Goal: Communication & Community: Participate in discussion

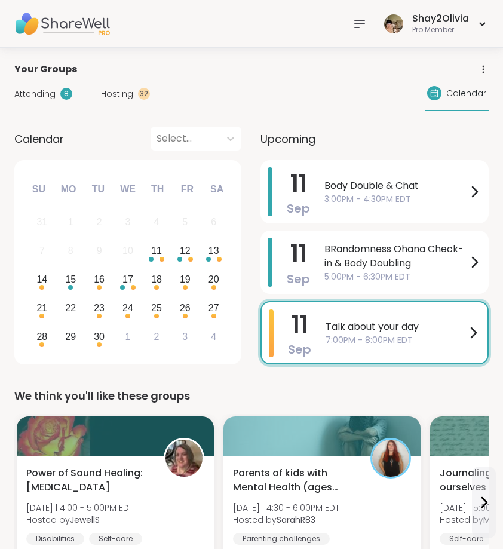
click at [358, 20] on icon at bounding box center [360, 23] width 10 height 7
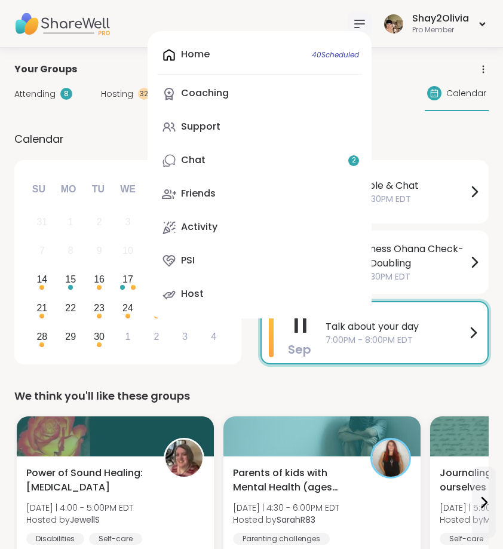
click at [407, 100] on div "Attending 8 Hosting 32 Calendar" at bounding box center [251, 93] width 474 height 35
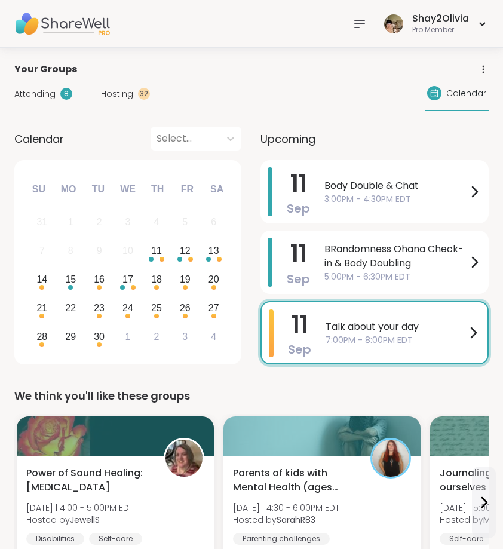
click at [132, 93] on div "Hosting 32" at bounding box center [125, 94] width 49 height 13
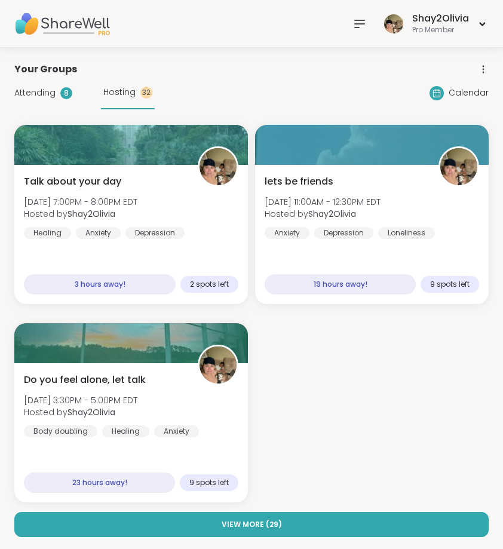
click at [76, 100] on div "Attending 8 Hosting 32" at bounding box center [84, 92] width 140 height 33
click at [56, 91] on div "Attending 8" at bounding box center [43, 93] width 58 height 13
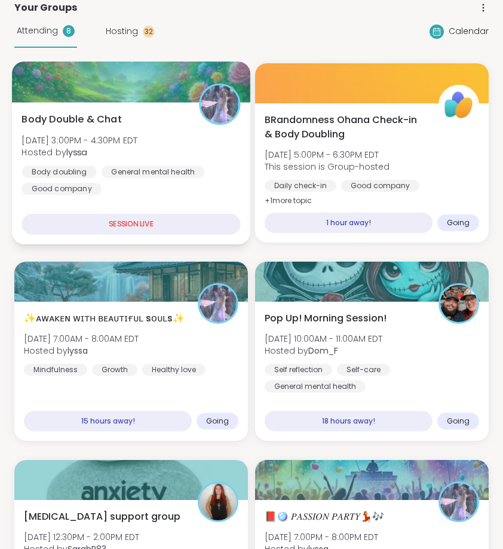
scroll to position [57, 0]
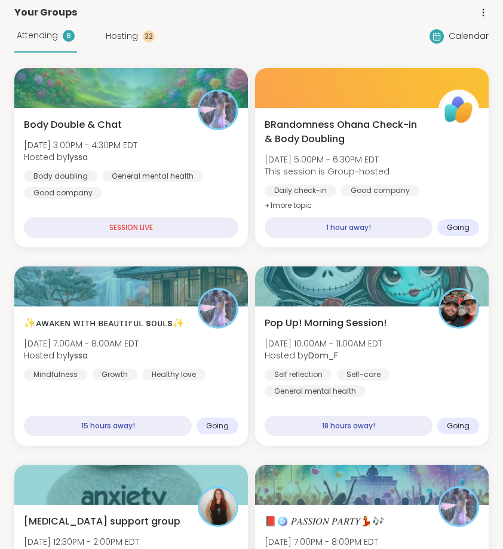
click at [133, 32] on span "Hosting" at bounding box center [122, 36] width 32 height 13
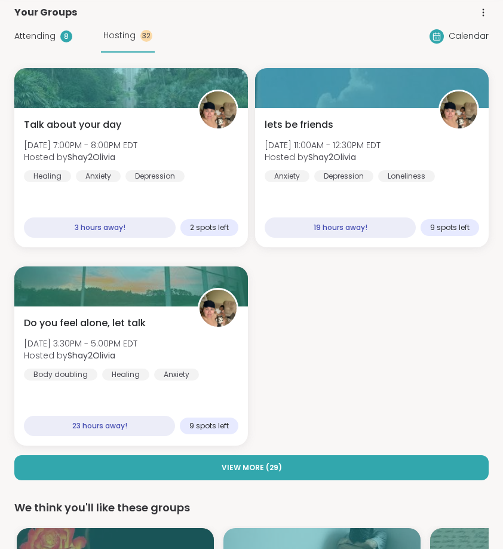
click at [50, 32] on span "Attending" at bounding box center [34, 36] width 41 height 13
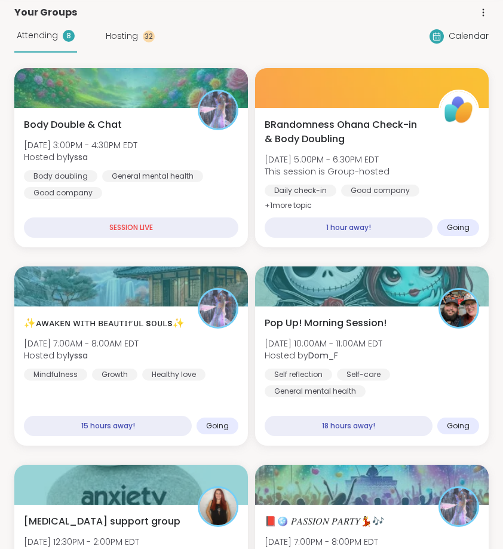
click at [136, 49] on div "Attending 8 Hosting 32" at bounding box center [84, 36] width 140 height 33
click at [389, 40] on div "Attending 8 Hosting 32 Calendar" at bounding box center [251, 36] width 474 height 33
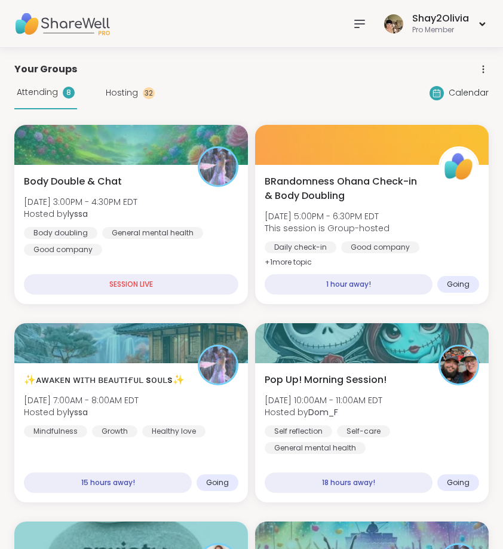
scroll to position [0, 0]
click at [360, 20] on icon at bounding box center [360, 23] width 10 height 7
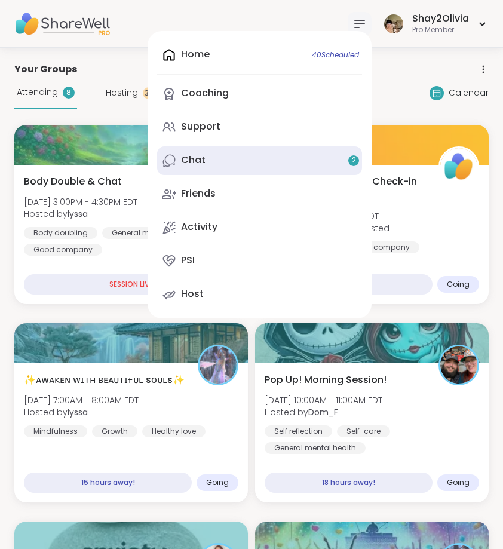
click at [305, 164] on link "Chat 2" at bounding box center [259, 160] width 205 height 29
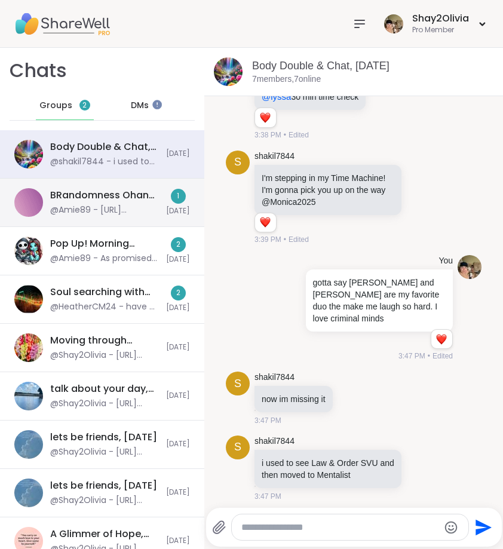
click at [168, 214] on span "[DATE]" at bounding box center [178, 211] width 24 height 10
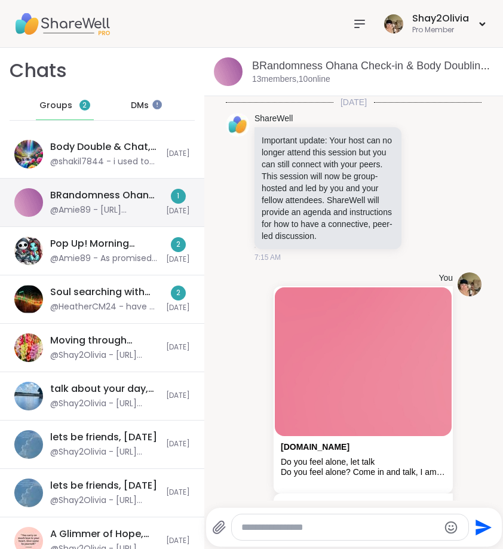
scroll to position [392, 0]
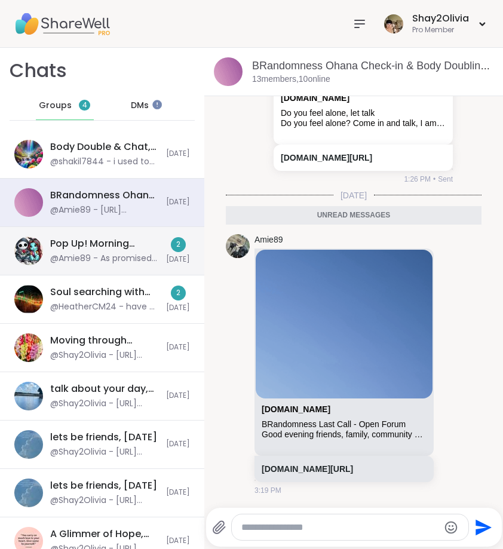
click at [125, 239] on div "Pop Up! Morning Session!, Sep 11" at bounding box center [104, 243] width 109 height 13
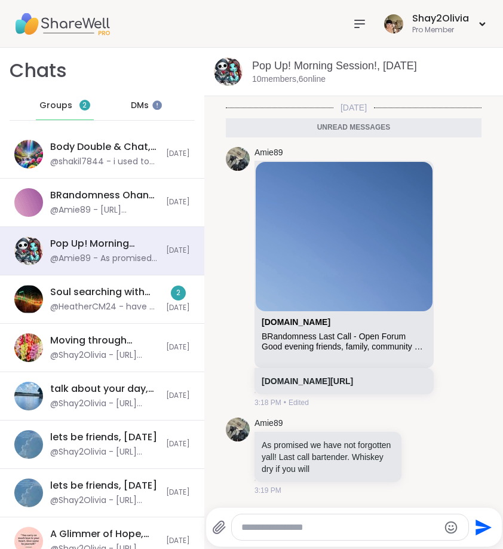
scroll to position [0, 0]
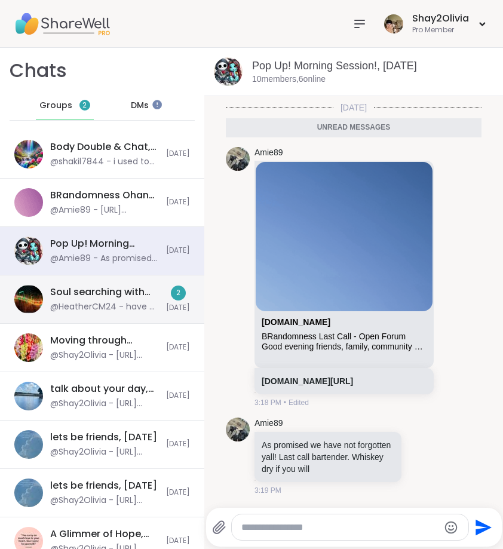
click at [111, 303] on div "@HeatherCM24 - have a great rest of the day everyone!!" at bounding box center [104, 307] width 109 height 12
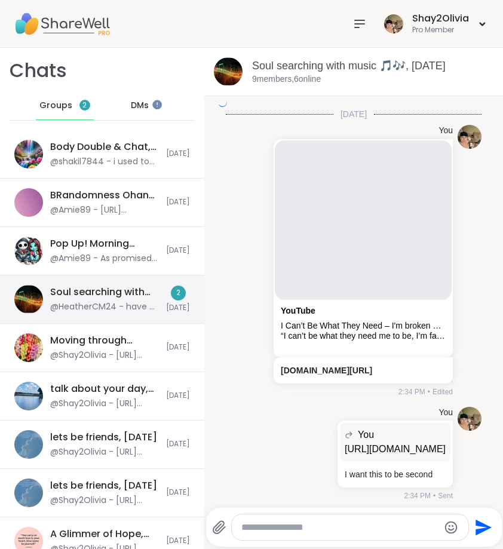
scroll to position [2469, 0]
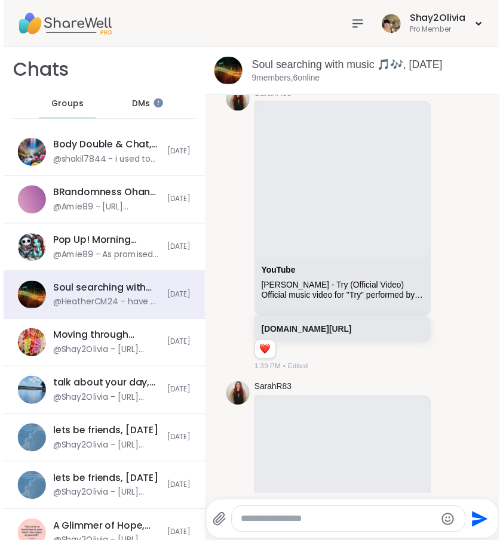
scroll to position [9678, 0]
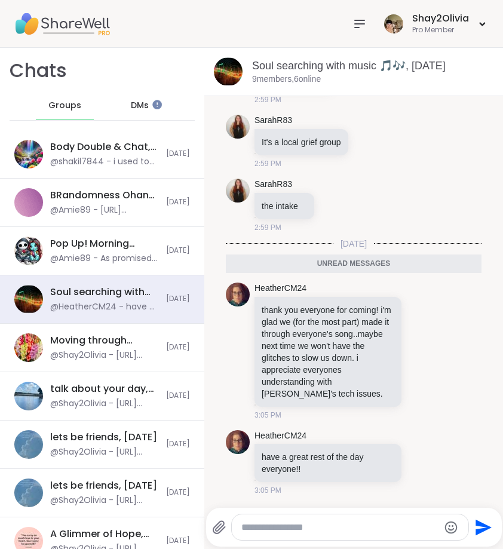
click at [357, 19] on icon at bounding box center [359, 24] width 14 height 14
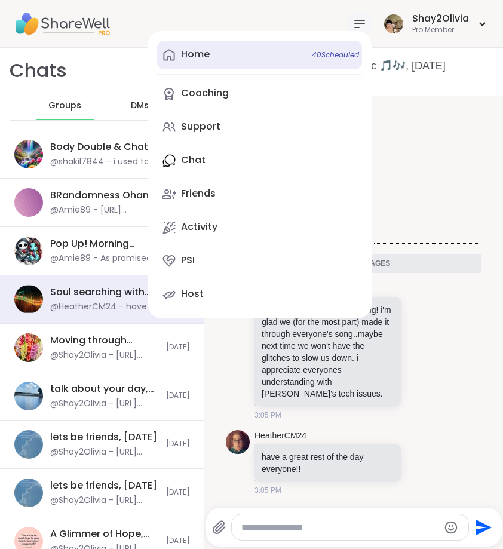
click at [288, 55] on link "Home 40 Scheduled" at bounding box center [259, 55] width 205 height 29
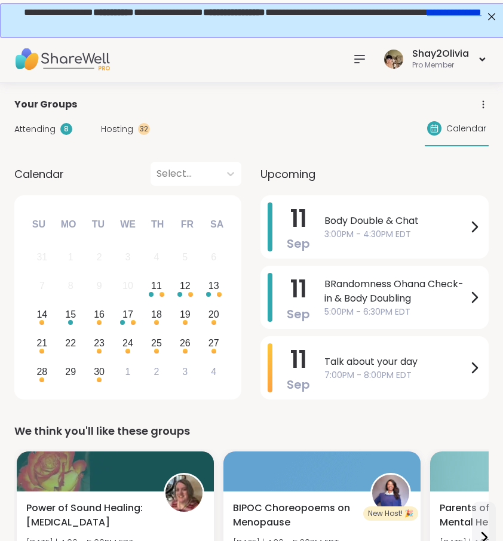
click at [360, 64] on icon at bounding box center [359, 59] width 14 height 14
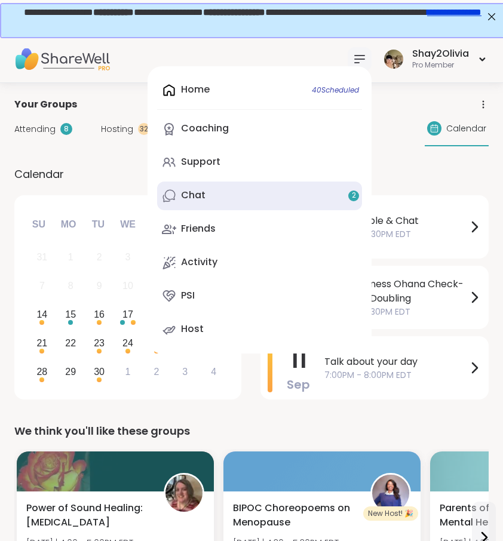
click at [306, 185] on link "Chat 2" at bounding box center [259, 196] width 205 height 29
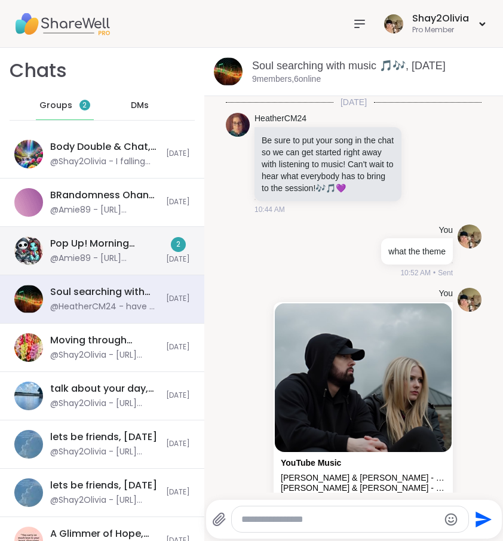
click at [174, 251] on div "2 Today" at bounding box center [178, 250] width 24 height 27
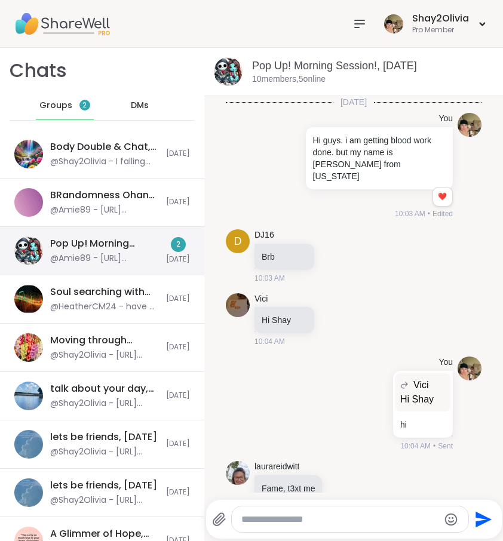
click at [127, 216] on div "@Amie89 - https://sharewellnow.com/session/ef6d8685-aeb4-4c34-9f5e-ef3d8f85a9fa" at bounding box center [104, 210] width 109 height 12
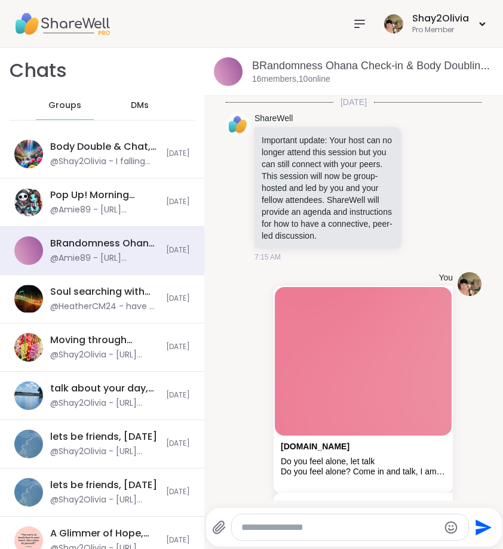
click at [118, 235] on div "BRandomness Ohana Check-in & Body Doubling, Sep 11 @Amie89 - https://sharewelln…" at bounding box center [102, 251] width 204 height 48
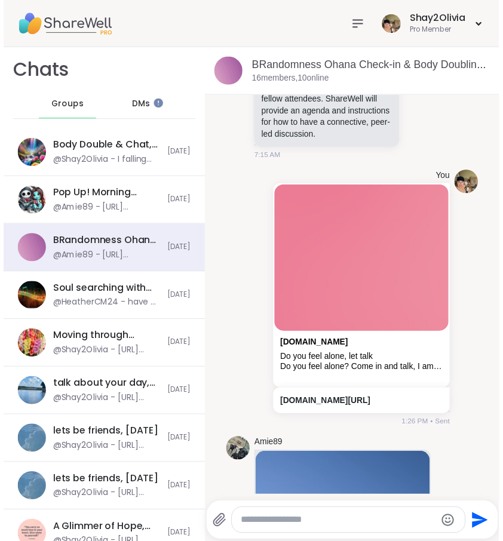
scroll to position [28, 0]
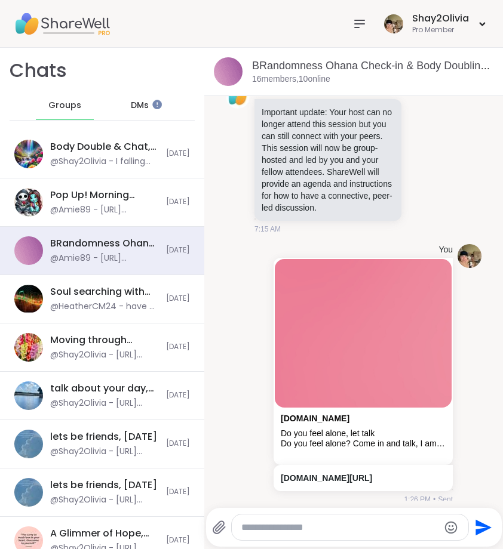
click at [367, 32] on div at bounding box center [360, 24] width 24 height 24
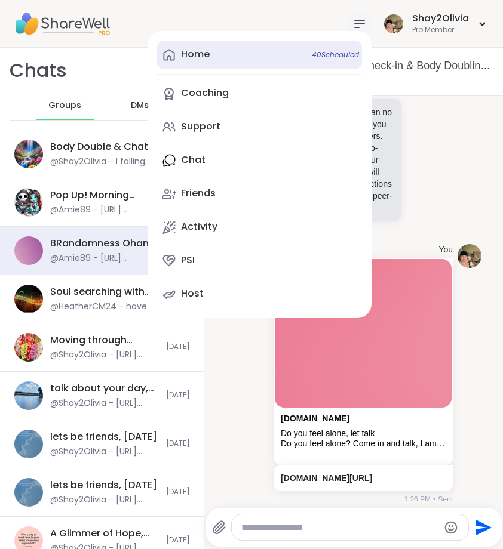
click at [236, 57] on link "Home 40 Scheduled" at bounding box center [259, 55] width 205 height 29
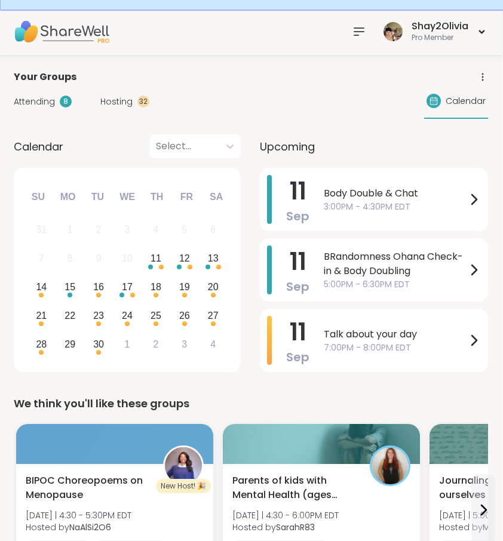
scroll to position [30, 1]
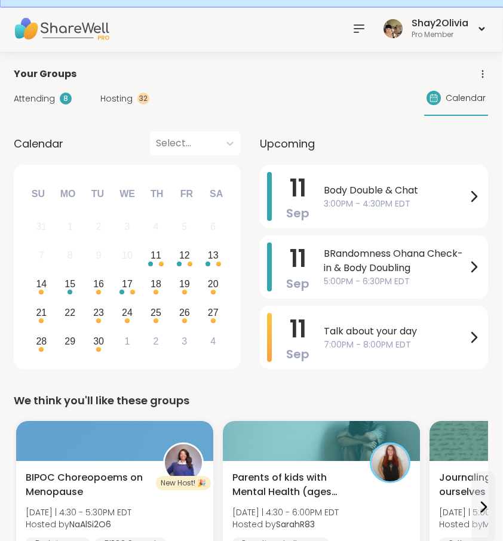
click at [122, 100] on span "Hosting" at bounding box center [116, 99] width 32 height 13
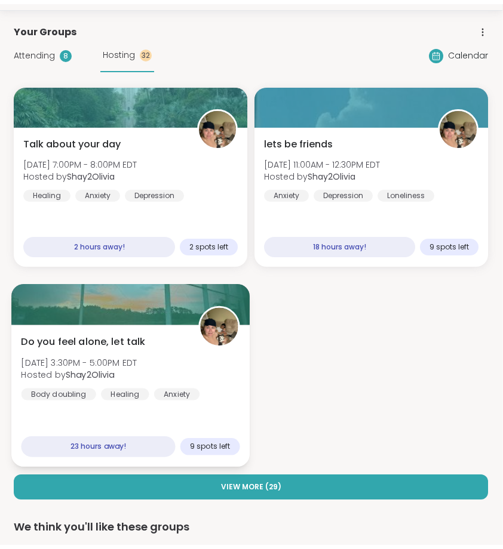
scroll to position [79, 1]
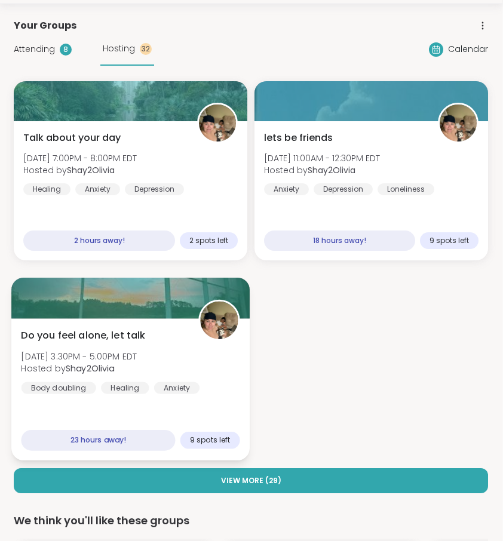
click at [182, 342] on div "Do you feel alone, let talk Fri, Sep 12 | 3:30PM - 5:00PM EDT Hosted by Shay2Ol…" at bounding box center [130, 361] width 219 height 66
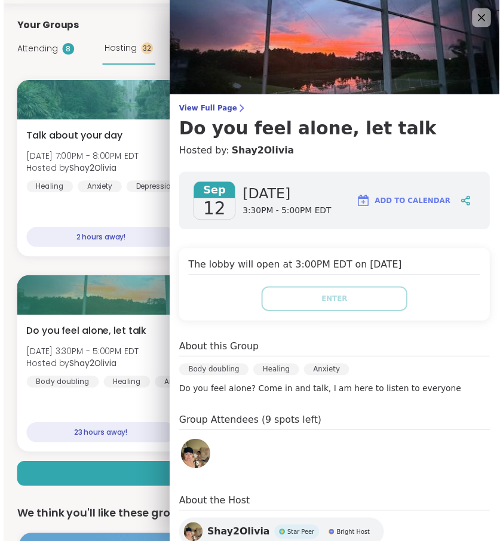
scroll to position [0, 0]
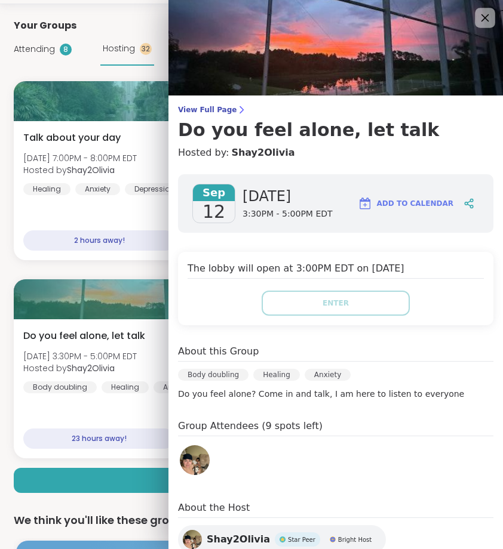
click at [477, 22] on icon at bounding box center [484, 17] width 15 height 15
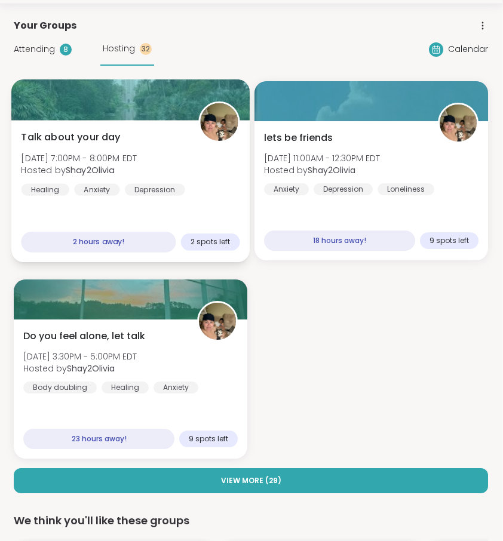
click at [226, 148] on div "Talk about your day Thu, Sep 11 | 7:00PM - 8:00PM EDT Hosted by Shay2Olivia Hea…" at bounding box center [130, 163] width 219 height 66
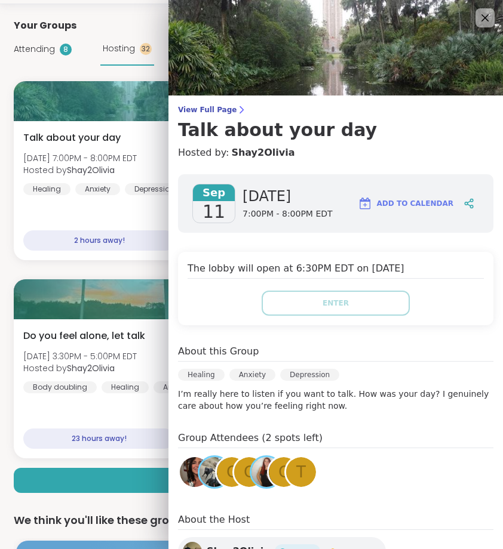
click at [138, 265] on div "Talk about your day Thu, Sep 11 | 7:00PM - 8:00PM EDT Hosted by Shay2Olivia Hea…" at bounding box center [251, 269] width 474 height 377
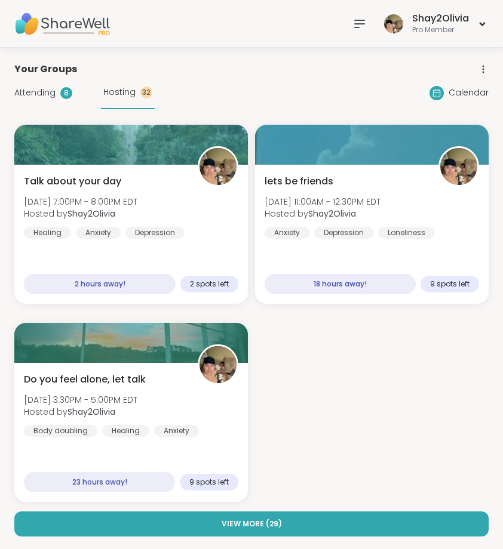
click at [363, 17] on icon at bounding box center [359, 24] width 14 height 14
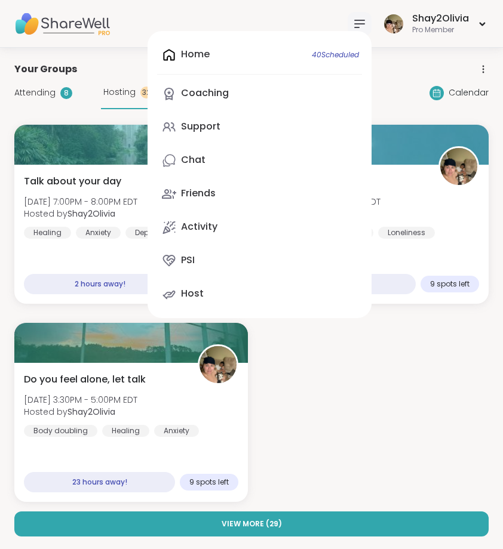
click at [234, 66] on div "Home 40 Scheduled Coaching Support Chat Friends Activity PSI Host" at bounding box center [260, 174] width 224 height 287
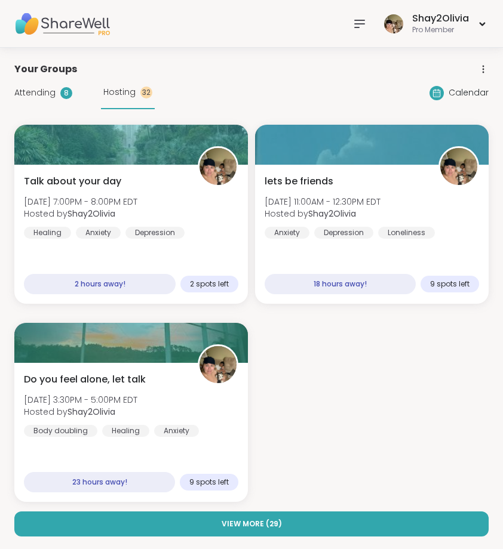
click at [352, 20] on div at bounding box center [360, 24] width 24 height 24
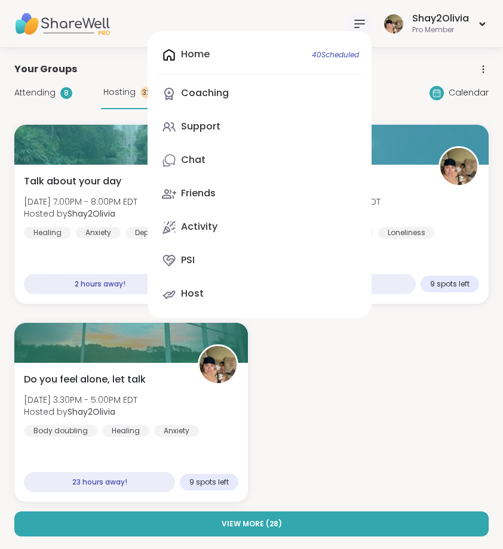
click at [255, 59] on div "Home 40 Scheduled Coaching Support Chat Friends Activity PSI Host" at bounding box center [260, 174] width 224 height 287
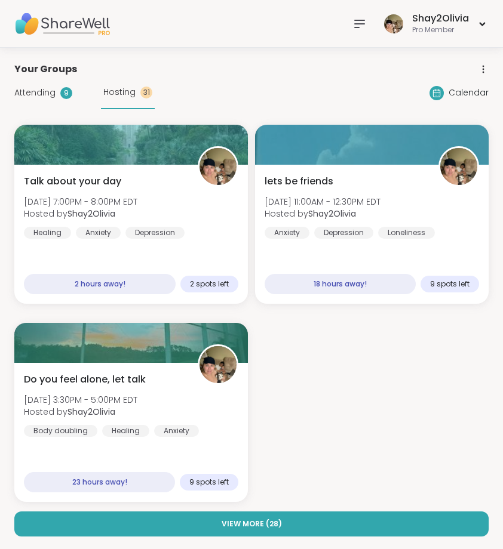
click at [361, 25] on icon at bounding box center [359, 24] width 14 height 14
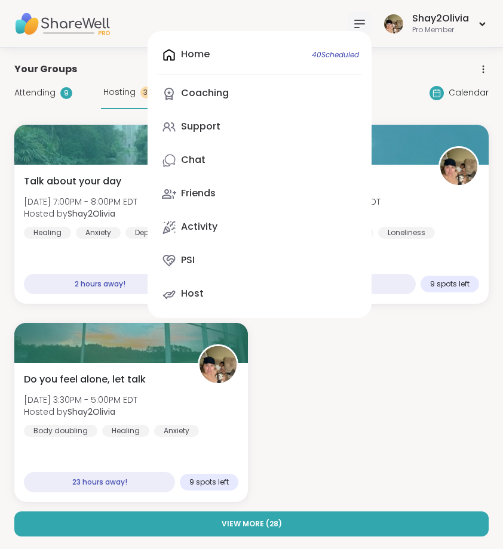
click at [68, 97] on div "9" at bounding box center [66, 93] width 12 height 12
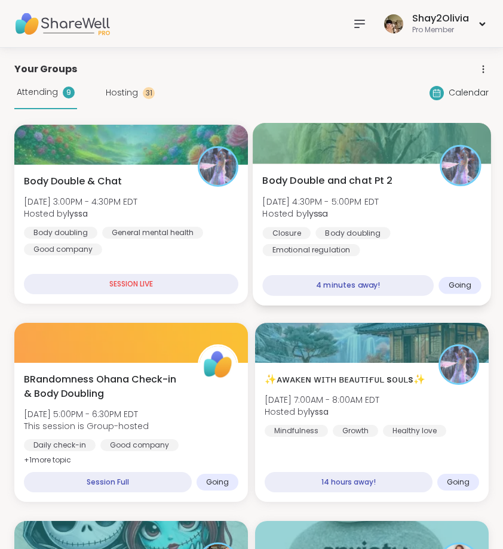
click at [336, 260] on div "Body Double and chat Pt 2 Thu, Sep 11 | 4:30PM - 5:00PM EDT Hosted by lyssa Clo…" at bounding box center [372, 235] width 238 height 142
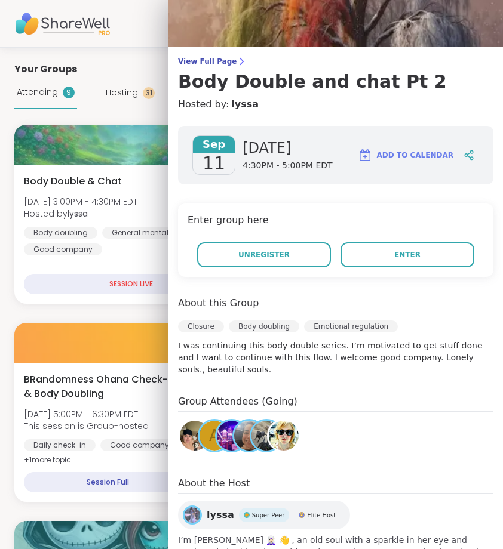
scroll to position [50, 0]
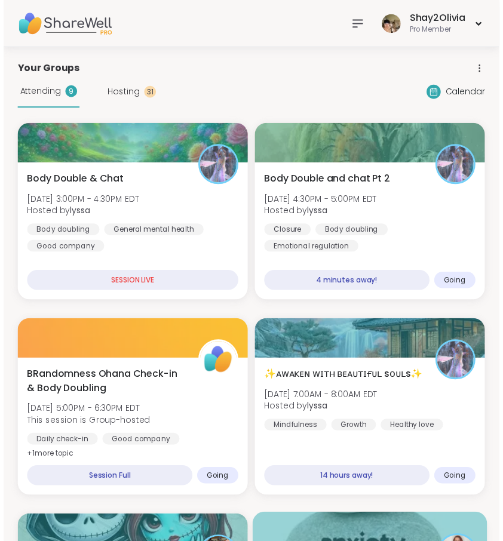
scroll to position [0, 0]
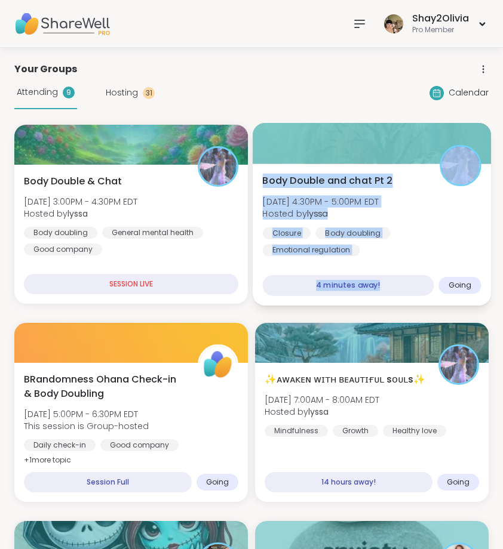
drag, startPoint x: 250, startPoint y: 314, endPoint x: 297, endPoint y: 294, distance: 50.9
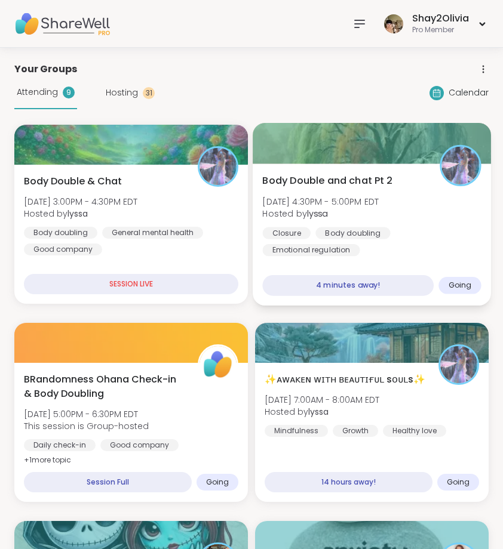
click at [321, 302] on div "Body Double and chat Pt 2 Thu, Sep 11 | 4:30PM - 5:00PM EDT Hosted by lyssa Clo…" at bounding box center [372, 235] width 238 height 142
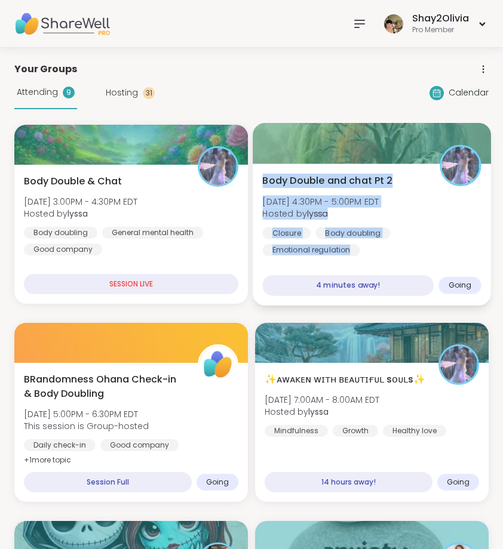
drag, startPoint x: 259, startPoint y: 183, endPoint x: 363, endPoint y: 246, distance: 121.4
click at [363, 246] on div "Body Double and chat Pt 2 Thu, Sep 11 | 4:30PM - 5:00PM EDT Hosted by lyssa Clo…" at bounding box center [372, 235] width 238 height 142
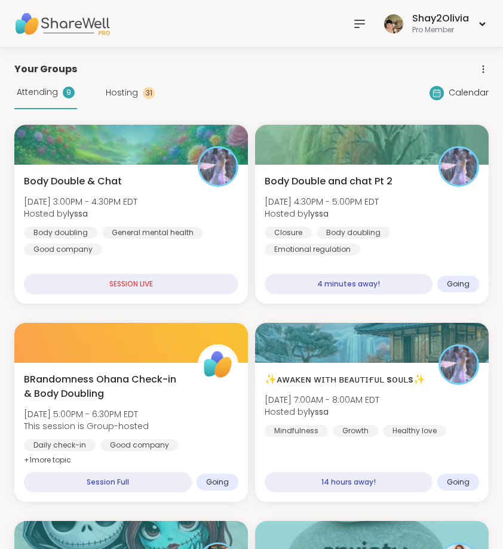
click at [354, 30] on icon at bounding box center [359, 24] width 14 height 14
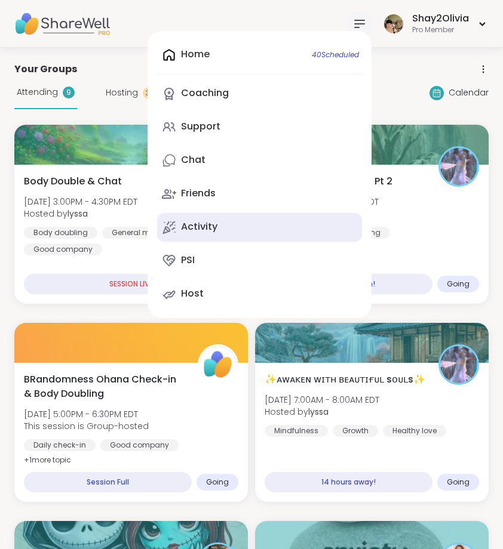
click at [218, 227] on link "Activity" at bounding box center [259, 227] width 205 height 29
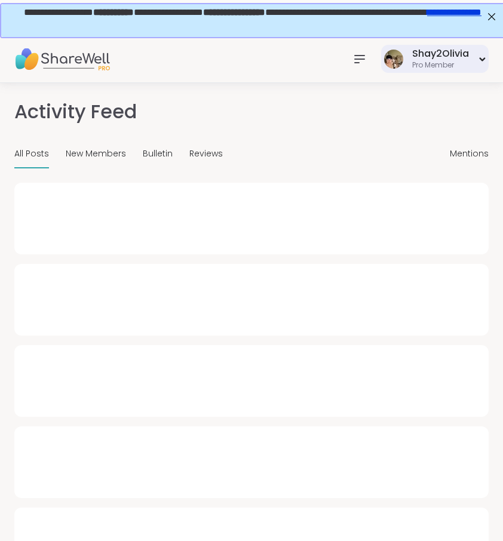
type textarea "*"
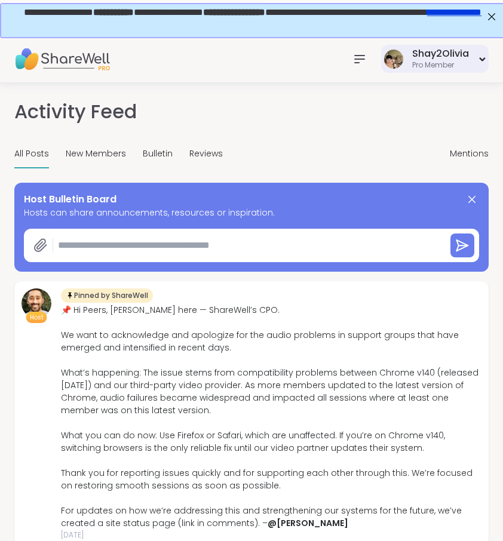
click at [393, 60] on img at bounding box center [393, 59] width 19 height 19
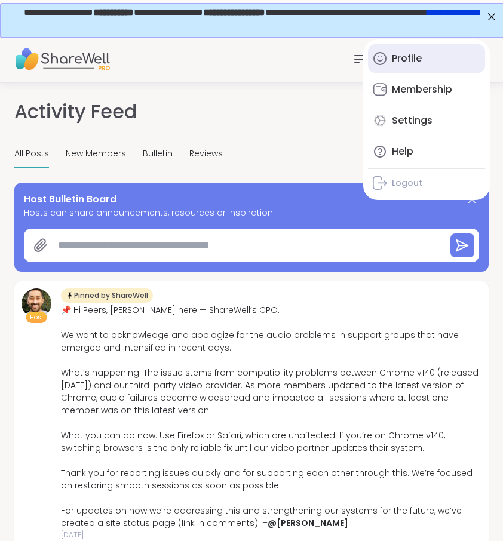
click at [413, 59] on div "Profile" at bounding box center [407, 58] width 30 height 13
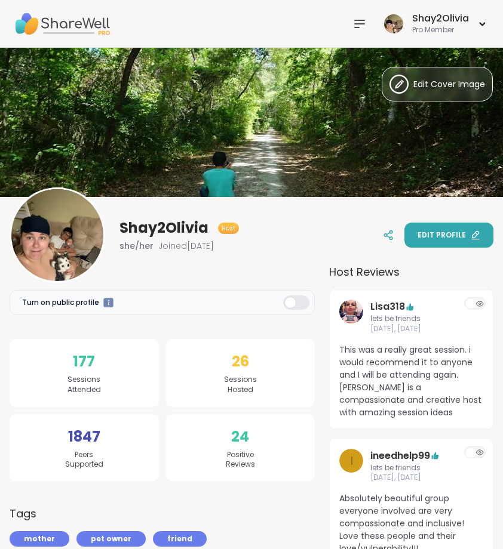
click at [457, 235] on span "Edit profile" at bounding box center [441, 235] width 48 height 11
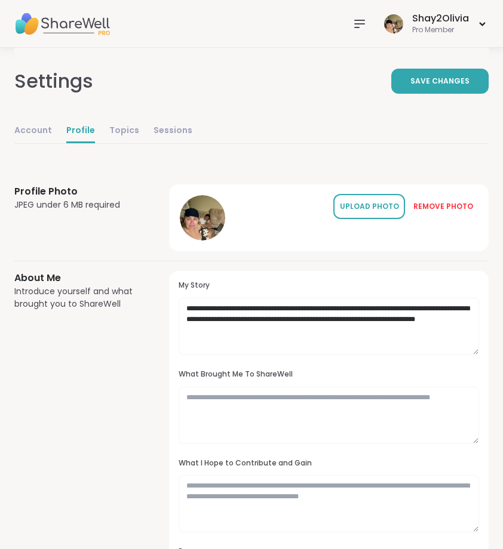
click at [386, 208] on div "UPLOAD PHOTO" at bounding box center [369, 206] width 60 height 11
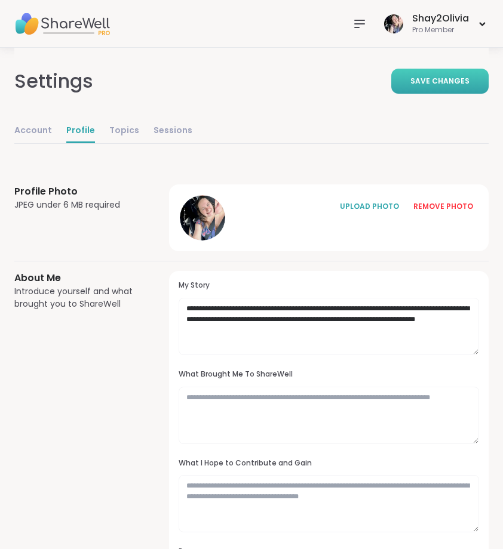
click at [463, 87] on button "Save Changes" at bounding box center [439, 81] width 97 height 25
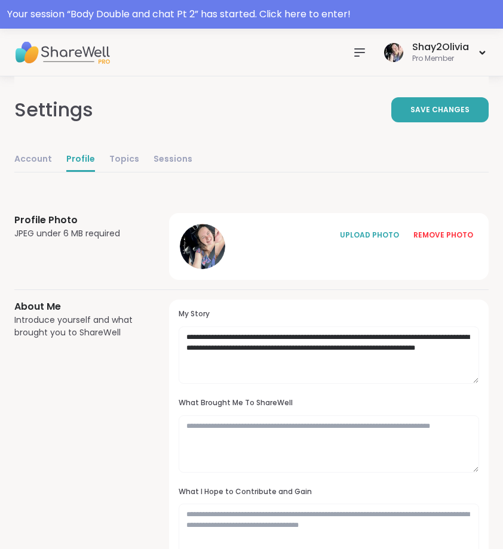
click at [358, 50] on icon at bounding box center [359, 52] width 14 height 14
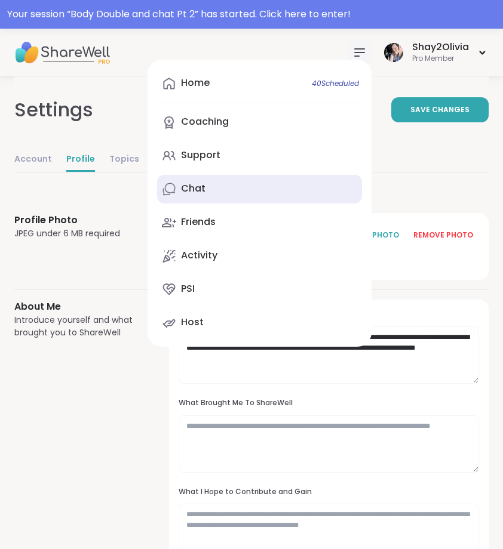
click at [256, 193] on link "Chat" at bounding box center [259, 189] width 205 height 29
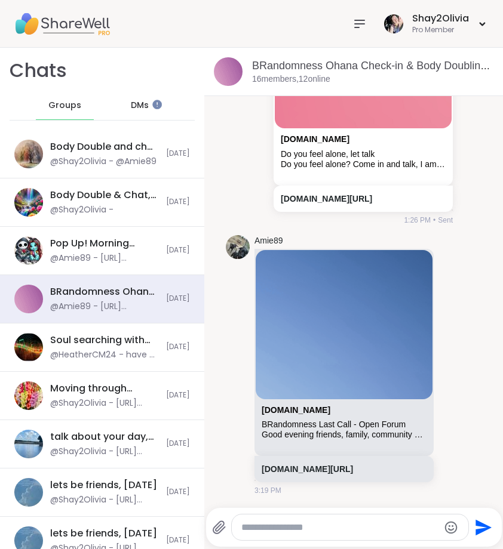
click at [364, 17] on icon at bounding box center [359, 24] width 14 height 14
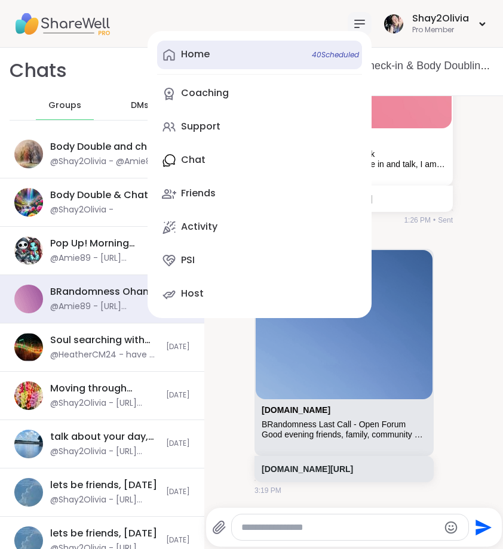
click at [294, 62] on link "Home 40 Scheduled" at bounding box center [259, 55] width 205 height 29
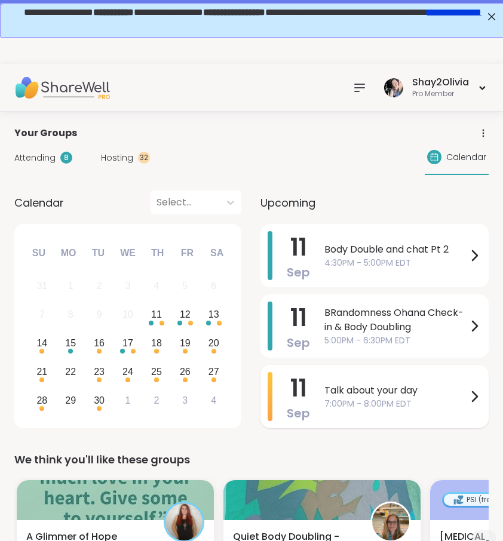
click at [479, 397] on icon at bounding box center [474, 396] width 14 height 14
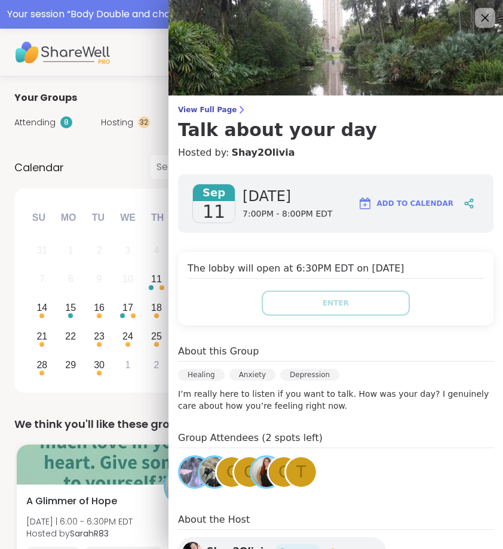
click at [481, 19] on icon at bounding box center [484, 17] width 15 height 15
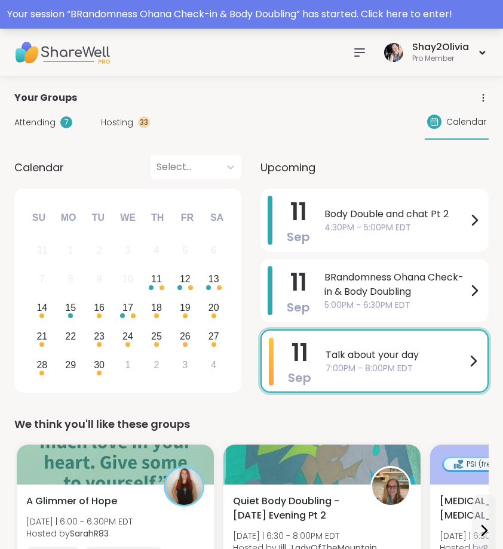
click at [357, 52] on icon at bounding box center [360, 52] width 10 height 7
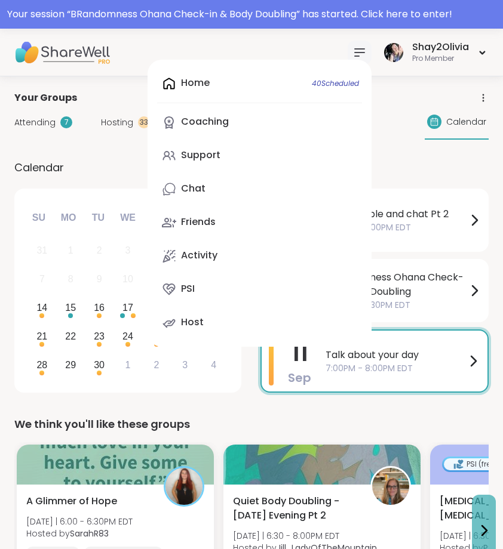
click at [210, 187] on link "Chat" at bounding box center [259, 189] width 205 height 29
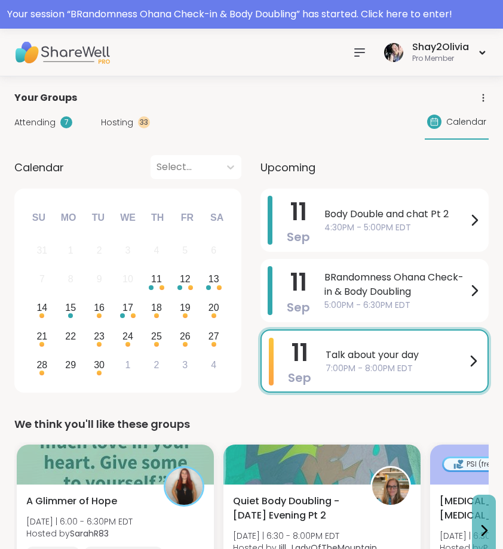
click at [210, 187] on div "Calendar Select... Previous Month Next Month September 2025 Su Mo Tu We Th Fr S…" at bounding box center [127, 276] width 227 height 242
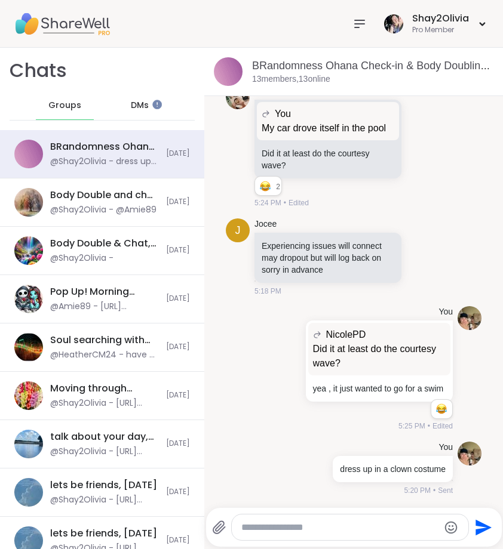
click at [356, 22] on icon at bounding box center [359, 24] width 14 height 14
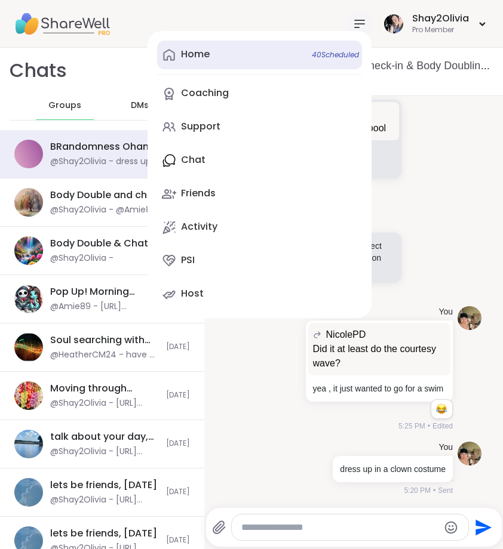
click at [228, 61] on link "Home 40 Scheduled" at bounding box center [259, 55] width 205 height 29
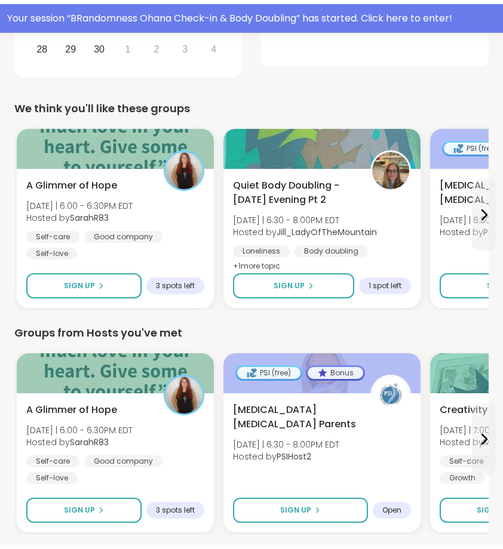
scroll to position [419, 0]
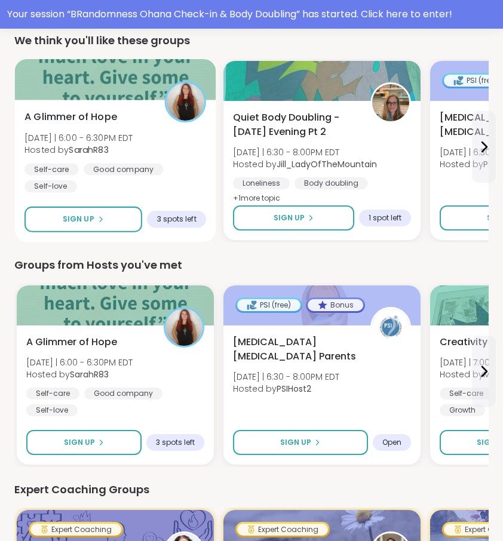
click at [174, 188] on div "Self-care Good company Self-love" at bounding box center [115, 177] width 182 height 29
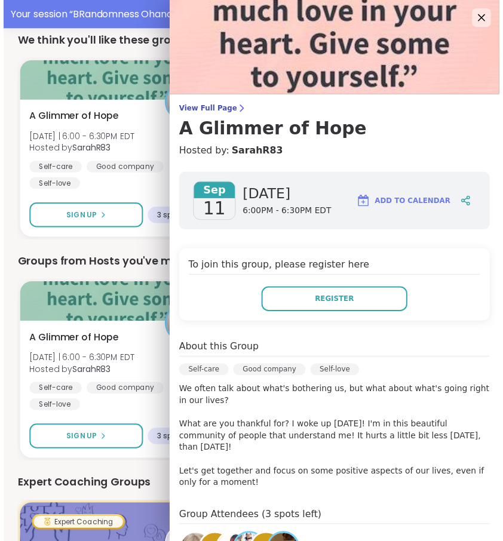
scroll to position [0, 0]
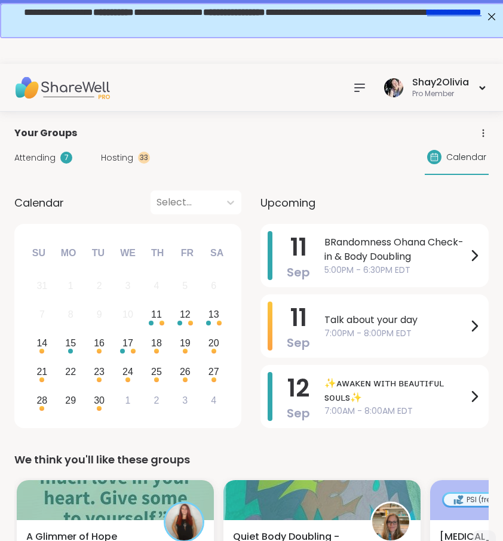
click at [357, 91] on icon at bounding box center [360, 87] width 10 height 7
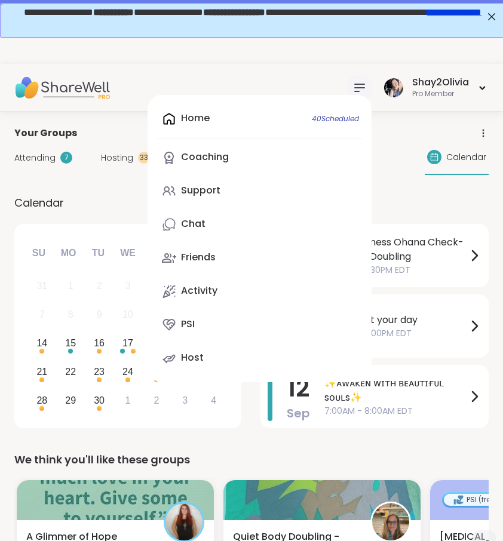
click at [266, 119] on div "Home 40 Scheduled Coaching Support Chat Friends Activity PSI Host" at bounding box center [260, 238] width 224 height 287
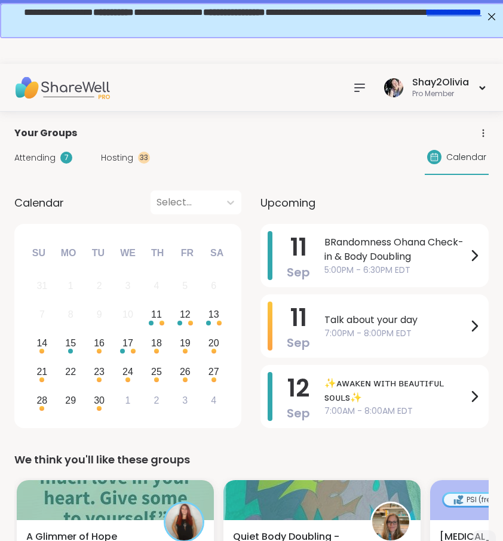
click at [364, 84] on icon at bounding box center [360, 87] width 10 height 7
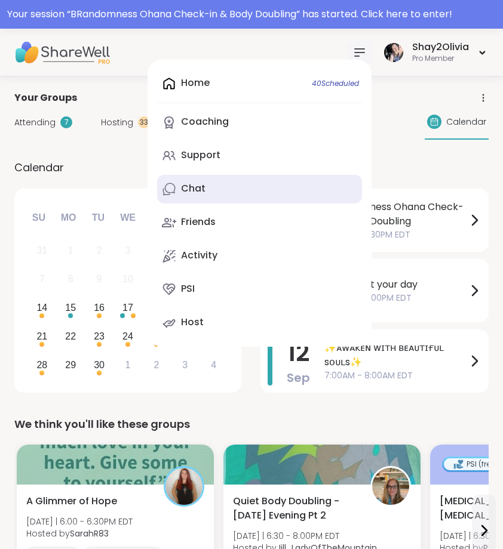
click at [210, 188] on link "Chat" at bounding box center [259, 189] width 205 height 29
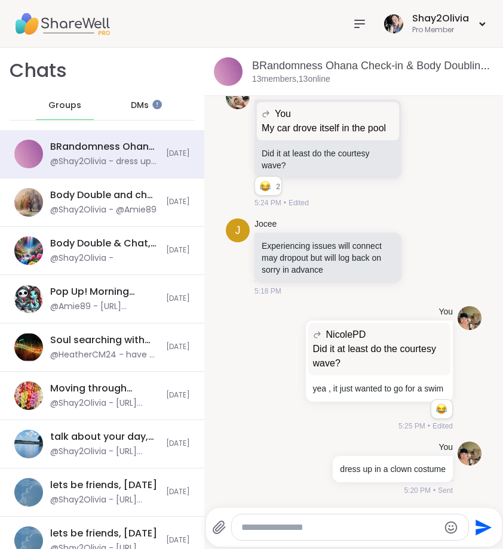
click at [142, 107] on span "DMs" at bounding box center [140, 106] width 18 height 12
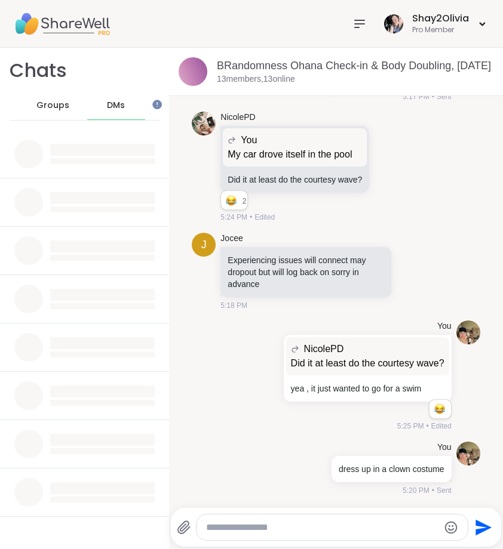
scroll to position [2815, 0]
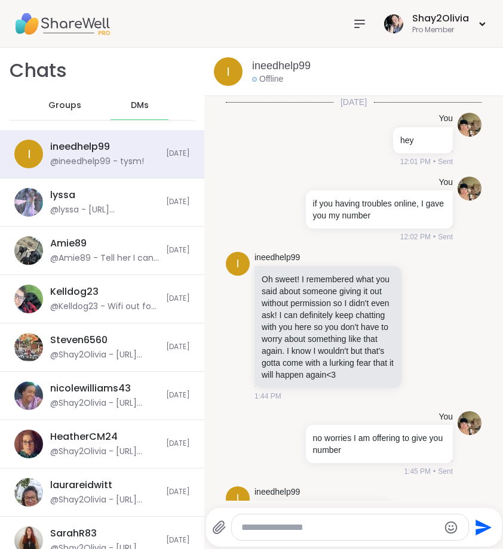
scroll to position [518, 0]
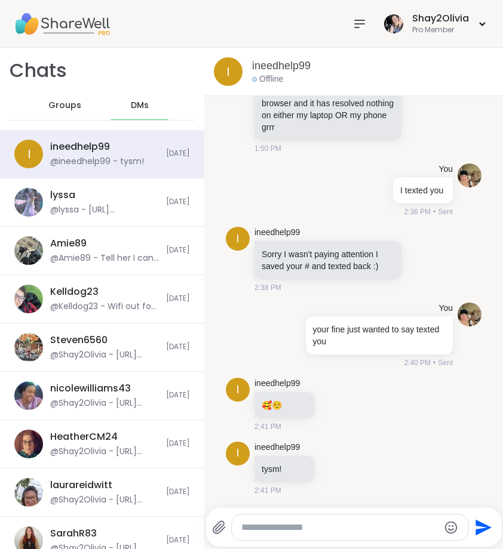
click at [69, 105] on span "Groups" at bounding box center [64, 106] width 33 height 12
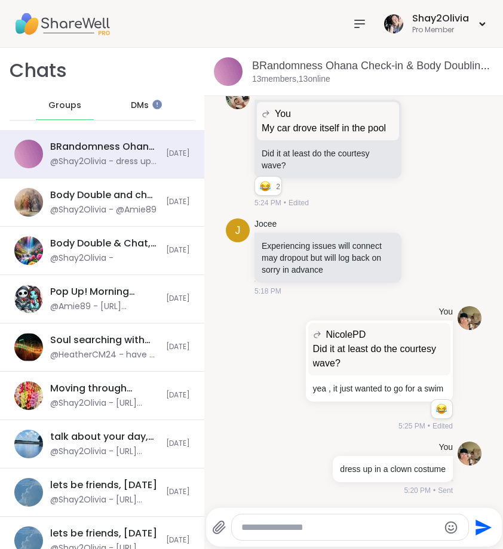
click at [127, 119] on div "DMs" at bounding box center [139, 105] width 59 height 29
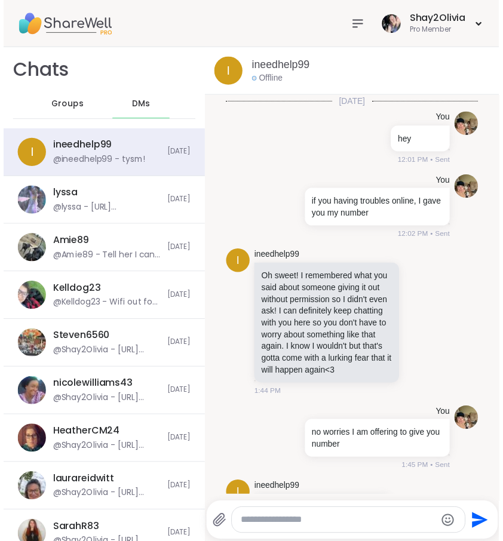
scroll to position [518, 0]
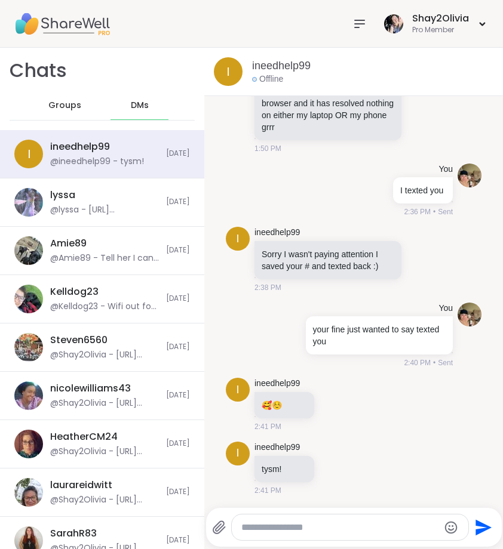
click at [356, 27] on icon at bounding box center [360, 23] width 10 height 7
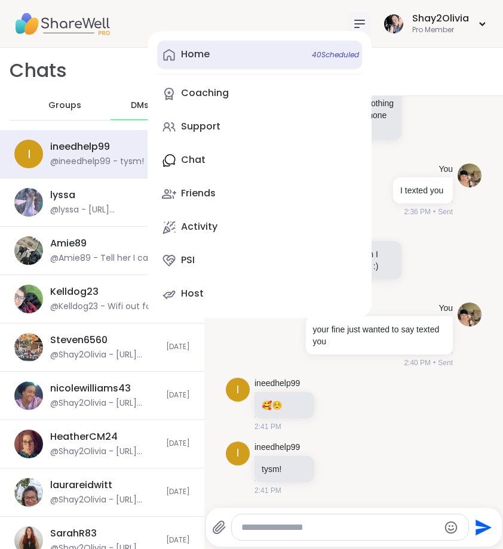
click at [222, 53] on link "Home 40 Scheduled" at bounding box center [259, 55] width 205 height 29
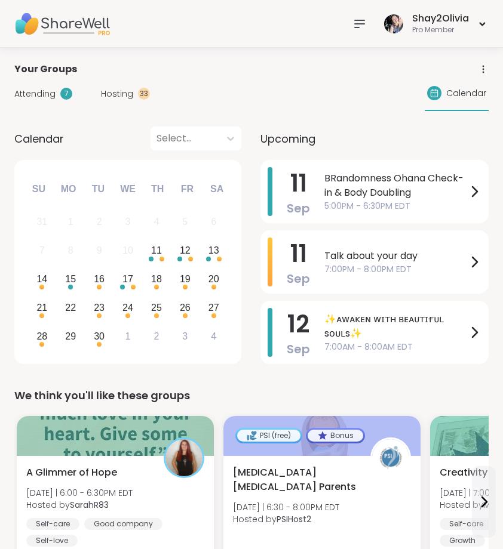
click at [355, 24] on icon at bounding box center [359, 24] width 14 height 14
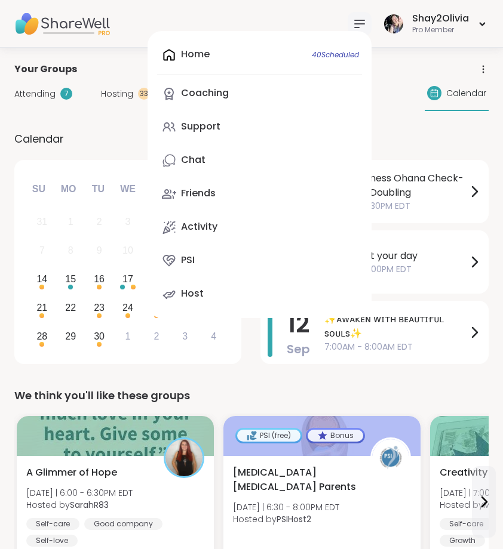
click at [278, 57] on div "Home 40 Scheduled Coaching Support Chat Friends Activity PSI Host" at bounding box center [260, 174] width 224 height 287
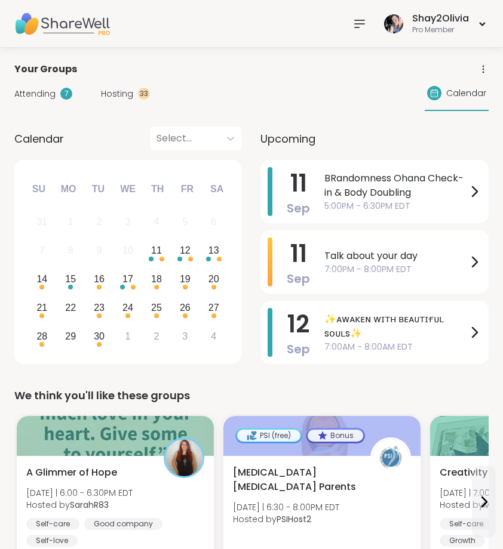
click at [118, 91] on span "Hosting" at bounding box center [117, 94] width 32 height 13
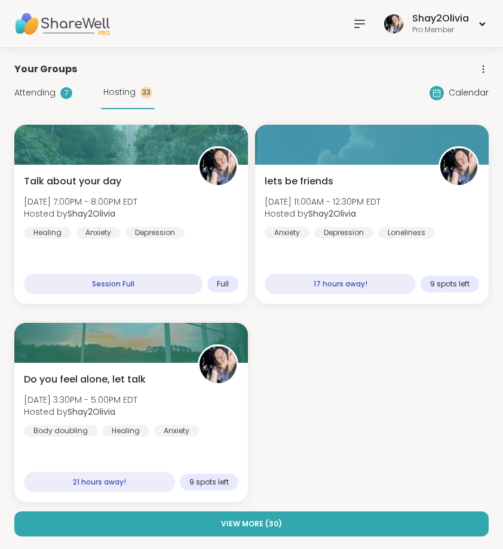
click at [353, 364] on div "Talk about your day Thu, Sep 11 | 7:00PM - 8:00PM EDT Hosted by Shay2Olivia Hea…" at bounding box center [251, 313] width 474 height 377
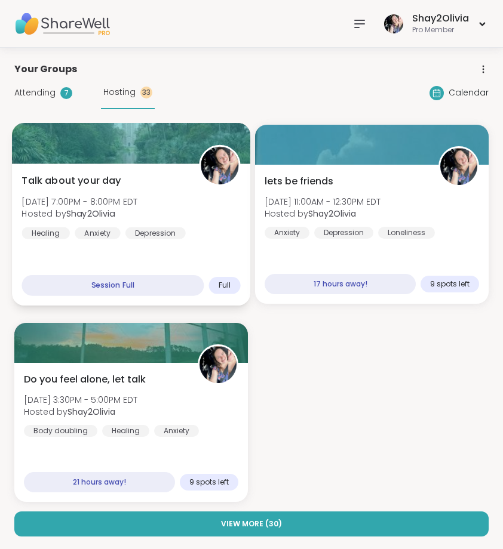
click at [222, 256] on div "Talk about your day Thu, Sep 11 | 7:00PM - 8:00PM EDT Hosted by Shay2Olivia Hea…" at bounding box center [131, 235] width 238 height 142
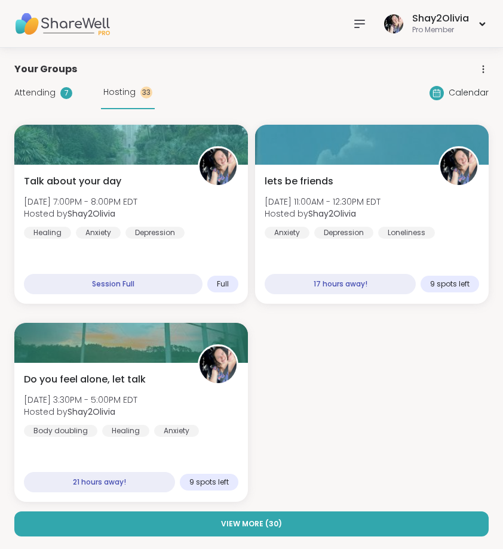
click at [151, 312] on div "Talk about your day Thu, Sep 11 | 7:00PM - 8:00PM EDT Hosted by Shay2Olivia Hea…" at bounding box center [251, 313] width 474 height 377
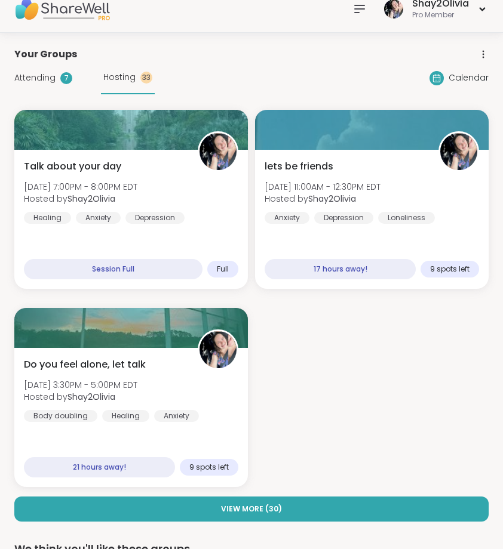
scroll to position [16, 0]
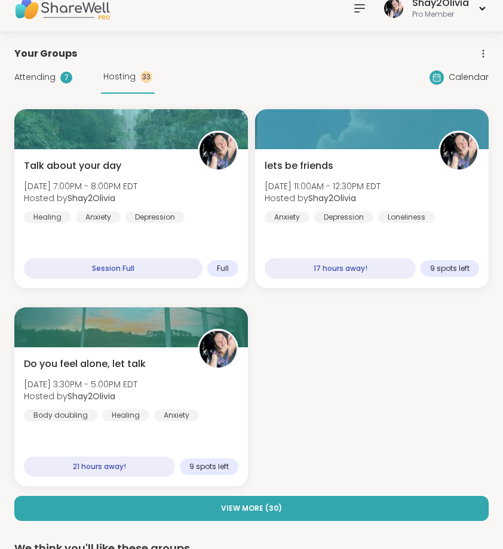
click at [42, 82] on span "Attending" at bounding box center [34, 77] width 41 height 13
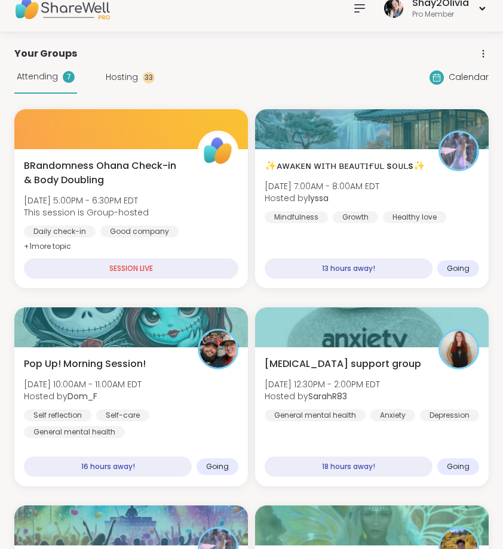
click at [358, 8] on icon at bounding box center [360, 8] width 10 height 7
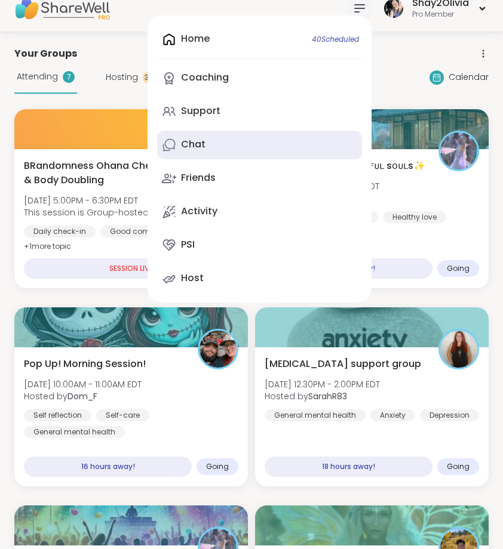
click at [256, 143] on link "Chat" at bounding box center [259, 145] width 205 height 29
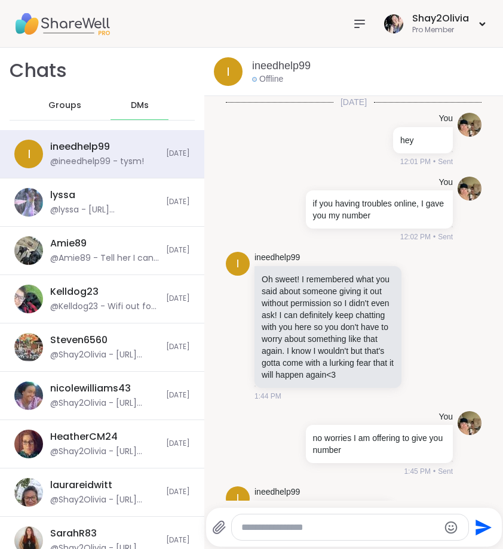
scroll to position [518, 0]
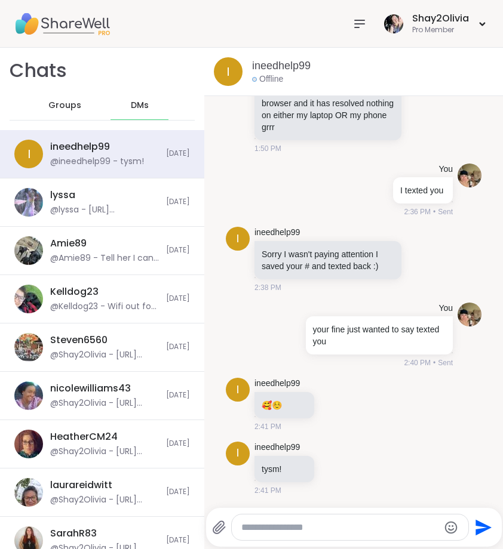
click at [74, 110] on span "Groups" at bounding box center [64, 106] width 33 height 12
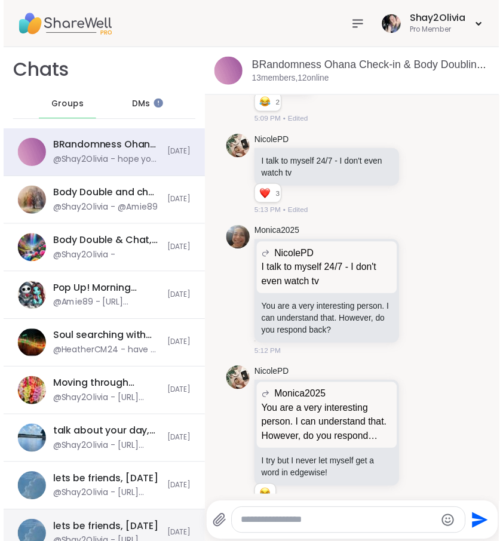
scroll to position [3445, 0]
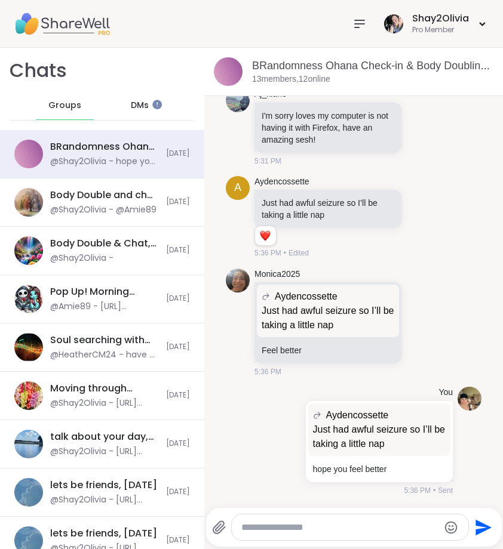
click at [352, 22] on icon at bounding box center [359, 24] width 14 height 14
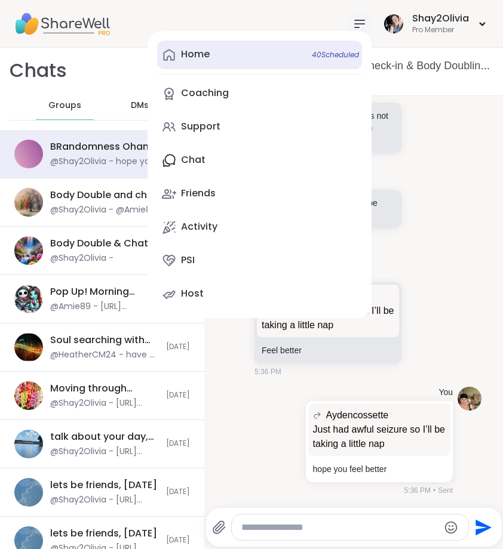
click at [228, 59] on link "Home 40 Scheduled" at bounding box center [259, 55] width 205 height 29
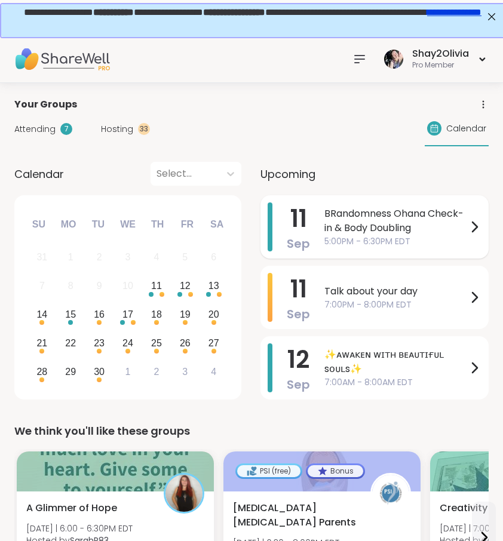
click at [444, 221] on span "BRandomness Ohana Check-in & Body Doubling" at bounding box center [395, 221] width 143 height 29
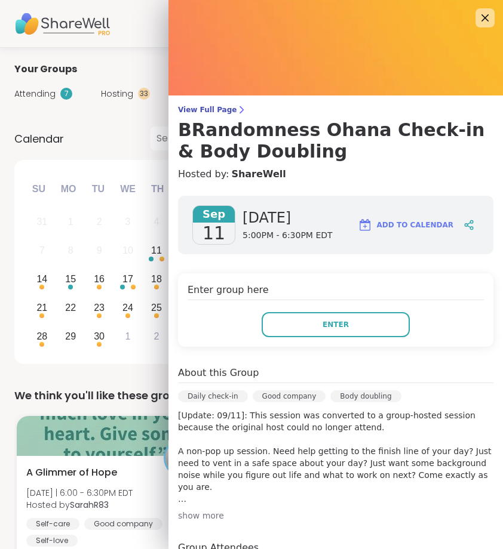
click at [494, 17] on img at bounding box center [335, 48] width 334 height 96
click at [477, 20] on icon at bounding box center [484, 17] width 15 height 15
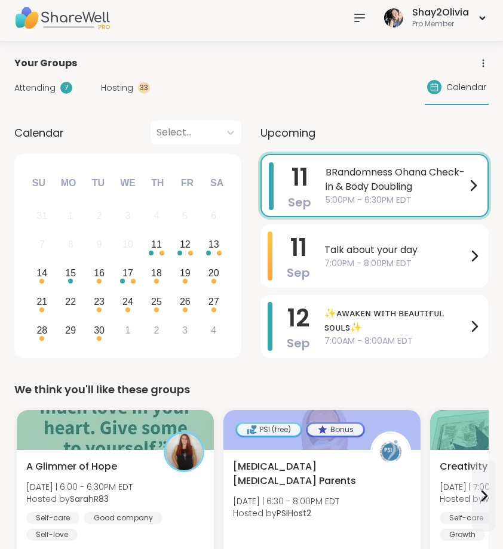
scroll to position [9, 0]
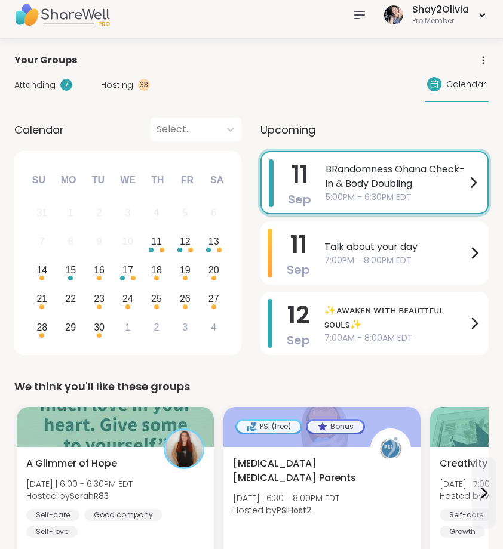
click at [360, 21] on icon at bounding box center [359, 15] width 14 height 14
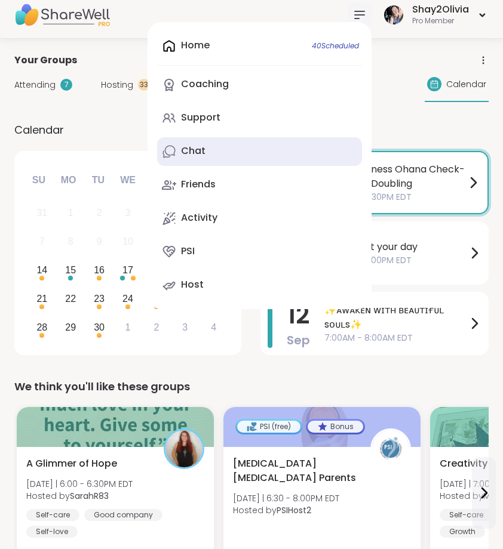
click at [269, 157] on link "Chat" at bounding box center [259, 151] width 205 height 29
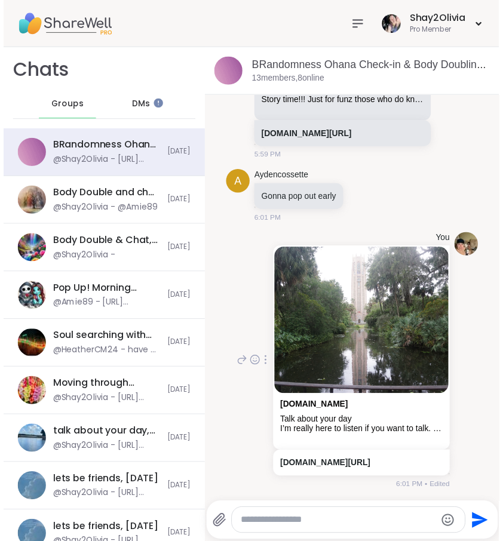
scroll to position [4628, 0]
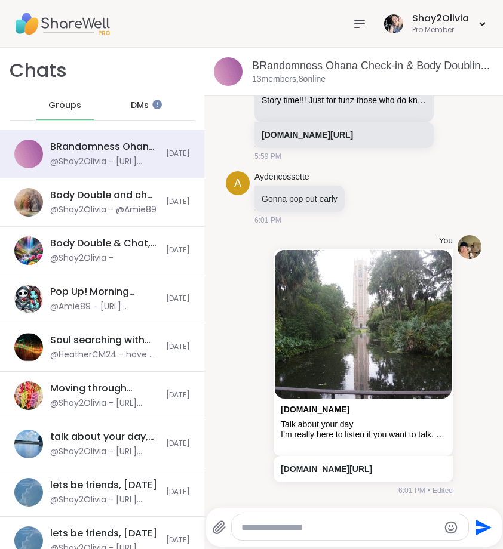
click at [369, 27] on div at bounding box center [360, 24] width 24 height 24
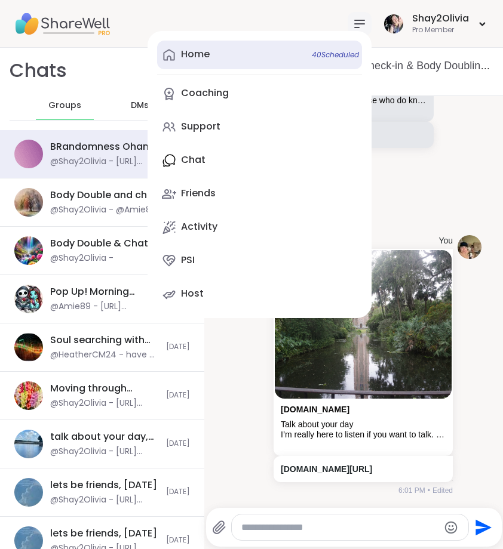
click at [245, 63] on link "Home 40 Scheduled" at bounding box center [259, 55] width 205 height 29
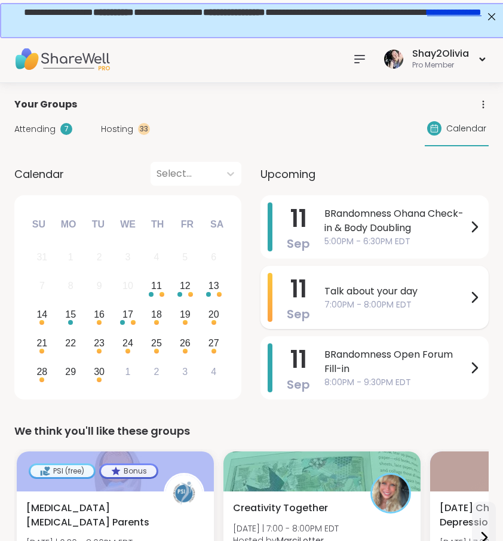
click at [485, 299] on div "11 Sep Talk about your day 7:00PM - 8:00PM EDT" at bounding box center [374, 297] width 228 height 63
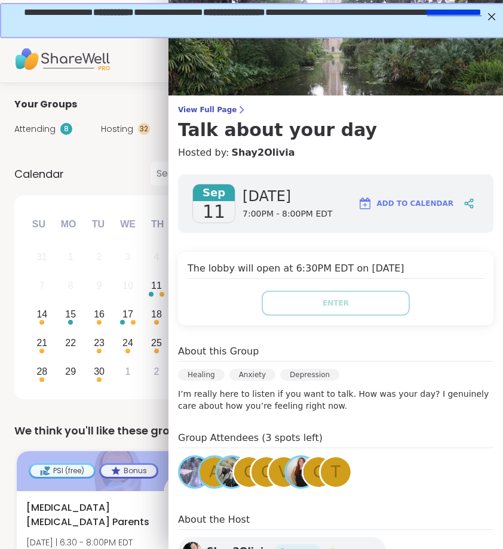
click at [161, 139] on div "Attending 8 Hosting 32 Calendar" at bounding box center [251, 129] width 474 height 35
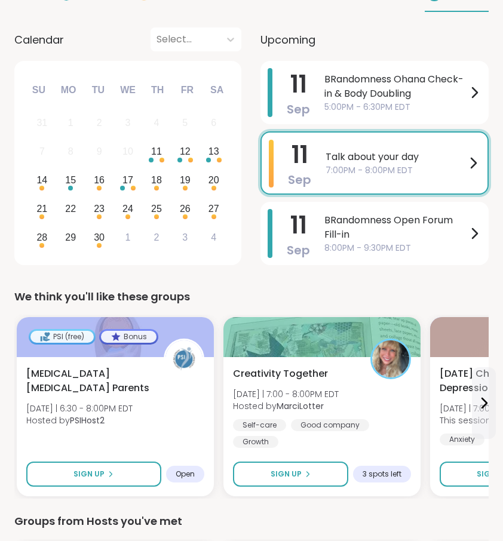
scroll to position [134, 1]
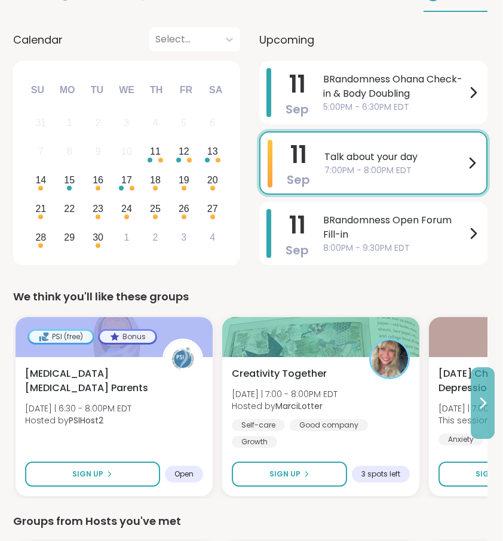
click at [482, 417] on button at bounding box center [483, 403] width 24 height 72
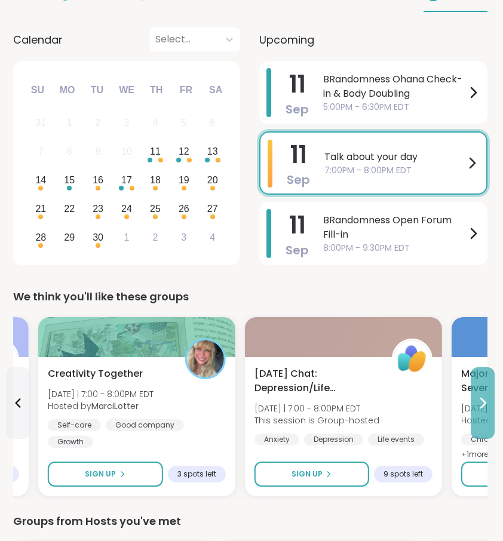
click at [480, 417] on button at bounding box center [483, 403] width 24 height 72
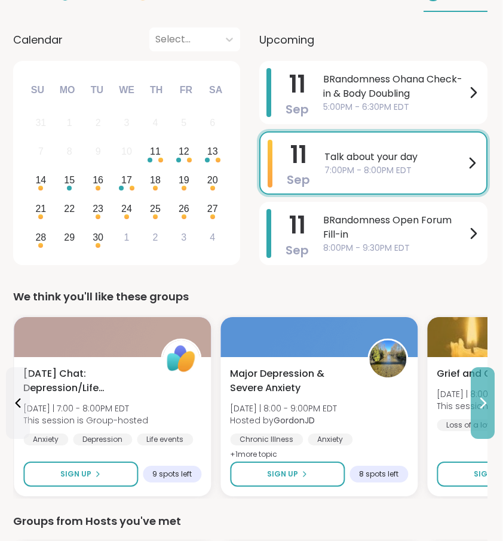
click at [480, 417] on button at bounding box center [483, 403] width 24 height 72
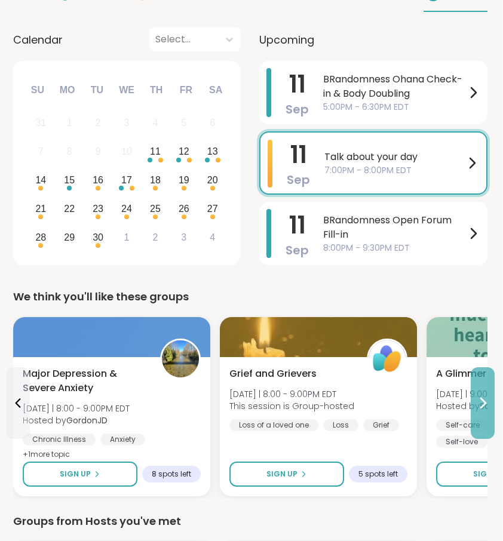
click at [480, 417] on button at bounding box center [483, 403] width 24 height 72
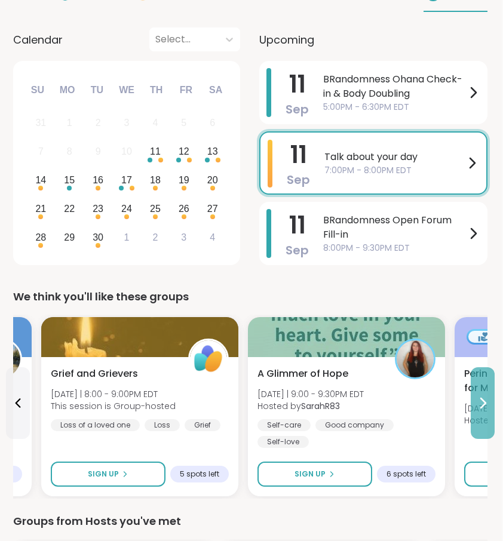
click at [480, 417] on button at bounding box center [483, 403] width 24 height 72
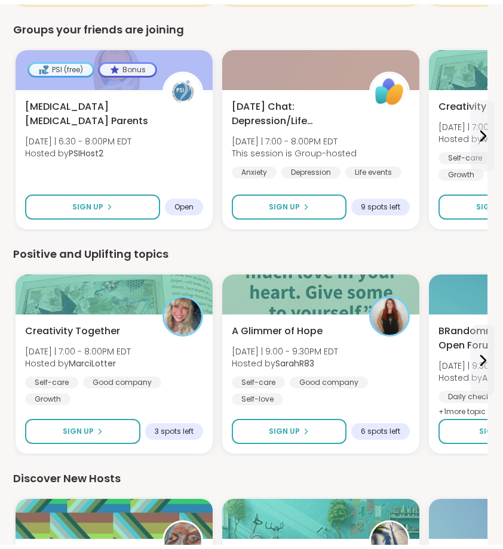
scroll to position [1083, 1]
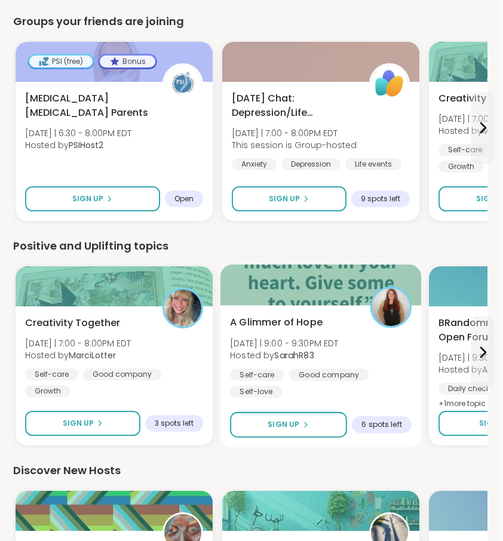
click at [372, 385] on div "Self-care Good company Self-love" at bounding box center [321, 382] width 182 height 29
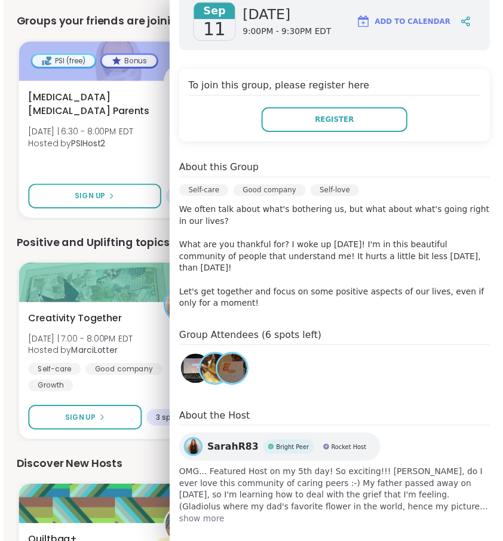
scroll to position [182, 0]
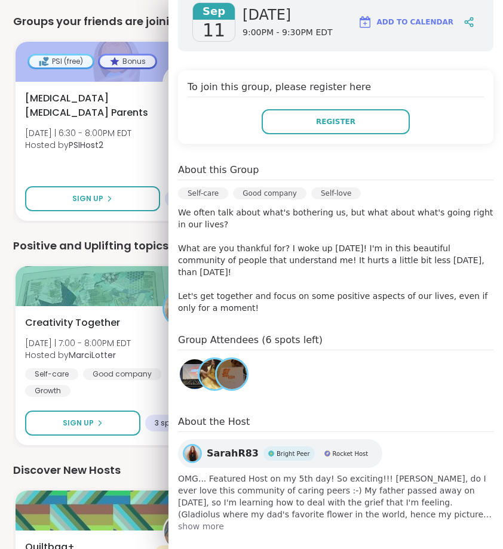
click at [158, 246] on div "Positive and Uplifting topics" at bounding box center [250, 246] width 474 height 17
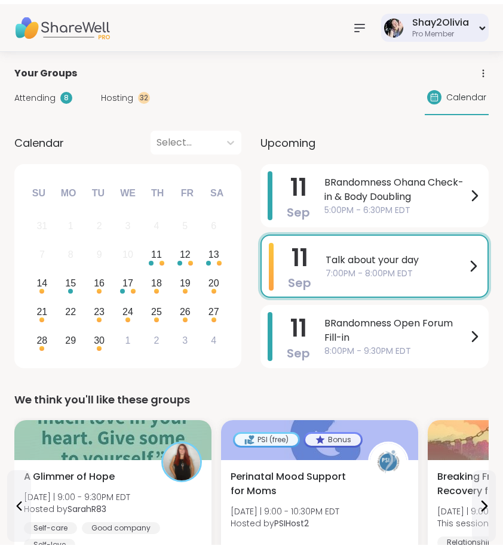
scroll to position [0, 0]
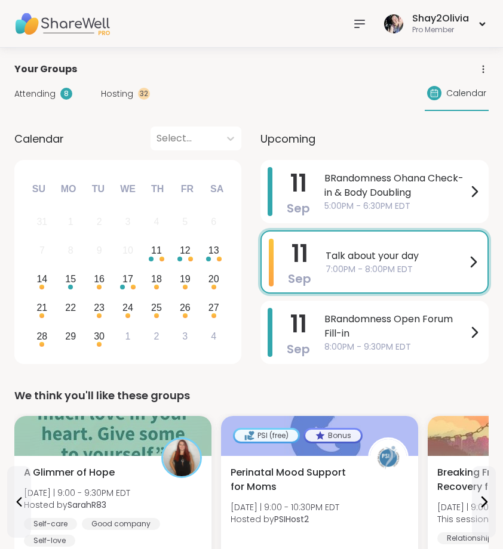
click at [363, 22] on icon at bounding box center [359, 24] width 14 height 14
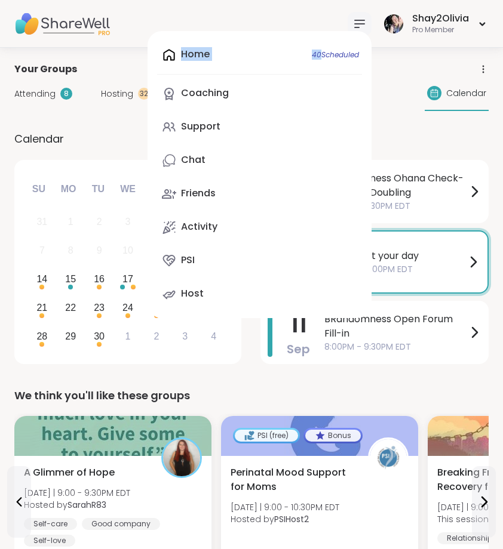
click at [363, 22] on icon at bounding box center [359, 24] width 14 height 14
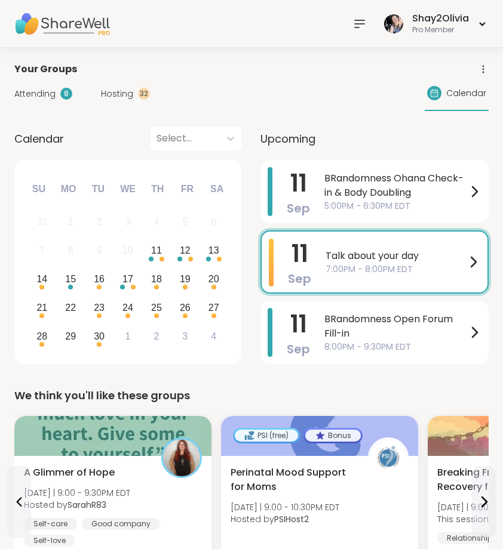
click at [352, 29] on div at bounding box center [360, 24] width 24 height 24
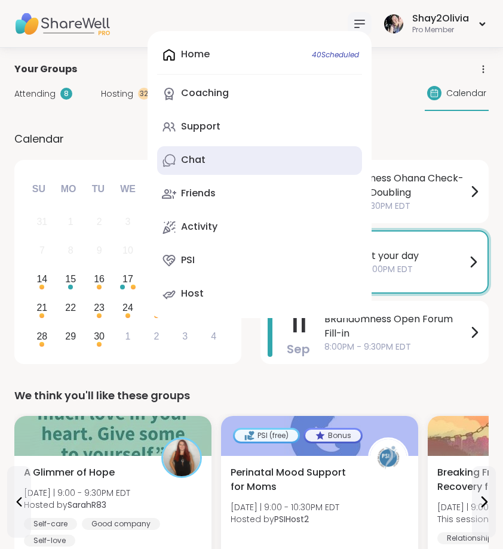
click at [203, 167] on div "Chat" at bounding box center [193, 159] width 24 height 13
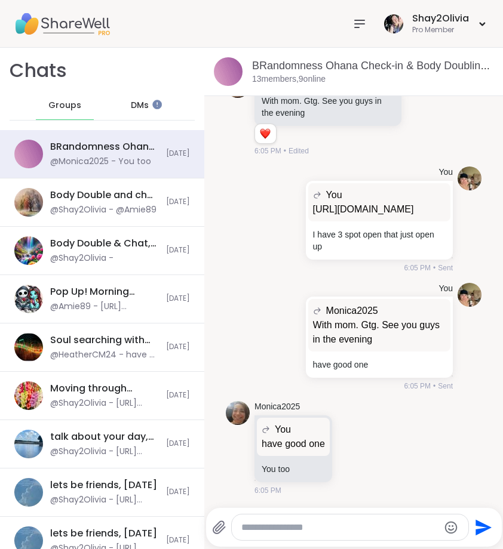
click at [142, 102] on span "DMs" at bounding box center [140, 106] width 18 height 12
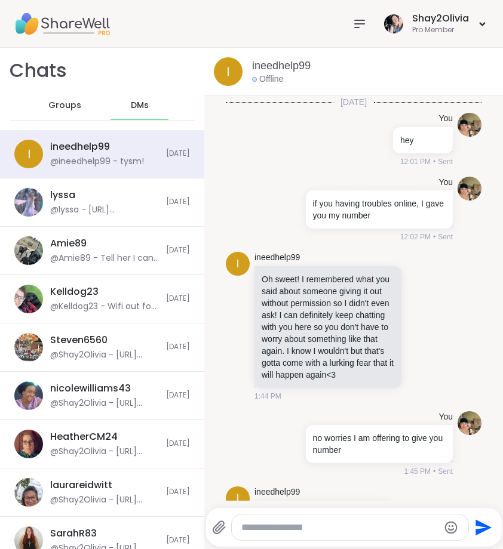
scroll to position [518, 0]
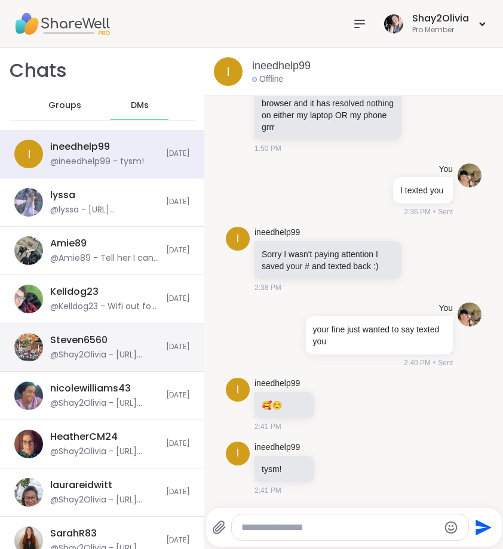
click at [113, 351] on div "@Shay2Olivia - https://sharewellnow.com/session/b652e79e-104d-433c-ab9e-1e02ef6…" at bounding box center [104, 355] width 109 height 12
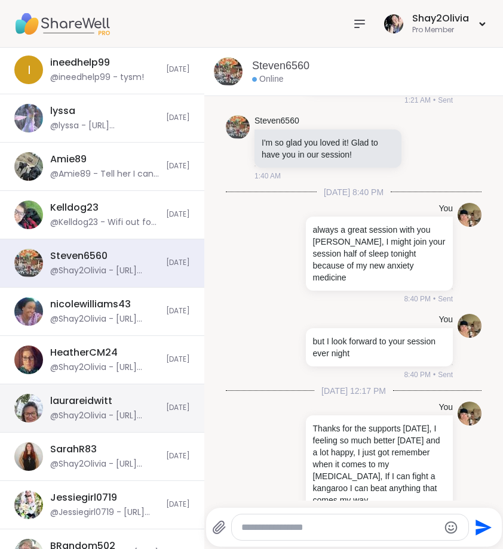
scroll to position [115, 0]
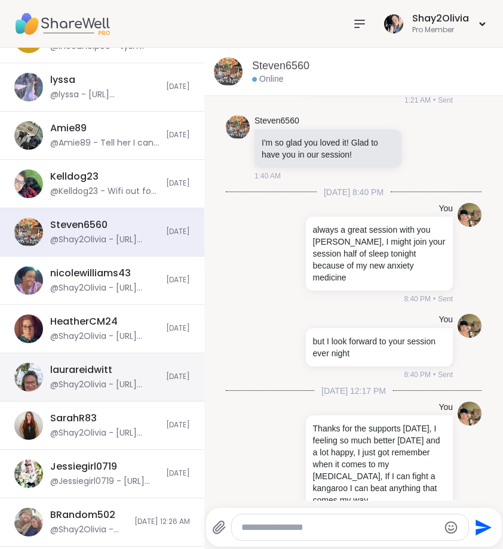
click at [116, 408] on div "SarahR83 @Shay2Olivia - https://sharewellnow.com/session/b652e79e-104d-433c-ab9…" at bounding box center [102, 426] width 204 height 48
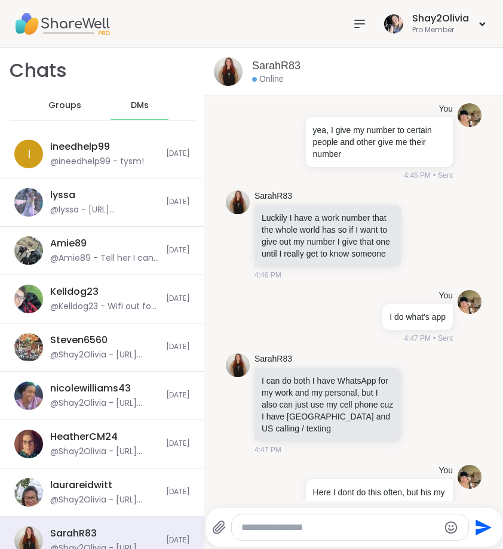
scroll to position [0, 0]
click at [56, 111] on div "Groups" at bounding box center [65, 105] width 59 height 29
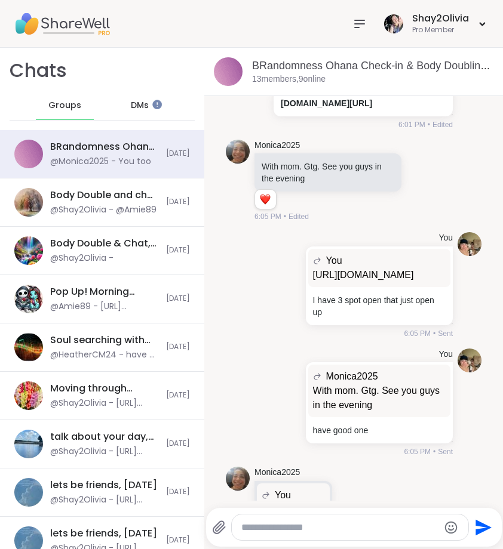
click at [119, 206] on div "@Shay2Olivia - @Amie89" at bounding box center [103, 210] width 106 height 12
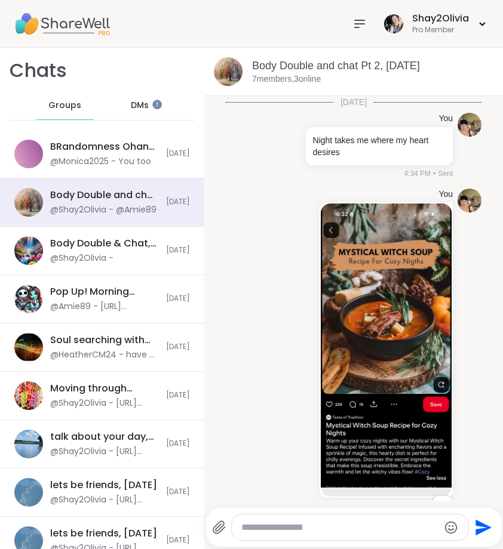
scroll to position [2972, 0]
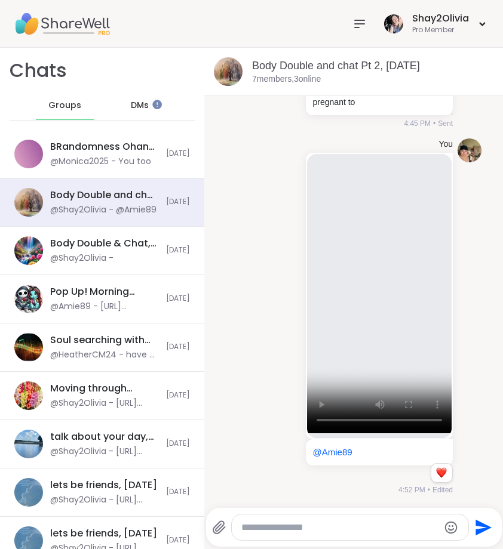
click at [79, 113] on div "Groups" at bounding box center [65, 105] width 59 height 29
click at [137, 103] on span "DMs" at bounding box center [140, 106] width 18 height 12
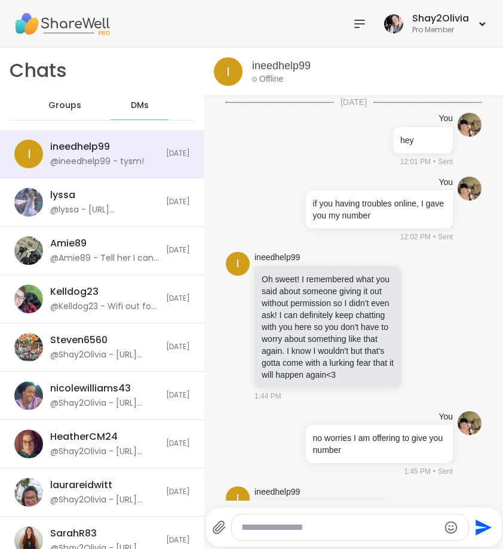
scroll to position [518, 0]
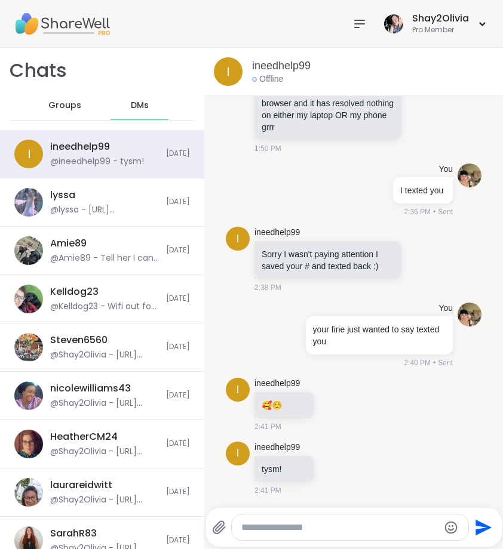
click at [60, 101] on span "Groups" at bounding box center [64, 106] width 33 height 12
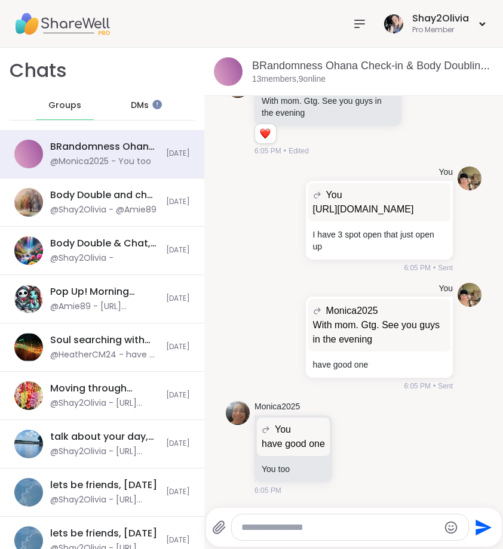
click at [135, 106] on span "DMs" at bounding box center [140, 106] width 18 height 12
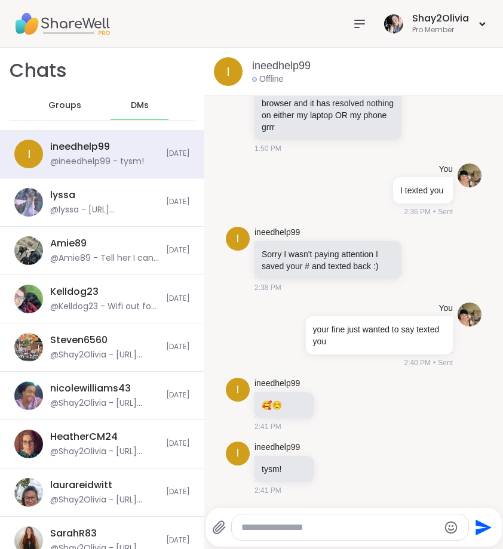
click at [70, 110] on span "Groups" at bounding box center [64, 106] width 33 height 12
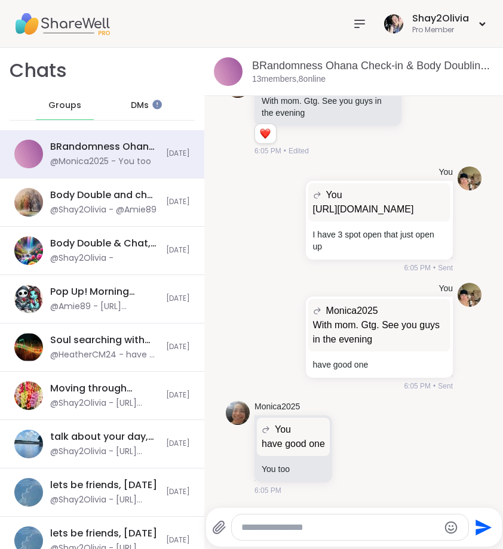
click at [45, 94] on div "Groups" at bounding box center [65, 105] width 59 height 29
click at [44, 94] on div "Groups" at bounding box center [65, 105] width 59 height 29
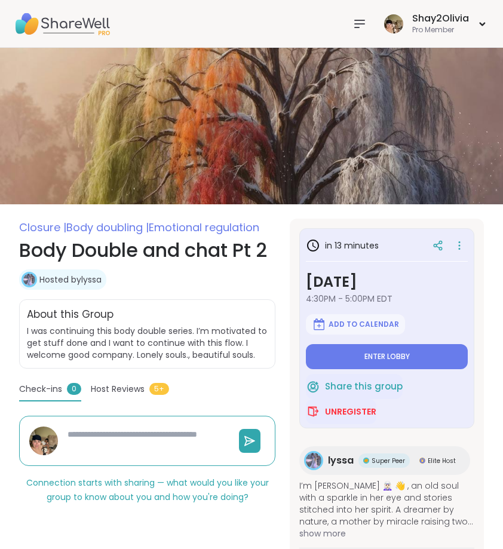
click at [365, 26] on icon at bounding box center [359, 24] width 14 height 14
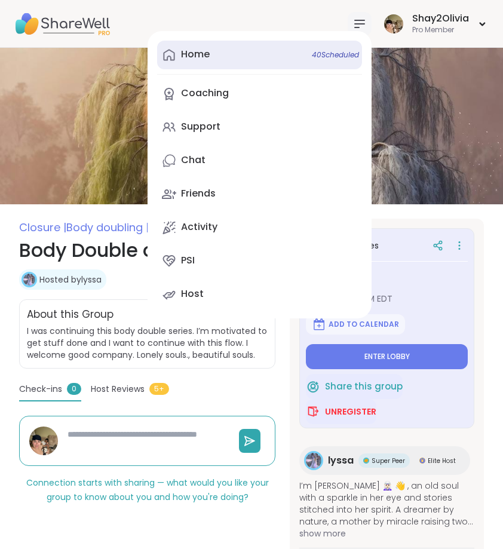
click at [306, 61] on link "Home 40 Scheduled" at bounding box center [259, 55] width 205 height 29
type textarea "*"
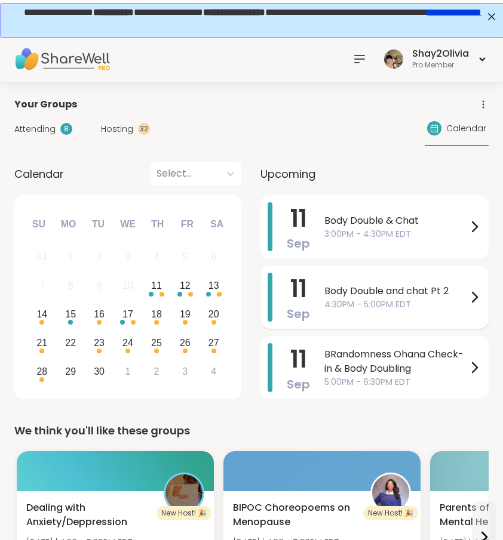
click at [419, 299] on span "4:30PM - 5:00PM EDT" at bounding box center [395, 305] width 143 height 13
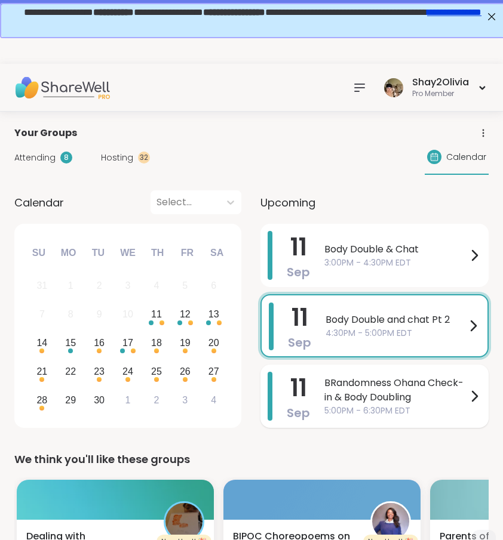
click at [364, 401] on span "BRandomness Ohana Check-in & Body Doubling" at bounding box center [395, 390] width 143 height 29
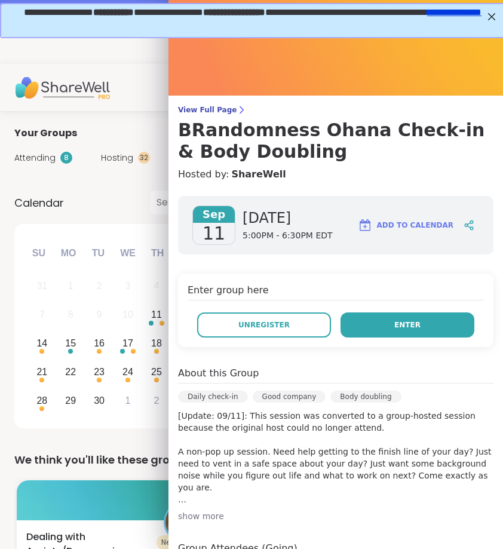
click at [411, 322] on span "Enter" at bounding box center [407, 325] width 26 height 11
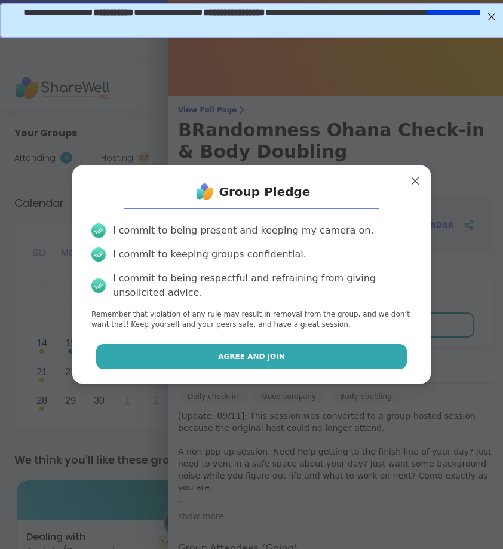
click at [327, 365] on button "Agree and Join" at bounding box center [251, 356] width 311 height 25
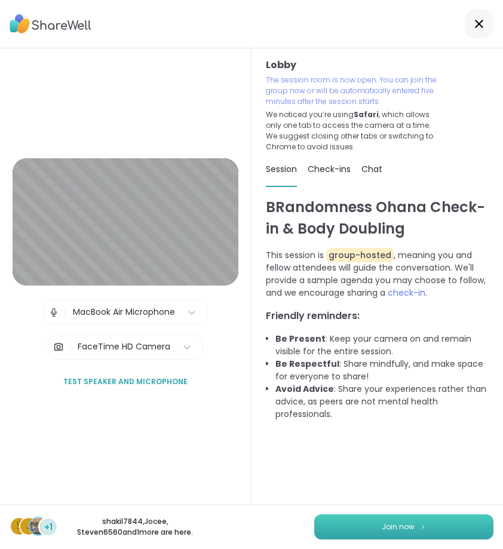
click at [412, 529] on span "Join now" at bounding box center [398, 526] width 33 height 11
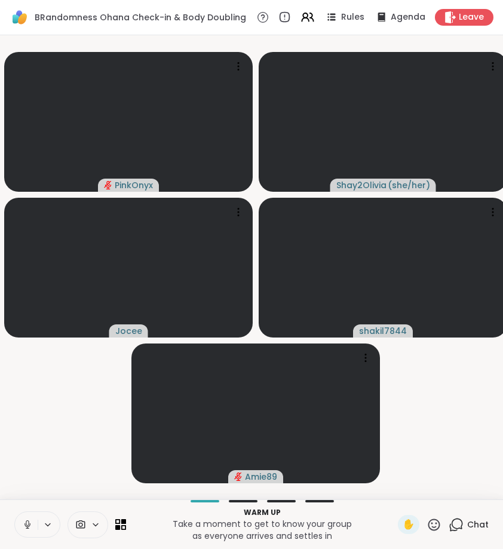
click at [26, 530] on button at bounding box center [26, 524] width 23 height 25
click at [459, 528] on icon at bounding box center [456, 523] width 11 height 11
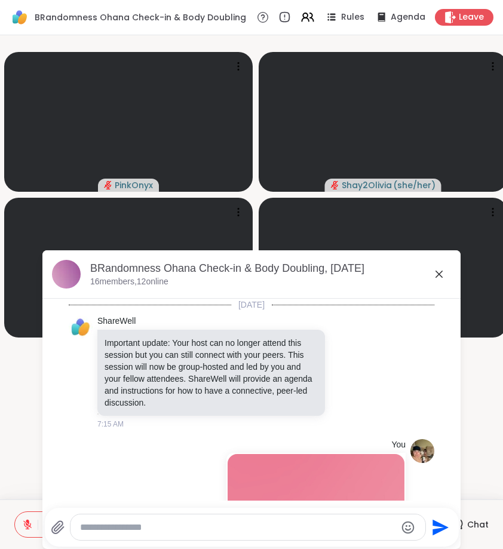
scroll to position [494, 0]
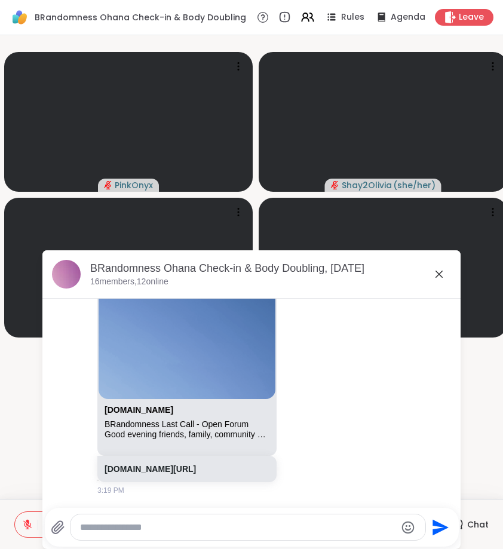
click at [435, 277] on icon at bounding box center [439, 274] width 14 height 14
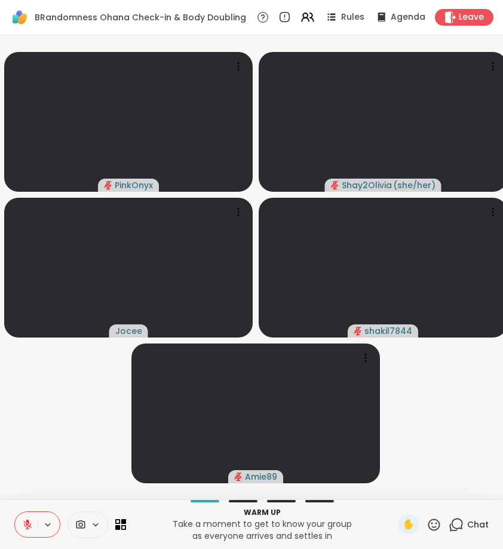
click at [489, 416] on video-player-container "PinkOnyx Shay2Olivia ( she/her ) Jocee shakil7844 Amie89" at bounding box center [251, 267] width 489 height 454
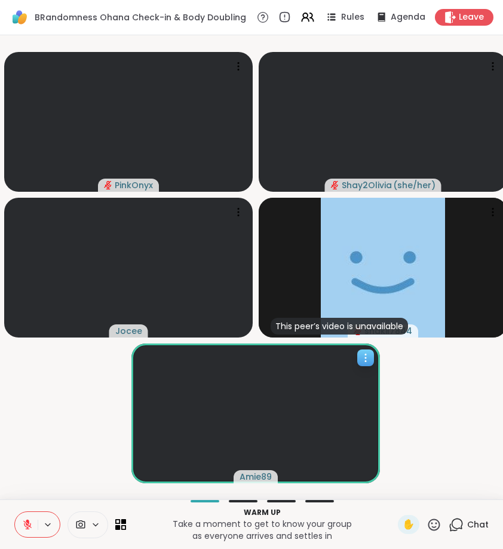
scroll to position [0, 0]
click at [456, 518] on icon at bounding box center [456, 523] width 11 height 11
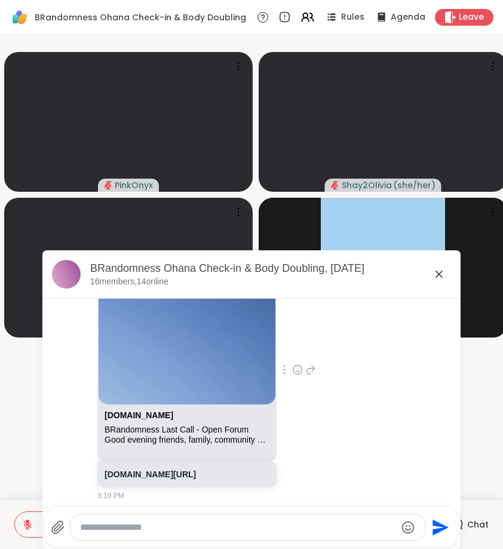
scroll to position [494, 0]
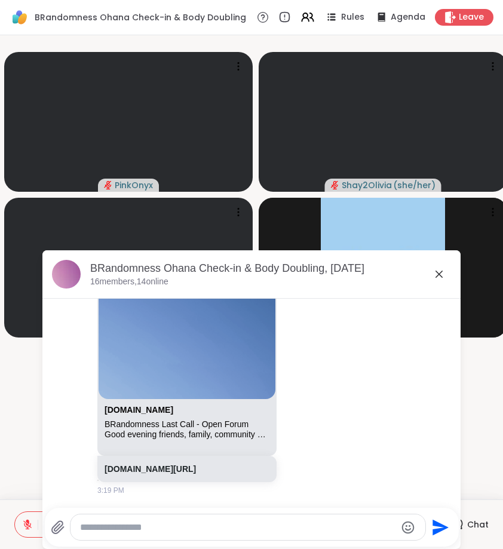
click at [269, 521] on textarea "Type your message" at bounding box center [238, 527] width 316 height 12
type textarea "**********"
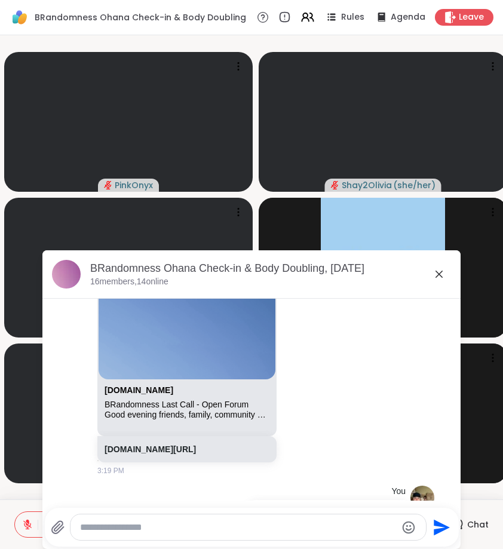
scroll to position [558, 0]
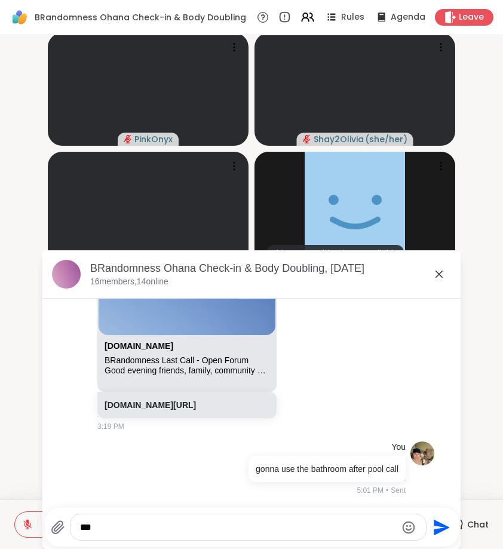
type textarea "****"
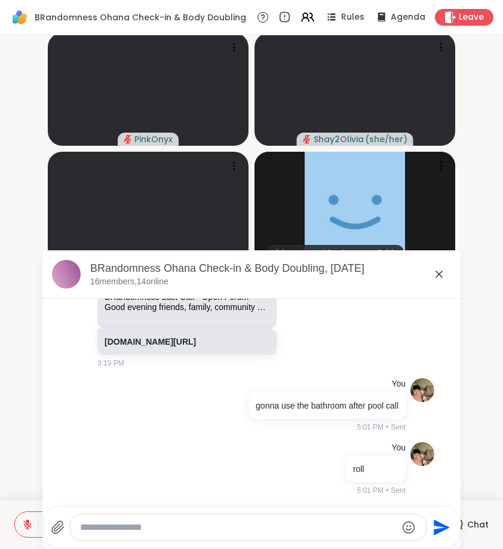
click at [436, 278] on icon at bounding box center [439, 274] width 14 height 14
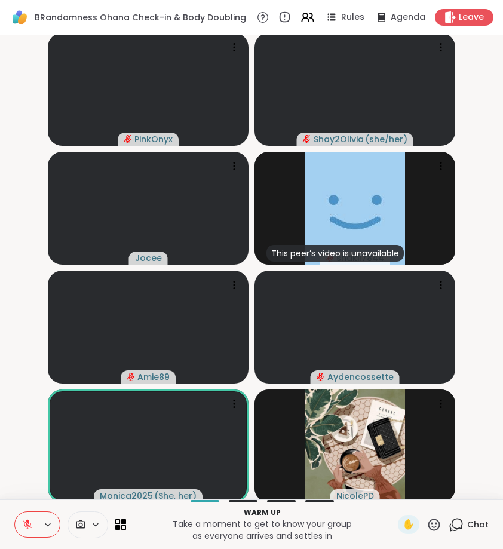
click at [475, 520] on span "Chat" at bounding box center [477, 524] width 21 height 12
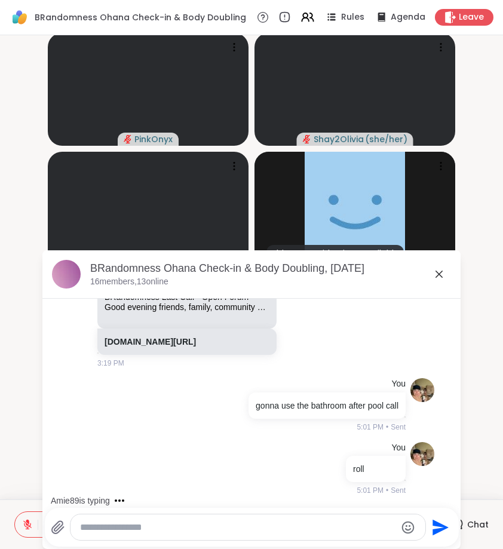
click at [437, 274] on icon at bounding box center [439, 274] width 14 height 14
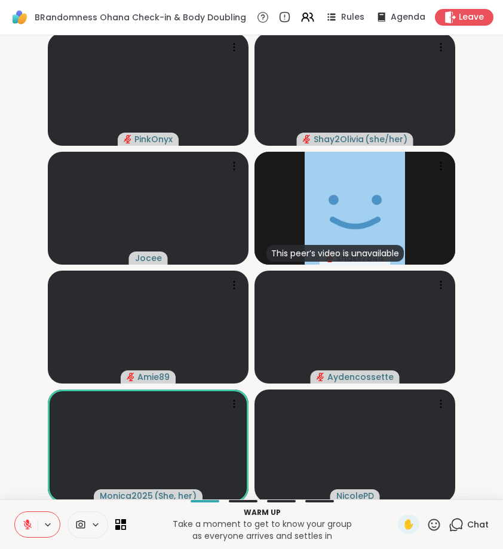
click at [460, 527] on icon at bounding box center [456, 523] width 11 height 11
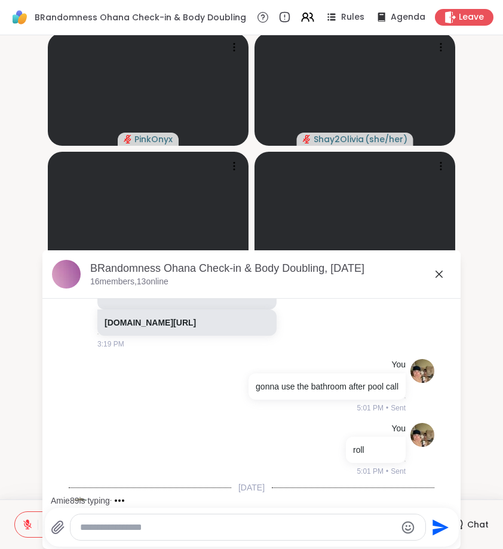
scroll to position [696, 0]
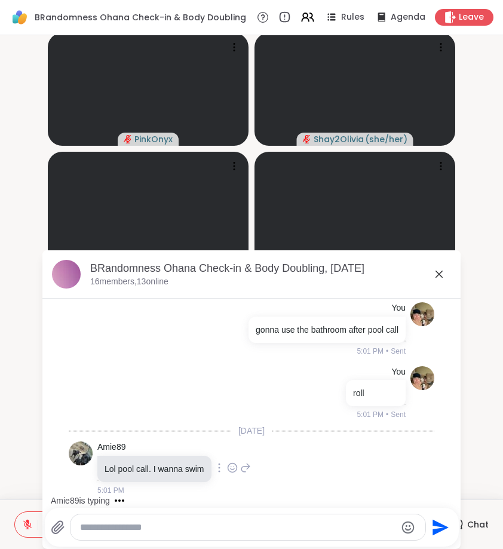
click at [247, 467] on icon at bounding box center [245, 467] width 11 height 14
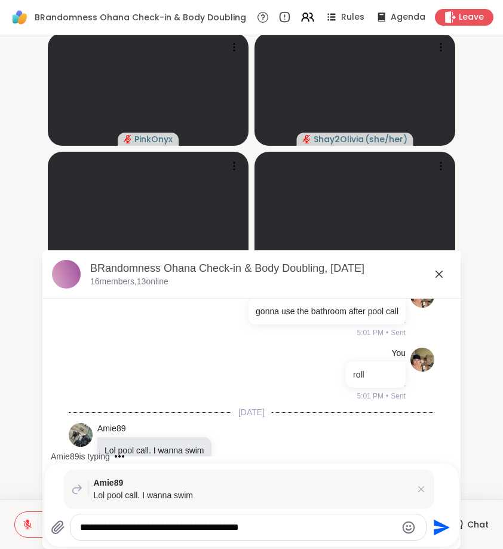
click at [407, 526] on icon "Emoji picker" at bounding box center [408, 527] width 14 height 14
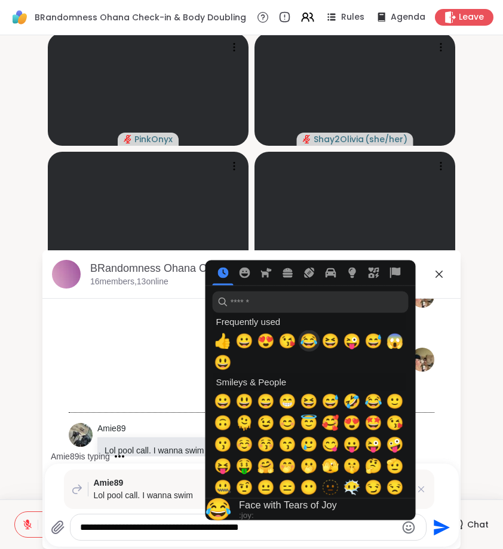
click at [300, 340] on div "😂" at bounding box center [308, 340] width 21 height 21
type textarea "**********"
click at [438, 527] on icon "Send" at bounding box center [440, 527] width 19 height 19
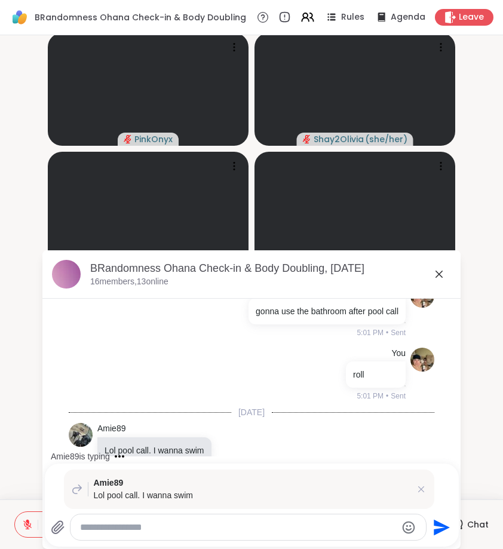
scroll to position [800, 0]
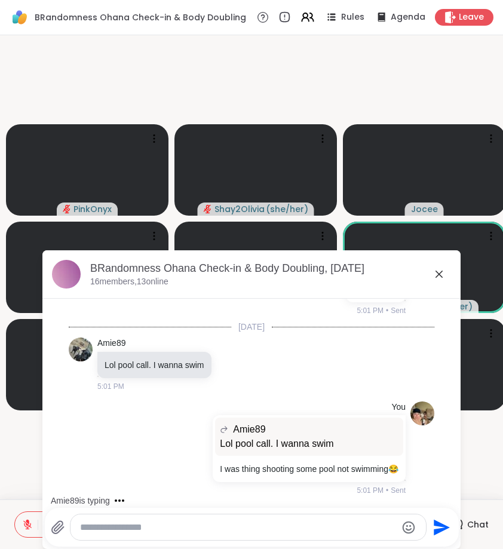
click at [443, 272] on icon at bounding box center [439, 274] width 14 height 14
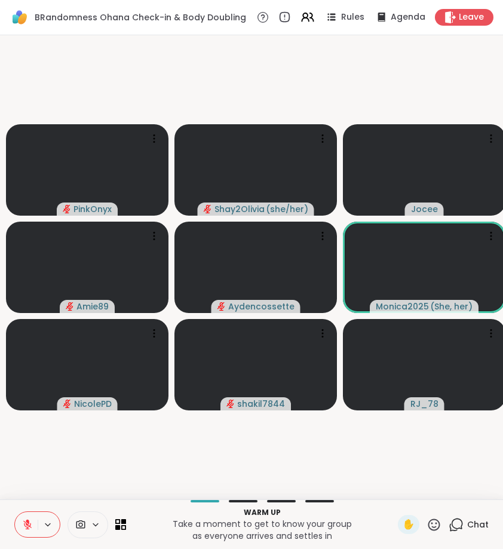
click at [458, 518] on icon at bounding box center [456, 523] width 11 height 11
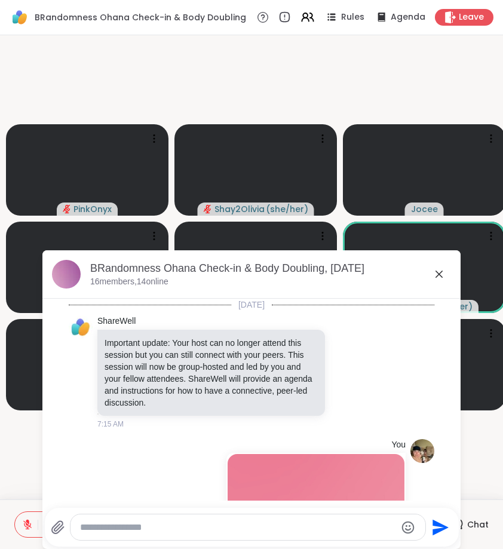
scroll to position [788, 0]
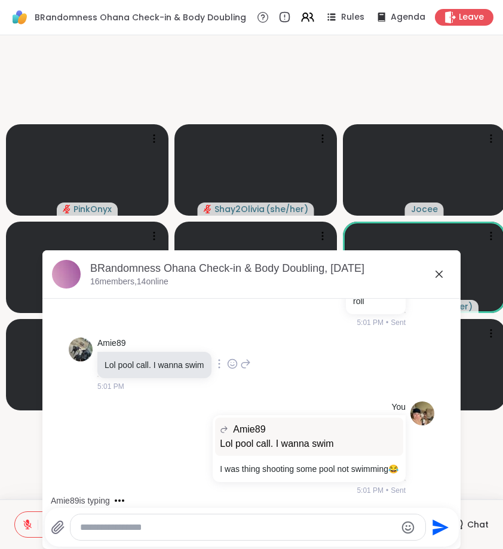
click at [228, 363] on icon at bounding box center [232, 364] width 11 height 12
click at [174, 345] on button "Select Reaction: Joy" at bounding box center [180, 345] width 24 height 24
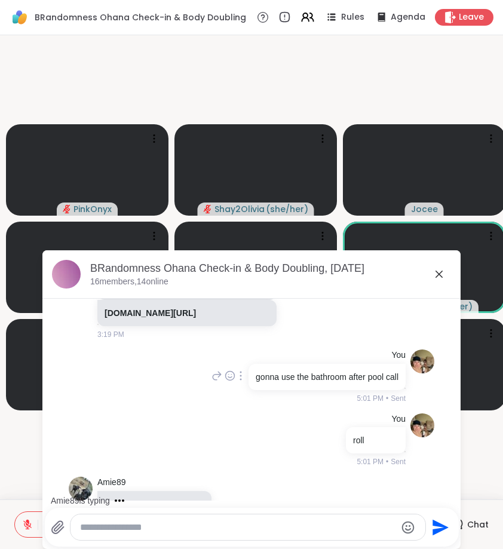
scroll to position [646, 0]
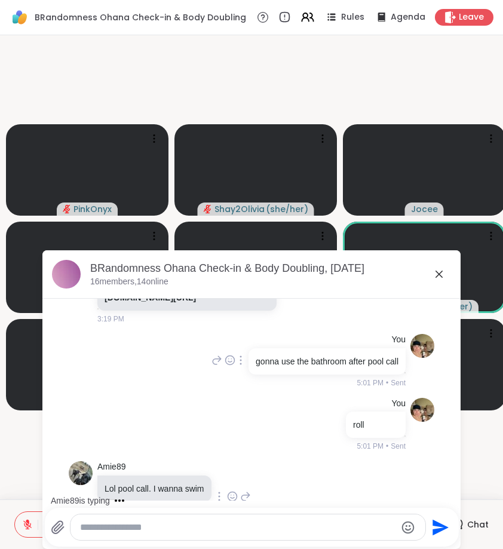
click at [229, 359] on icon at bounding box center [229, 359] width 0 height 0
click at [161, 358] on ul at bounding box center [230, 340] width 139 height 33
click at [225, 366] on icon at bounding box center [230, 360] width 11 height 12
click at [172, 346] on div "Select Reaction: Joy" at bounding box center [177, 341] width 11 height 11
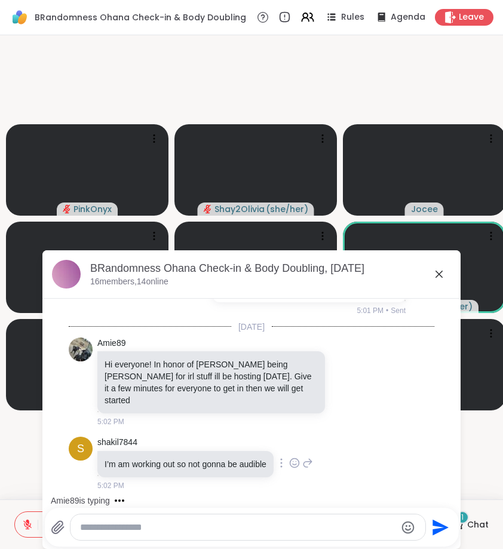
scroll to position [1102, 0]
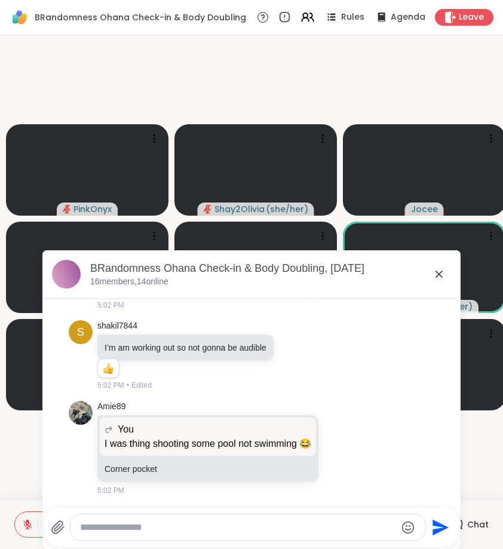
click at [438, 277] on icon at bounding box center [439, 274] width 14 height 14
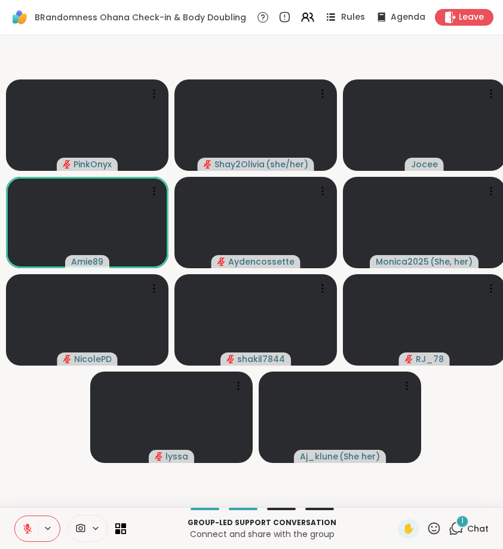
scroll to position [0, 1]
click at [466, 519] on div "2" at bounding box center [462, 521] width 13 height 13
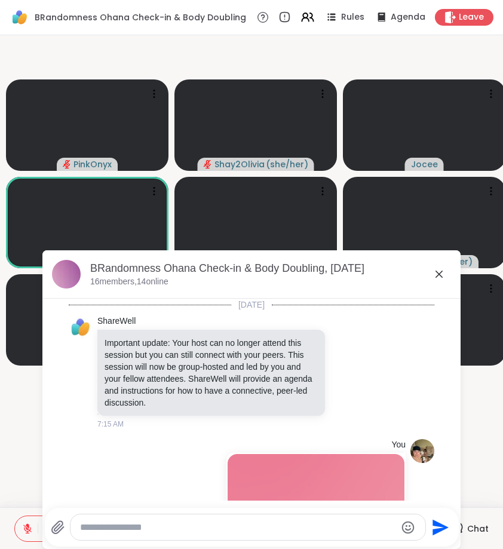
scroll to position [1310, 0]
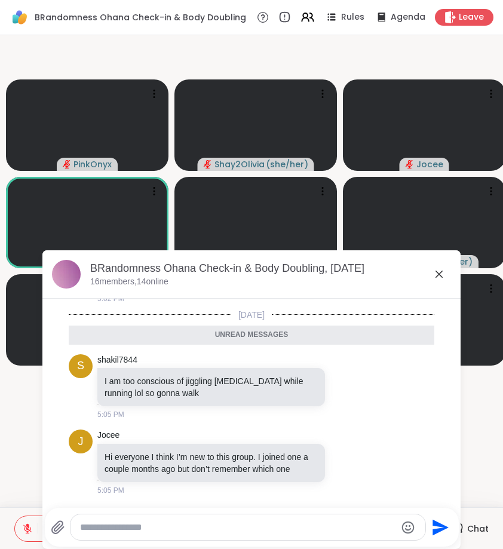
click at [434, 275] on icon at bounding box center [439, 274] width 14 height 14
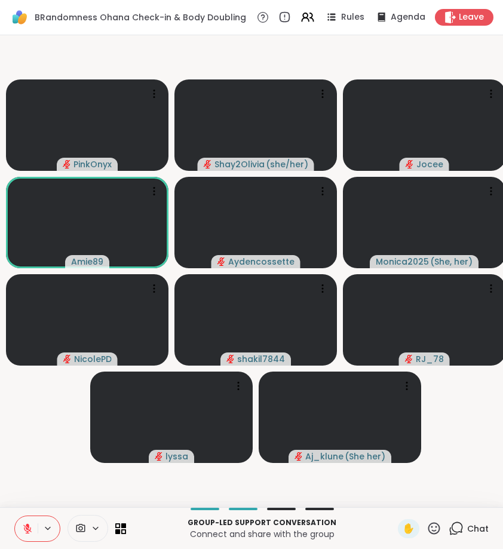
click at [460, 528] on icon at bounding box center [456, 528] width 15 height 15
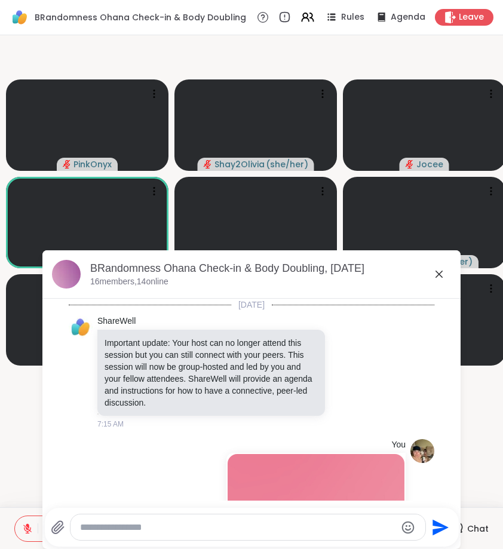
scroll to position [1270, 0]
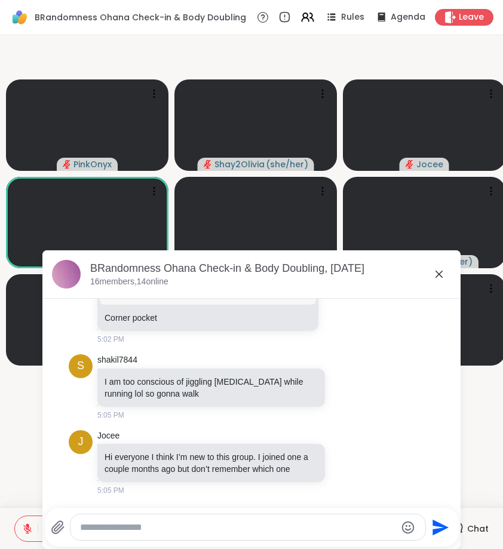
click at [342, 530] on textarea "Type your message" at bounding box center [238, 527] width 316 height 12
type textarea "**********"
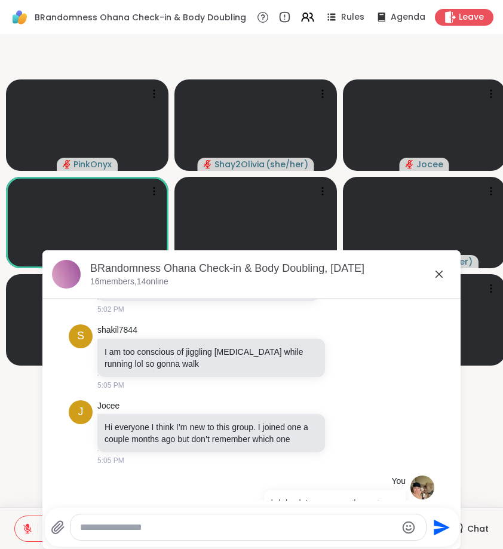
scroll to position [1333, 0]
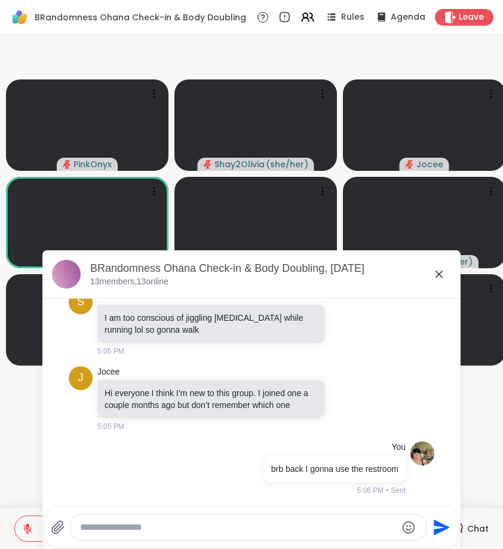
click at [436, 271] on icon at bounding box center [439, 274] width 14 height 14
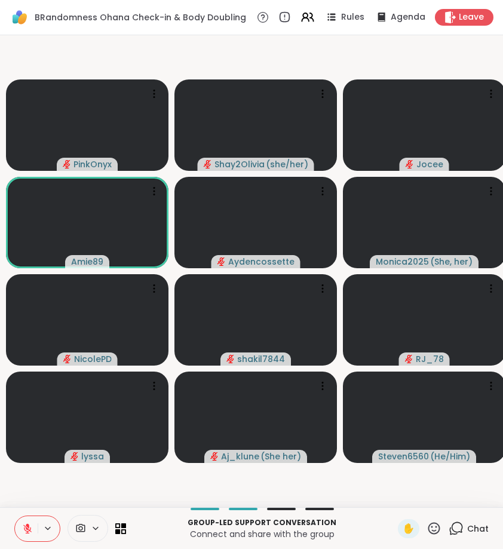
click at [457, 529] on icon at bounding box center [456, 528] width 15 height 15
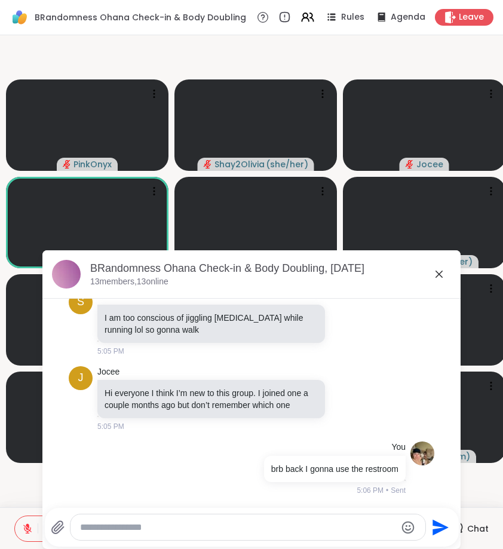
click at [358, 523] on textarea "Type your message" at bounding box center [238, 527] width 316 height 12
click at [100, 529] on textarea "**********" at bounding box center [238, 527] width 316 height 12
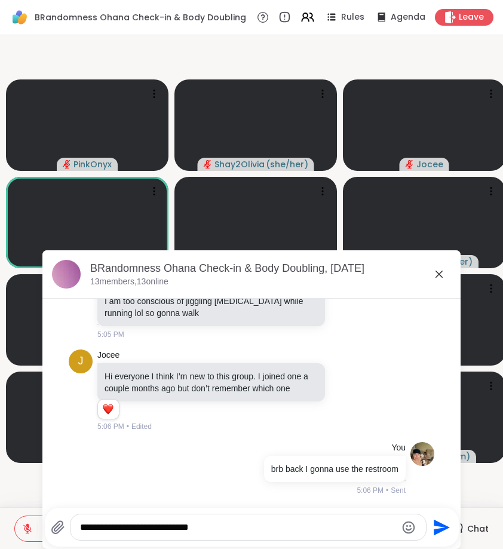
click at [96, 527] on textarea "**********" at bounding box center [238, 527] width 316 height 12
click at [139, 528] on textarea "**********" at bounding box center [238, 527] width 316 height 12
click at [135, 528] on textarea "**********" at bounding box center [238, 527] width 316 height 12
click at [314, 526] on textarea "**********" at bounding box center [238, 527] width 316 height 12
click at [224, 529] on textarea "**********" at bounding box center [238, 527] width 316 height 12
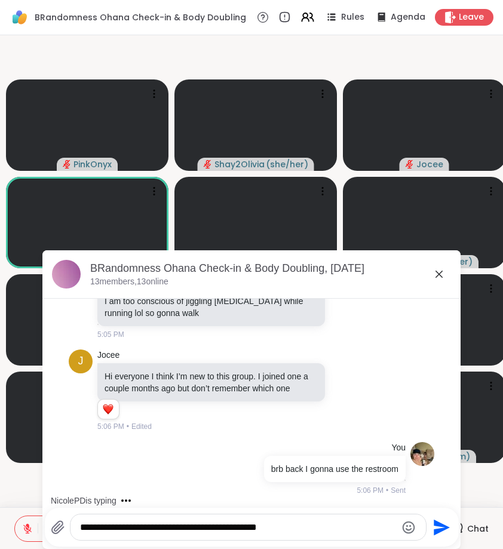
click at [220, 528] on textarea "**********" at bounding box center [238, 527] width 316 height 12
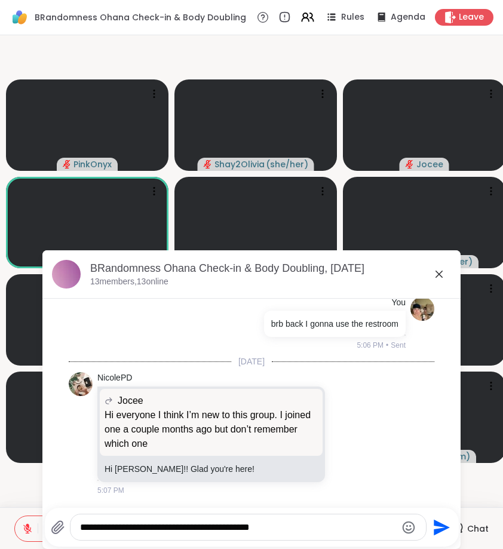
drag, startPoint x: 306, startPoint y: 529, endPoint x: 208, endPoint y: 526, distance: 98.0
click at [208, 528] on textarea "**********" at bounding box center [238, 527] width 316 height 12
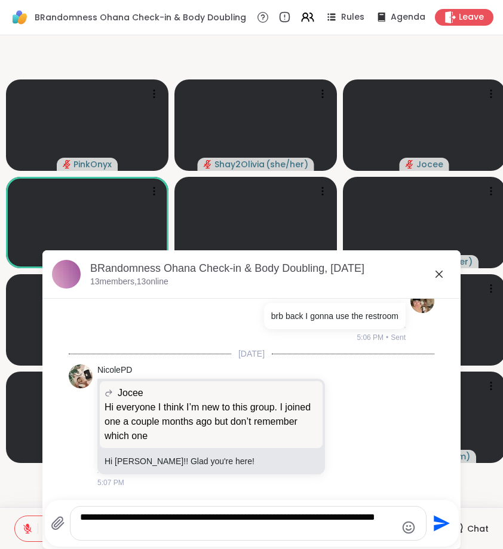
type textarea "**********"
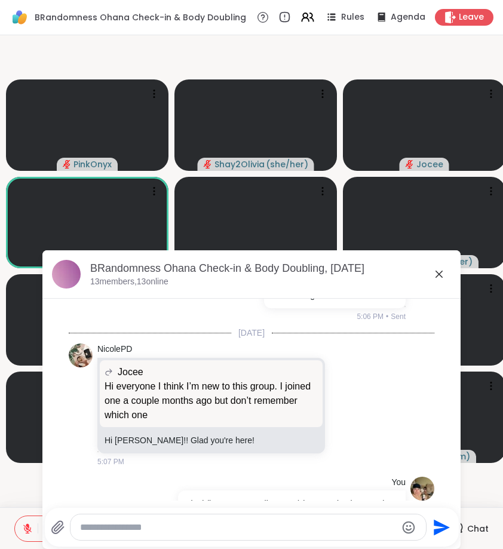
scroll to position [1569, 0]
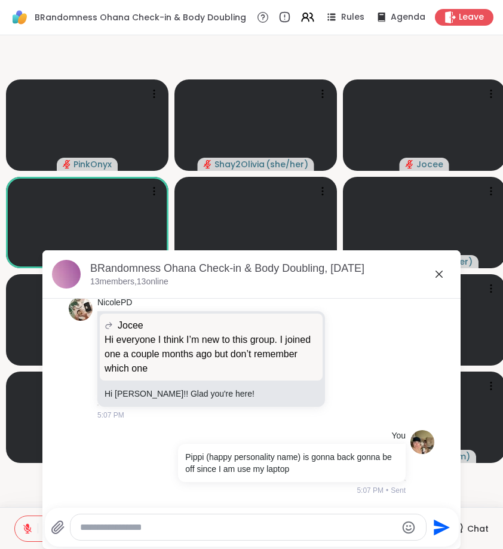
click at [432, 275] on icon at bounding box center [439, 274] width 14 height 14
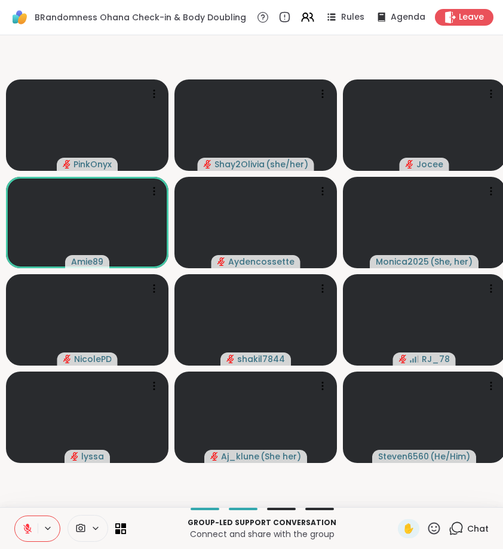
click at [462, 523] on icon at bounding box center [456, 528] width 15 height 15
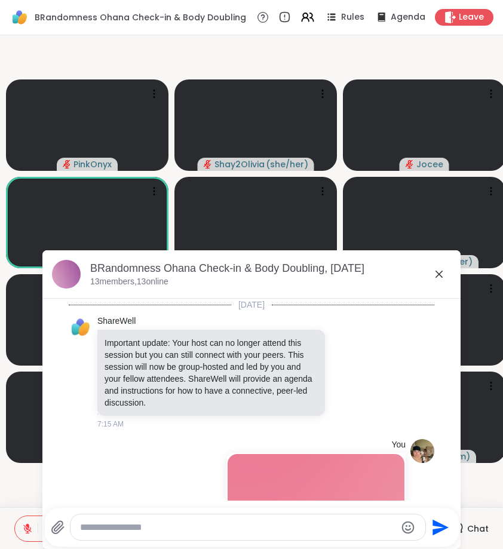
scroll to position [1558, 0]
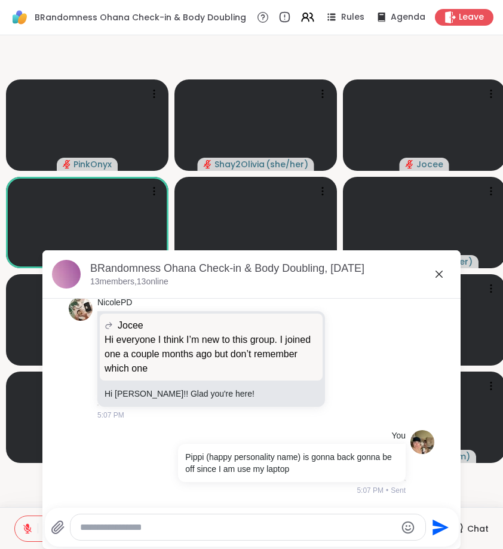
click at [443, 279] on icon at bounding box center [439, 274] width 14 height 14
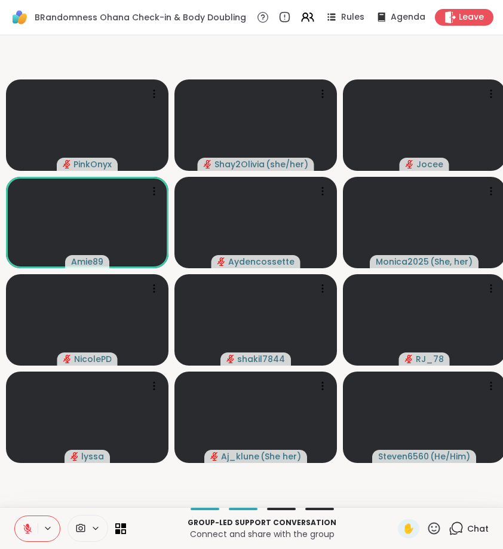
click at [461, 532] on icon at bounding box center [456, 527] width 11 height 11
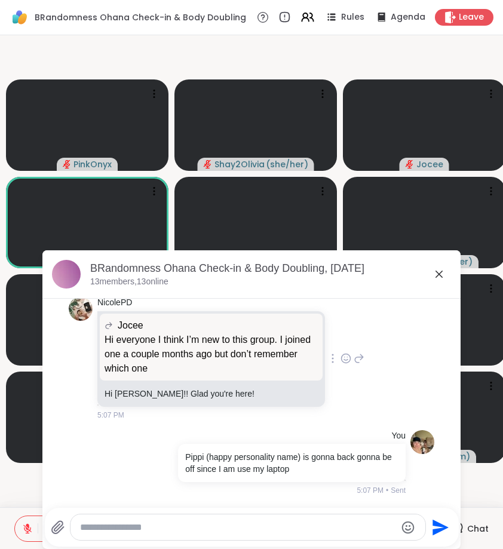
scroll to position [1547, 0]
click at [440, 272] on icon at bounding box center [438, 274] width 7 height 7
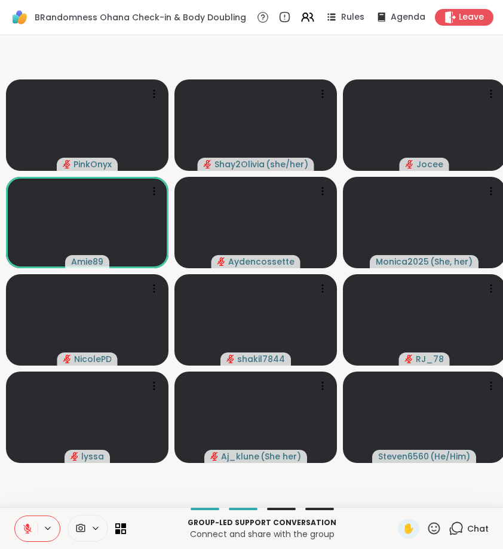
click at [440, 272] on video-player-container "PinkOnyx Shay2Olivia ( she/her ) Jocee Amie89 Aydencossette Monica2025 ( She, h…" at bounding box center [251, 271] width 489 height 462
click at [28, 524] on icon at bounding box center [27, 528] width 11 height 11
click at [24, 530] on icon at bounding box center [27, 528] width 11 height 11
click at [454, 533] on icon at bounding box center [456, 528] width 15 height 15
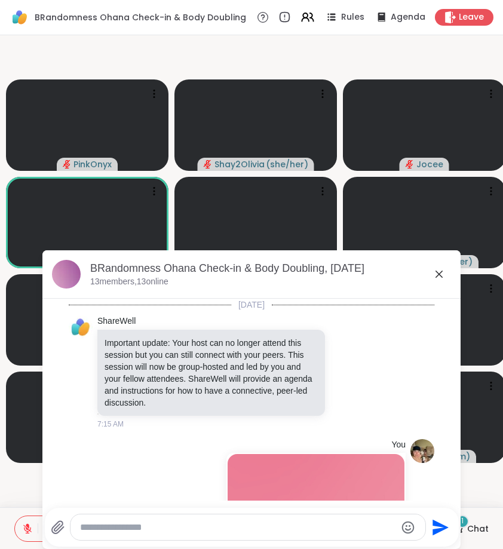
scroll to position [1667, 0]
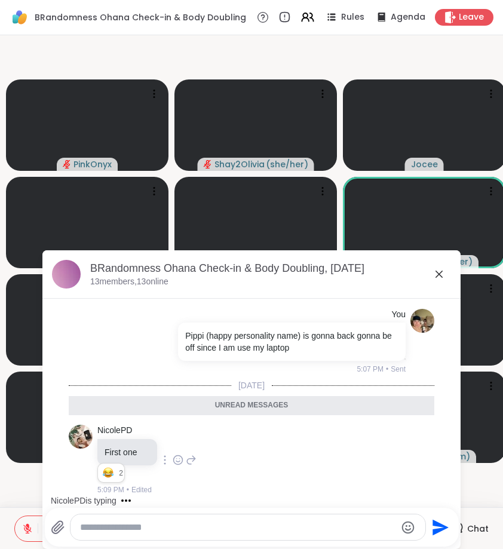
click at [175, 465] on icon at bounding box center [178, 460] width 11 height 12
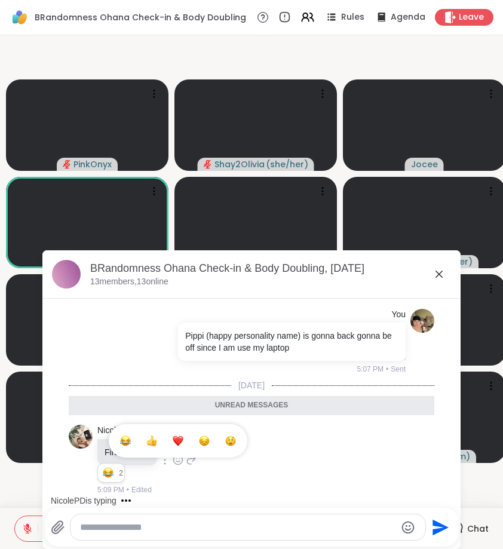
click at [266, 466] on div "NicolePD First one 2 2 2 5:09 PM • Edited" at bounding box center [251, 460] width 365 height 81
click at [443, 274] on icon at bounding box center [439, 274] width 14 height 14
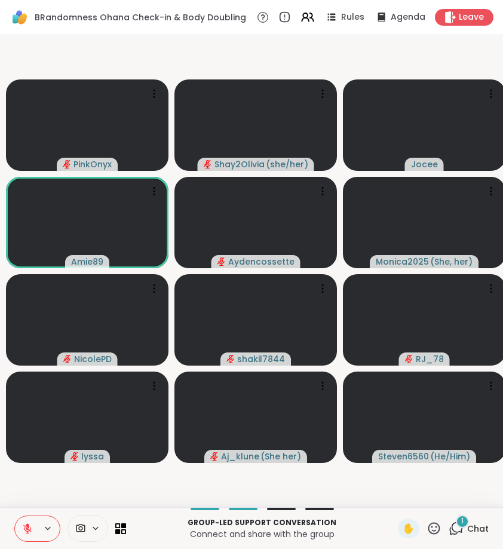
click at [463, 523] on span "1" at bounding box center [462, 521] width 2 height 10
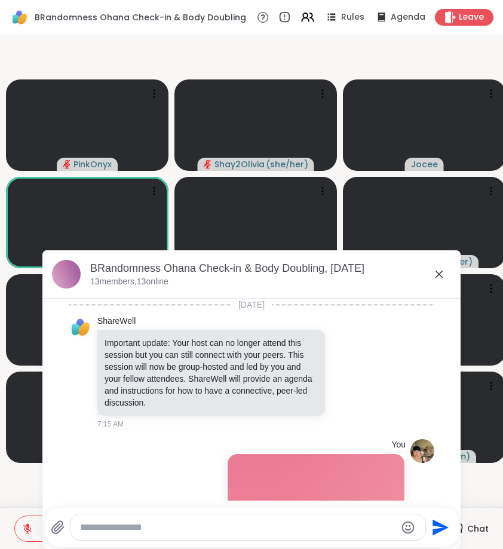
scroll to position [1730, 0]
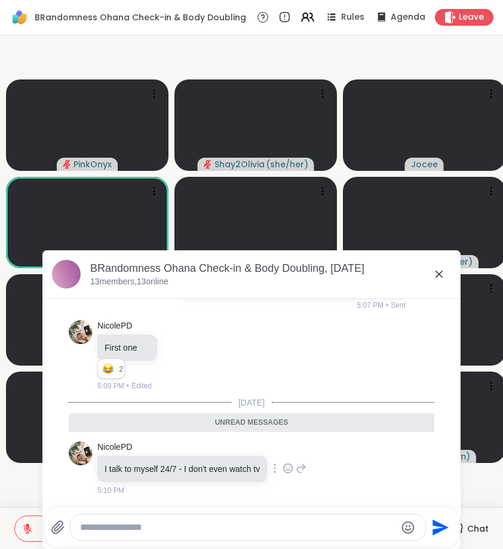
click at [293, 471] on icon at bounding box center [287, 468] width 11 height 12
click at [292, 452] on div "Select Reaction: Heart" at bounding box center [287, 449] width 11 height 11
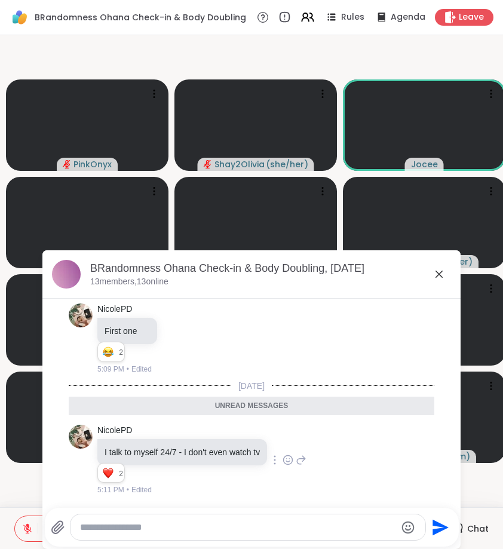
click at [191, 532] on textarea "Type your message" at bounding box center [238, 527] width 316 height 12
click at [440, 278] on icon at bounding box center [439, 274] width 14 height 14
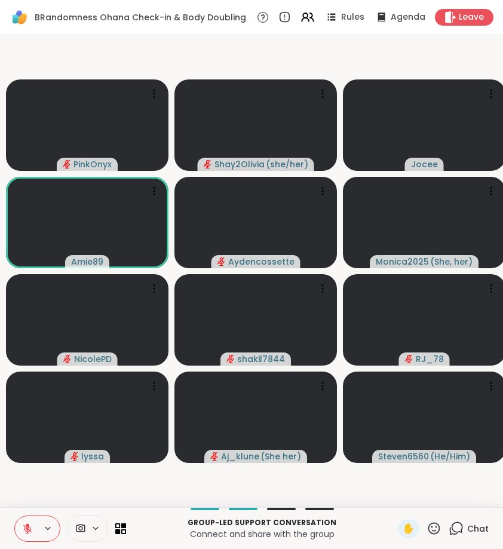
click at [434, 528] on icon at bounding box center [433, 528] width 15 height 15
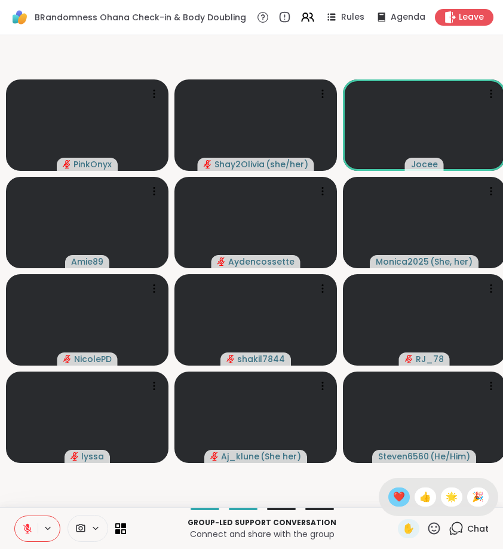
click at [395, 498] on span "❤️" at bounding box center [399, 497] width 12 height 14
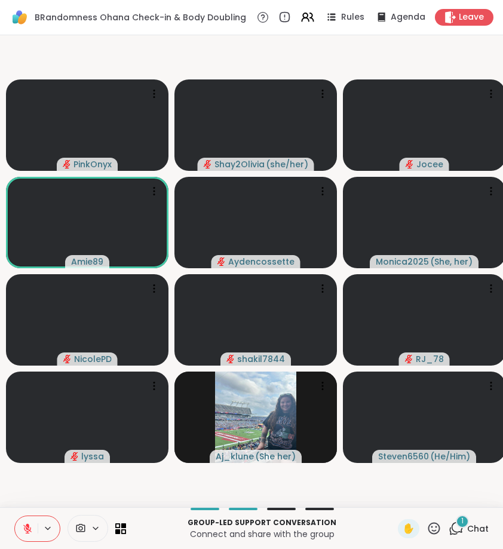
click at [466, 531] on div "1 Chat" at bounding box center [469, 528] width 40 height 19
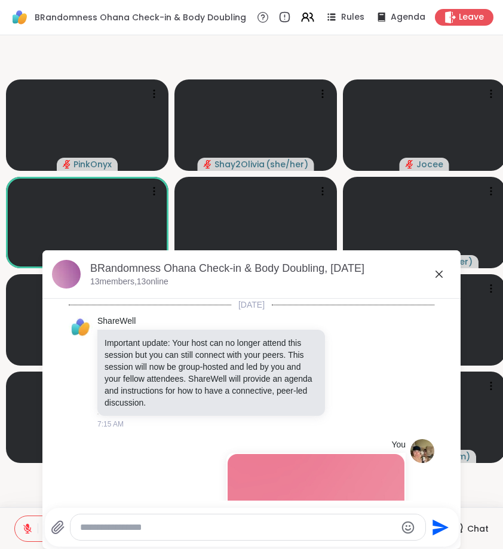
scroll to position [1863, 0]
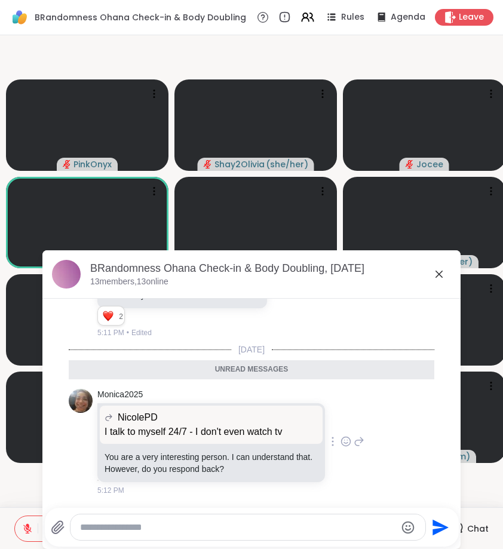
click at [340, 447] on icon at bounding box center [345, 441] width 11 height 12
click at [355, 446] on icon at bounding box center [359, 442] width 8 height 8
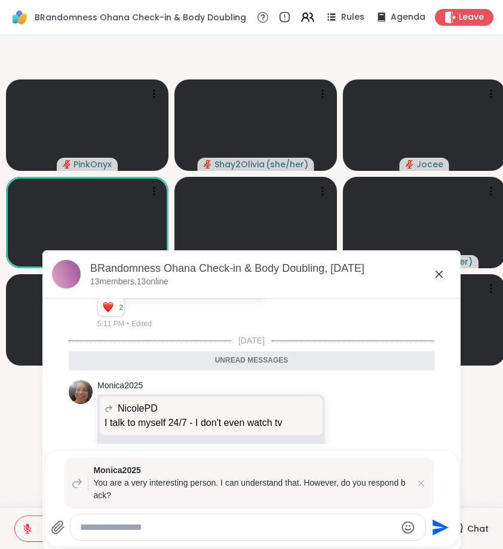
click at [245, 521] on textarea "Type your message" at bounding box center [238, 527] width 316 height 12
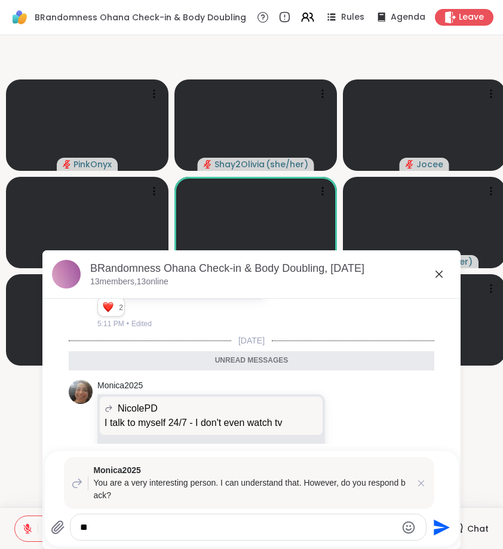
type textarea "*"
click at [403, 440] on div "NicolePD is typing" at bounding box center [253, 443] width 413 height 19
click at [419, 480] on icon at bounding box center [421, 483] width 12 height 12
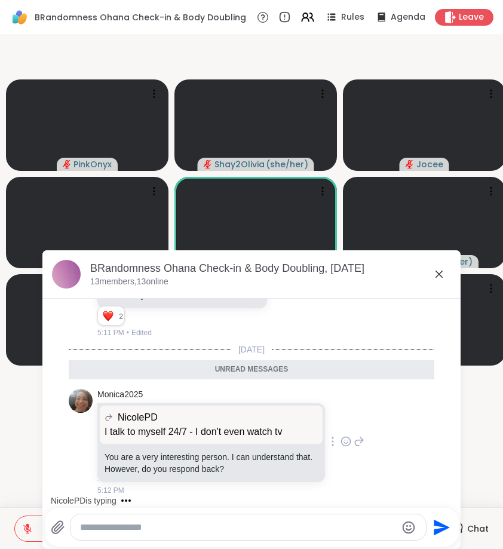
scroll to position [1879, 0]
click at [219, 526] on textarea "Type your message" at bounding box center [238, 527] width 316 height 12
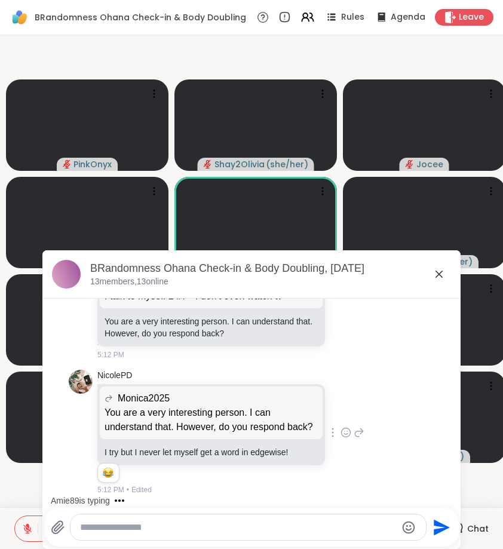
scroll to position [2105, 0]
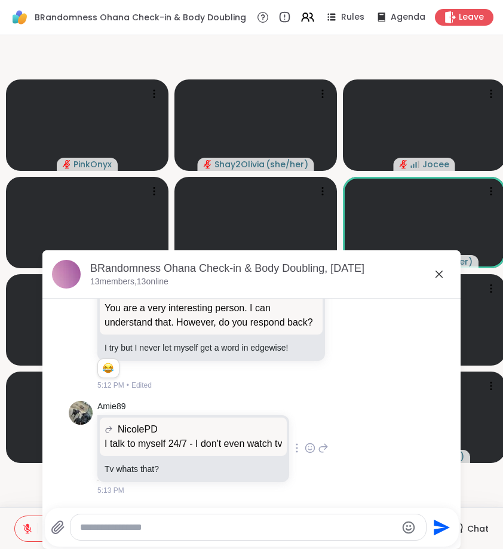
click at [328, 446] on icon at bounding box center [323, 448] width 11 height 14
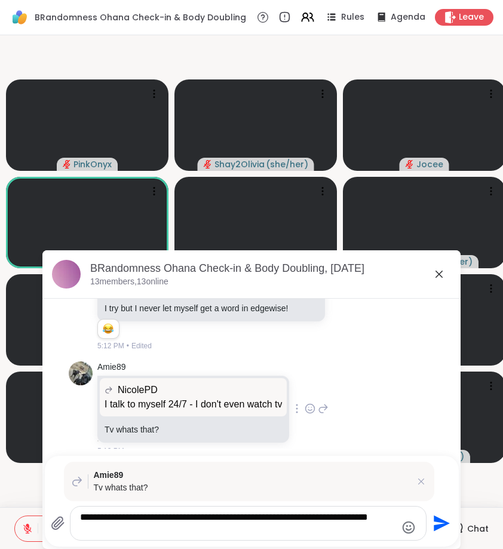
scroll to position [0, 0]
type textarea "**********"
drag, startPoint x: 333, startPoint y: 446, endPoint x: 443, endPoint y: 521, distance: 133.7
click at [443, 521] on icon "Send" at bounding box center [442, 523] width 16 height 16
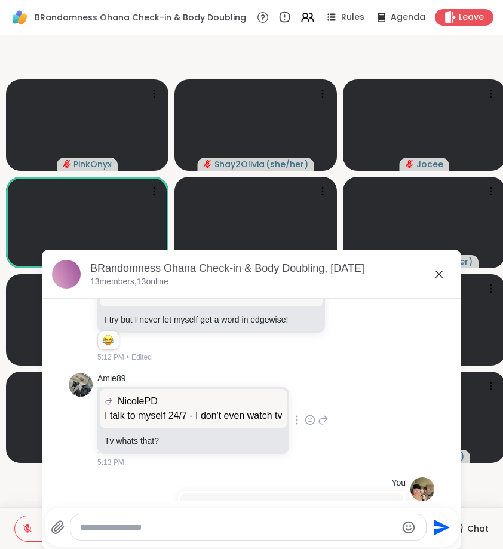
scroll to position [2220, 0]
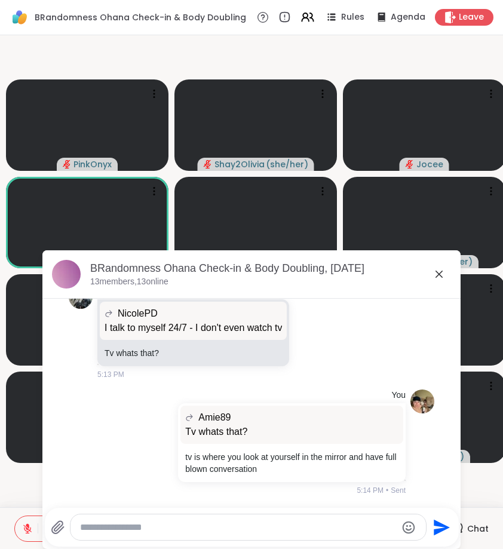
click at [435, 278] on icon at bounding box center [439, 274] width 14 height 14
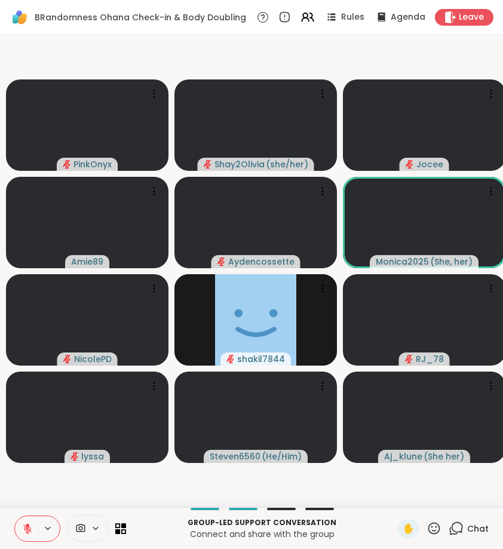
click at [21, 535] on button at bounding box center [26, 528] width 23 height 25
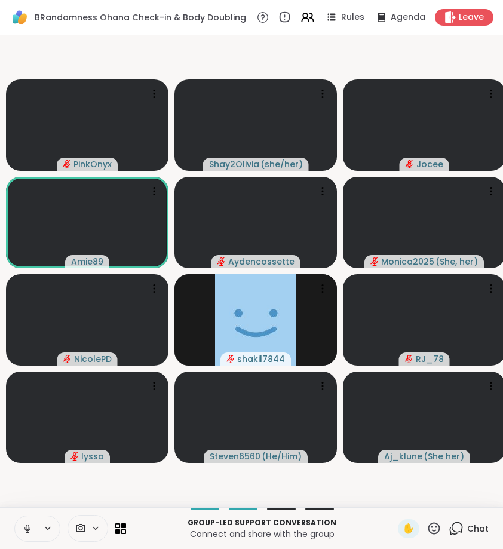
click at [25, 529] on icon at bounding box center [27, 528] width 11 height 11
click at [451, 523] on icon at bounding box center [456, 528] width 15 height 15
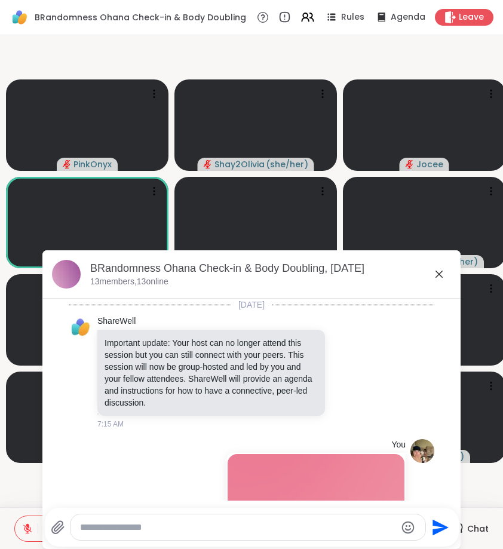
scroll to position [2208, 0]
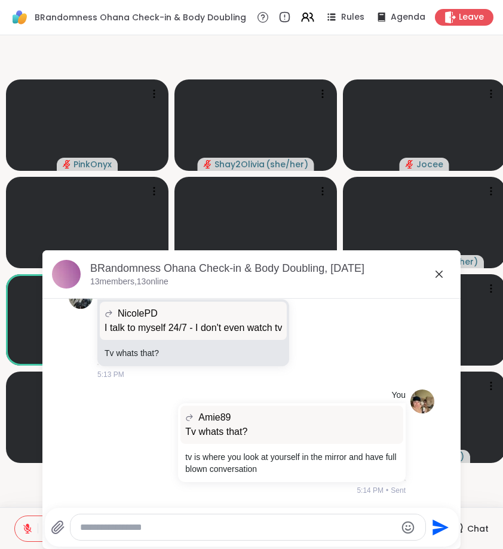
click at [437, 270] on icon at bounding box center [439, 274] width 14 height 14
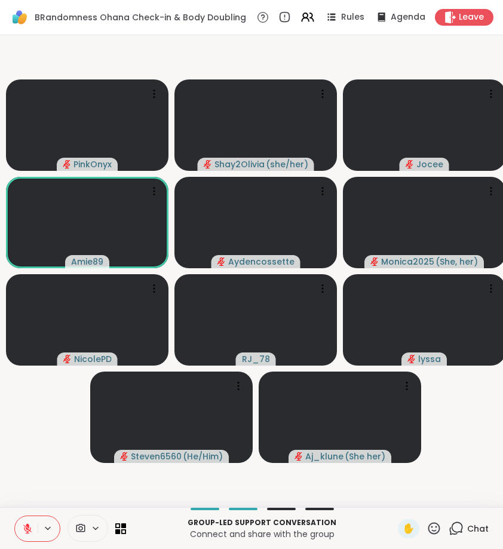
click at [453, 522] on icon at bounding box center [456, 528] width 15 height 15
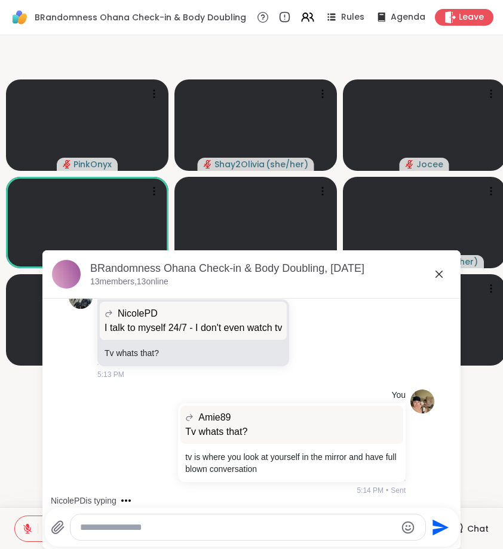
click at [253, 537] on div at bounding box center [247, 527] width 355 height 26
click at [220, 525] on textarea "Type your message" at bounding box center [238, 527] width 316 height 12
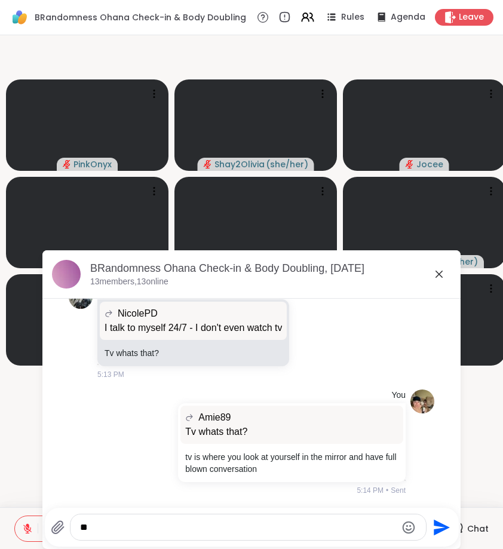
type textarea "*"
type textarea "**********"
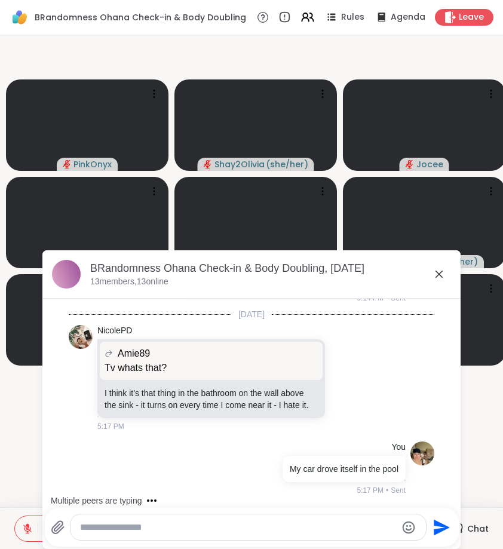
scroll to position [2515, 0]
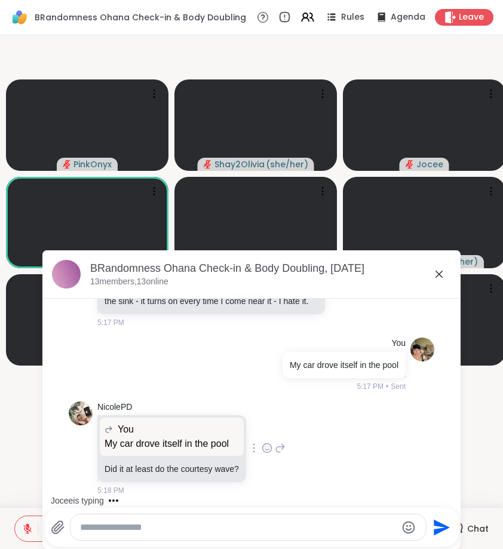
click at [271, 444] on icon at bounding box center [267, 448] width 11 height 12
click at [220, 435] on button "Select Reaction: Joy" at bounding box center [214, 429] width 24 height 24
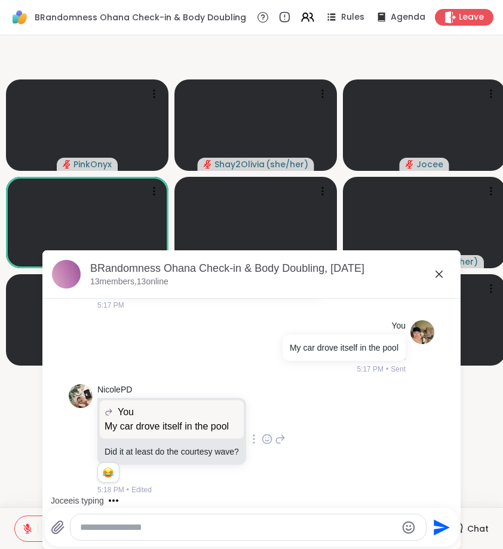
scroll to position [2532, 0]
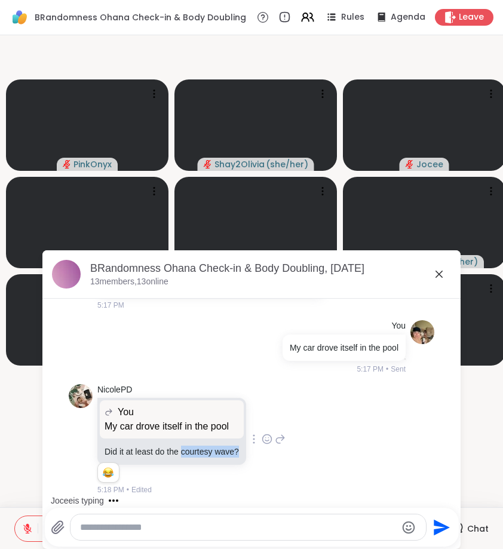
drag, startPoint x: 185, startPoint y: 451, endPoint x: 247, endPoint y: 451, distance: 62.1
click at [246, 451] on div "My car drove itself in the pool Did it at least do the courtesy wave?" at bounding box center [171, 451] width 149 height 26
copy p "courtesy wave?"
click at [284, 439] on icon at bounding box center [280, 439] width 11 height 14
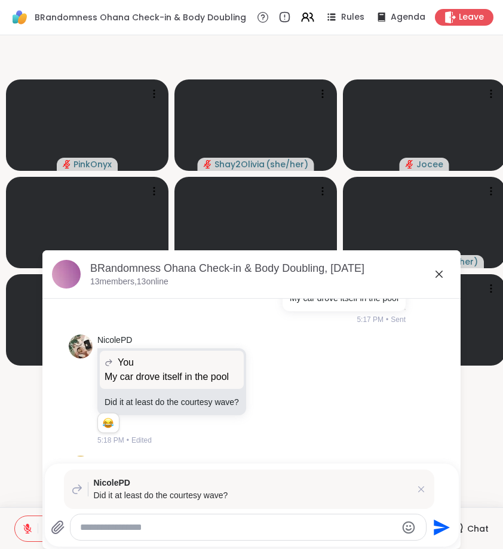
scroll to position [2652, 0]
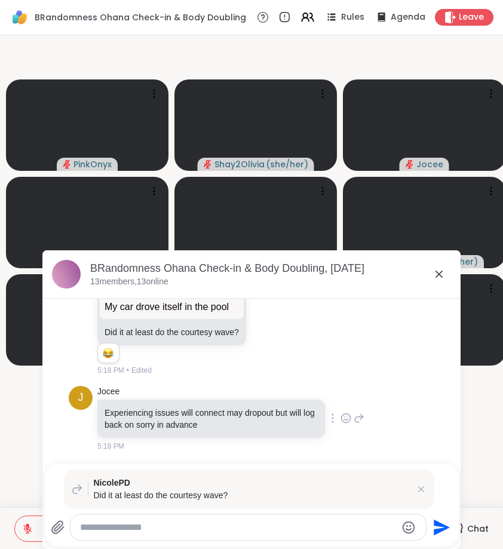
type textarea "*"
type textarea "**********"
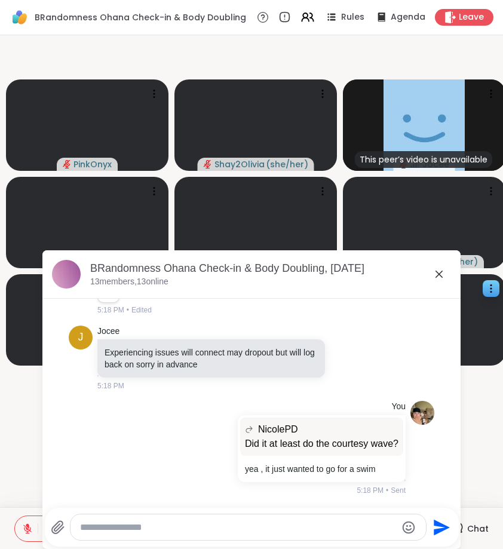
click at [435, 276] on icon at bounding box center [439, 274] width 14 height 14
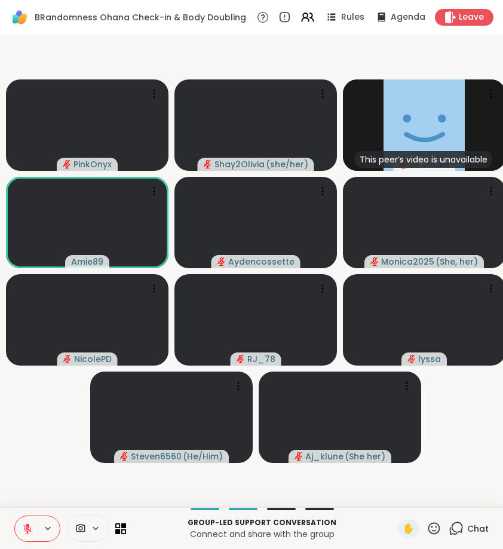
click at [433, 533] on icon at bounding box center [433, 528] width 15 height 15
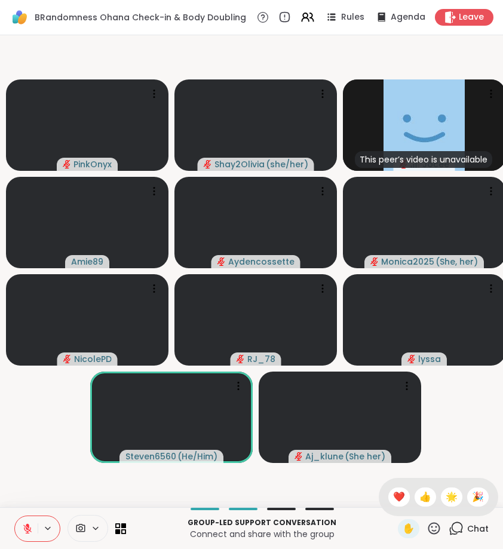
click at [32, 526] on icon at bounding box center [27, 528] width 11 height 11
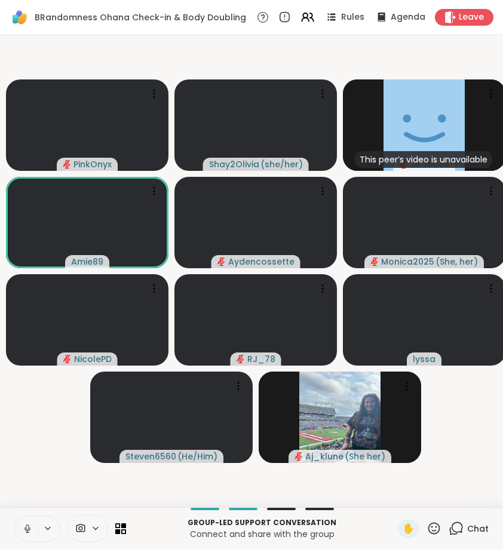
click at [454, 532] on icon at bounding box center [456, 528] width 15 height 15
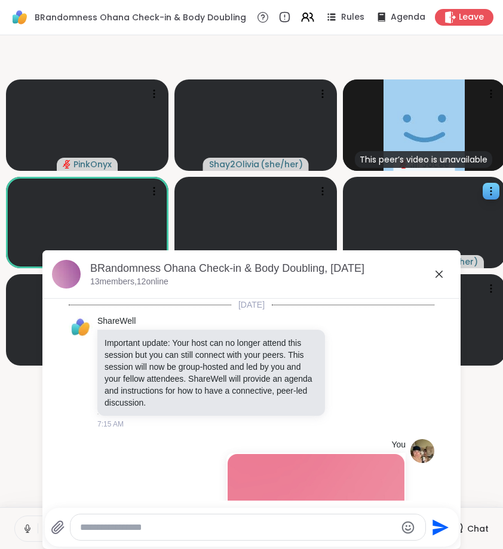
scroll to position [2699, 0]
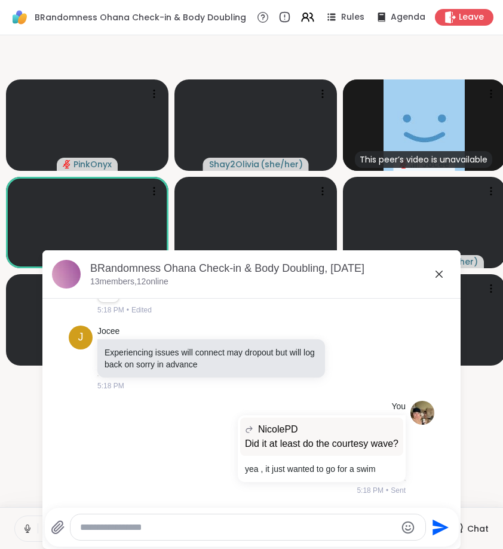
click at [438, 276] on icon at bounding box center [438, 274] width 7 height 7
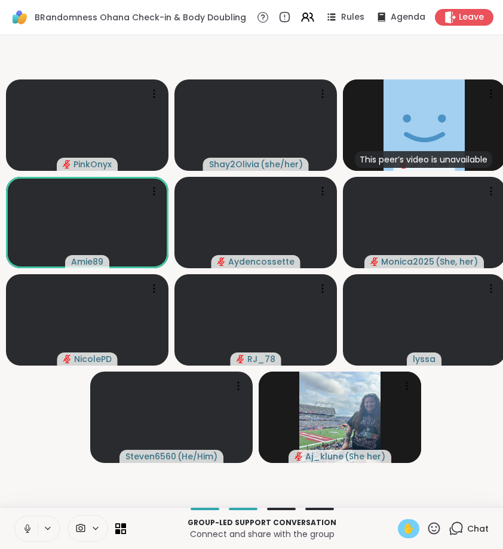
click at [408, 532] on span "✋" at bounding box center [409, 528] width 12 height 14
click at [473, 531] on span "Chat" at bounding box center [477, 529] width 21 height 12
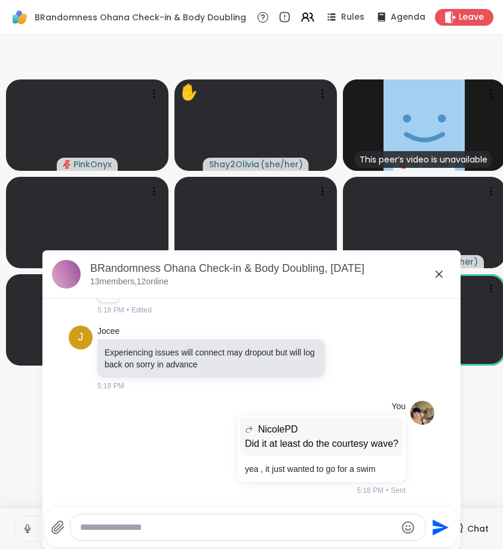
click at [247, 524] on textarea "Type your message" at bounding box center [238, 527] width 316 height 12
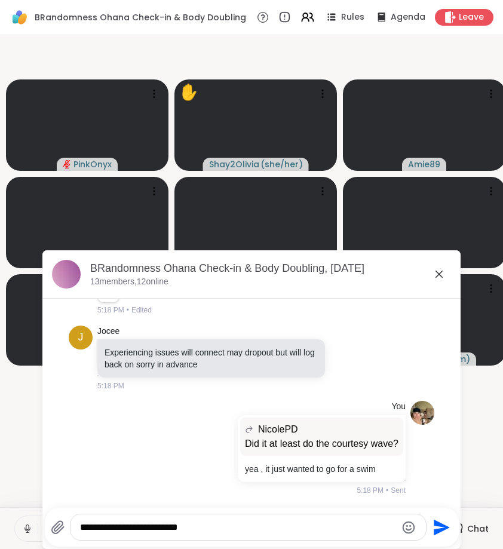
type textarea "**********"
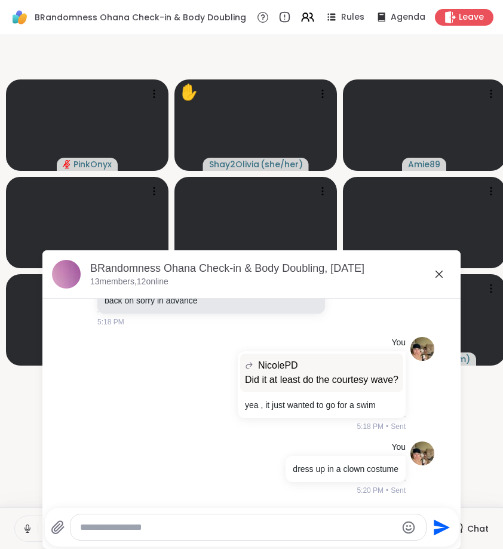
click at [441, 273] on icon at bounding box center [438, 274] width 7 height 7
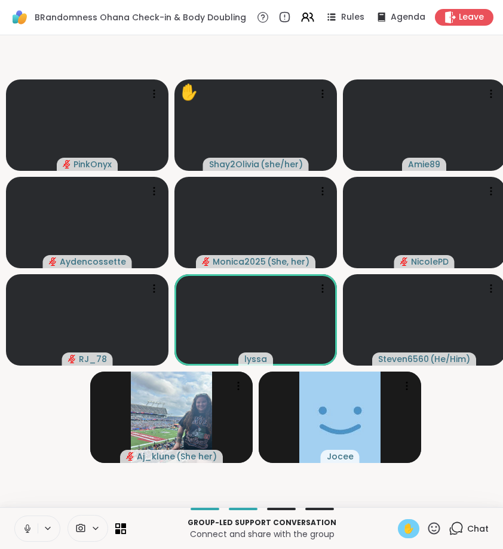
click at [30, 521] on button at bounding box center [26, 528] width 23 height 25
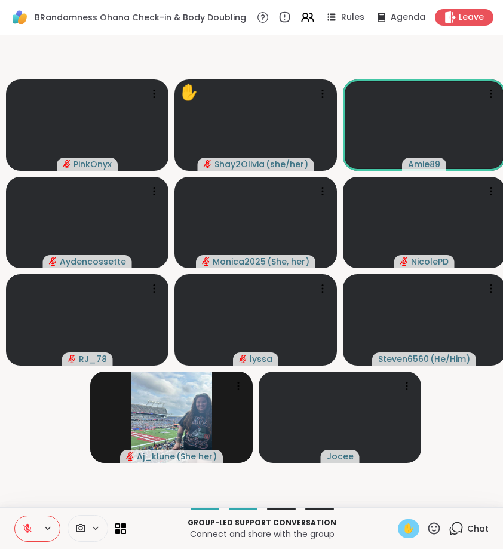
click at [465, 524] on div "Chat" at bounding box center [469, 528] width 40 height 19
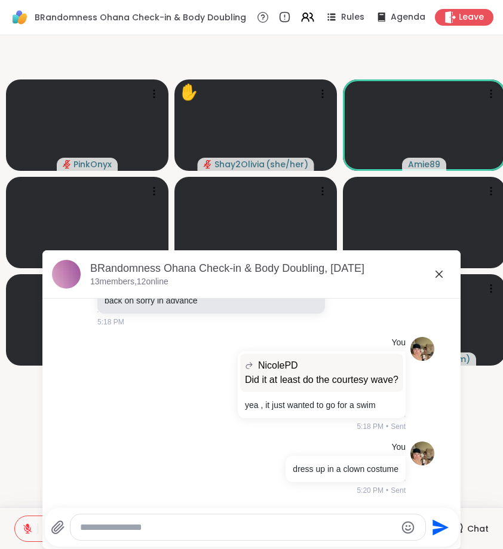
click at [438, 276] on icon at bounding box center [438, 274] width 7 height 7
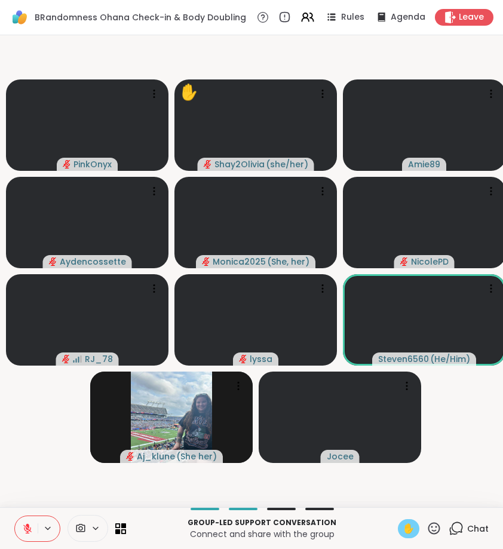
click at [24, 530] on icon at bounding box center [27, 528] width 11 height 11
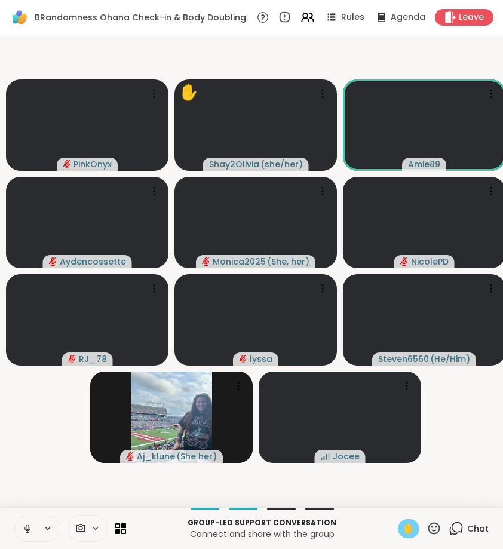
click at [22, 530] on icon at bounding box center [27, 528] width 11 height 11
click at [456, 526] on icon at bounding box center [456, 528] width 15 height 15
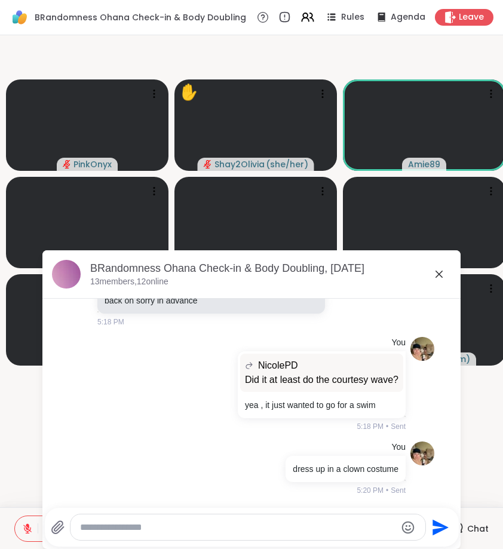
click at [435, 276] on icon at bounding box center [439, 274] width 14 height 14
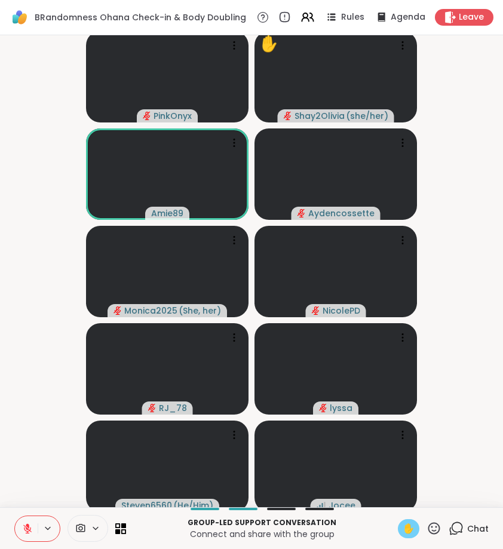
click at [459, 530] on icon at bounding box center [456, 528] width 15 height 15
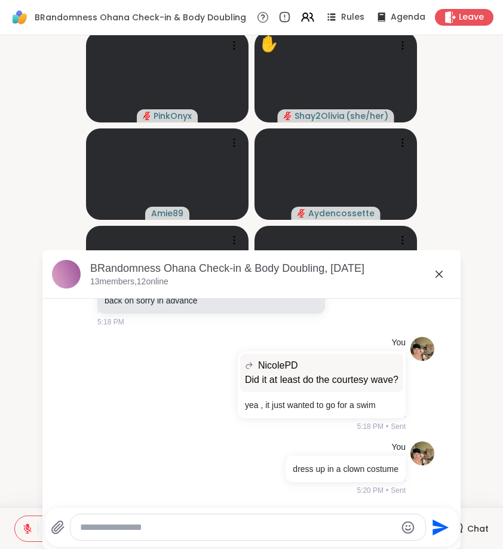
click at [441, 277] on icon at bounding box center [439, 274] width 14 height 14
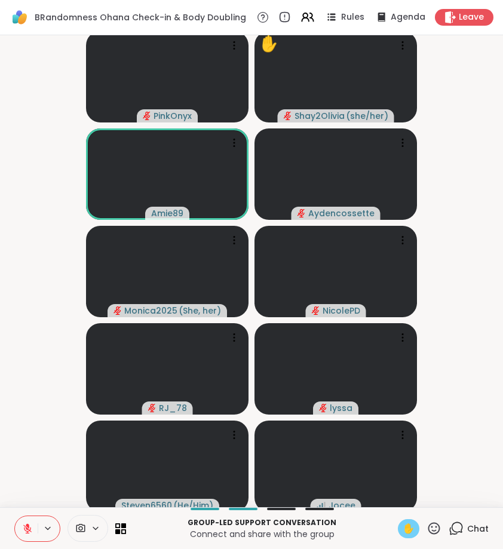
click at [27, 529] on icon at bounding box center [27, 528] width 8 height 8
click at [407, 529] on span "✋" at bounding box center [409, 528] width 12 height 14
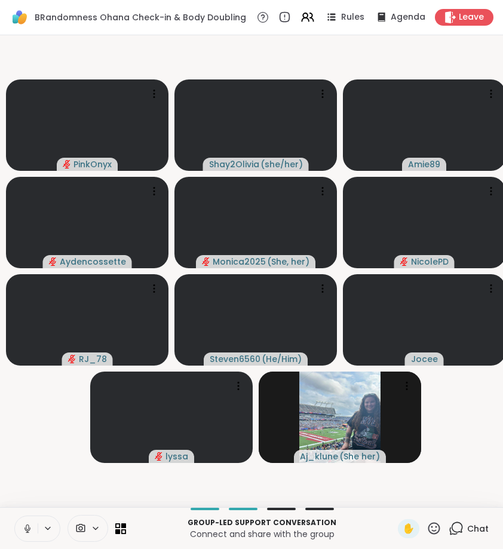
scroll to position [0, 0]
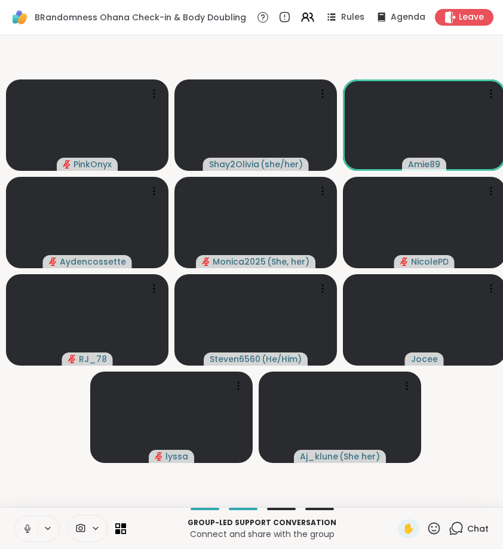
click at [27, 530] on icon at bounding box center [27, 526] width 3 height 5
click at [26, 531] on icon at bounding box center [27, 528] width 8 height 8
click at [26, 530] on icon at bounding box center [27, 526] width 3 height 5
click at [26, 531] on icon at bounding box center [27, 528] width 8 height 8
click at [26, 530] on icon at bounding box center [27, 526] width 3 height 5
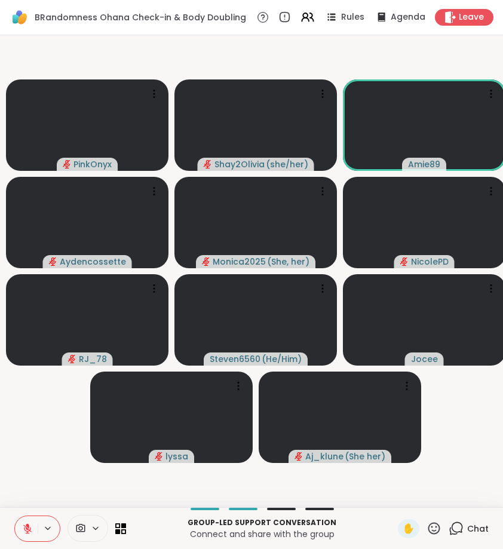
click at [445, 535] on div "✋ Chat" at bounding box center [443, 528] width 91 height 19
click at [475, 527] on span "Chat" at bounding box center [477, 529] width 21 height 12
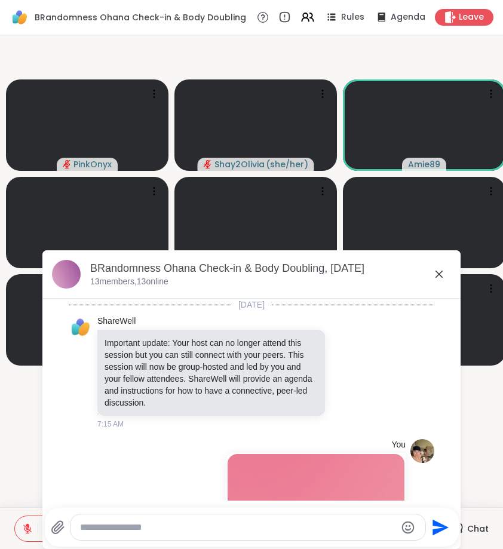
scroll to position [2796, 0]
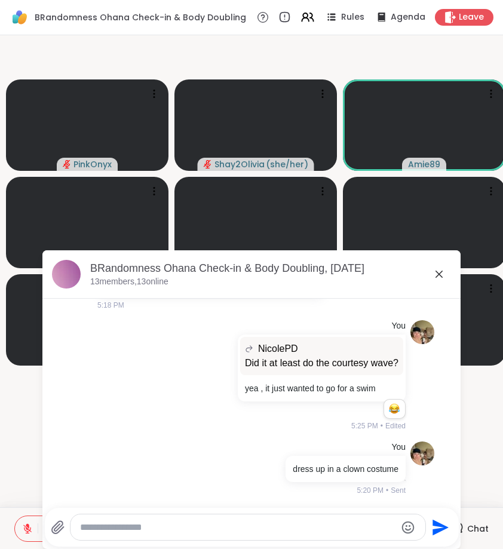
click at [374, 534] on div at bounding box center [247, 527] width 355 height 26
click at [371, 532] on textarea "Type your message" at bounding box center [238, 527] width 316 height 12
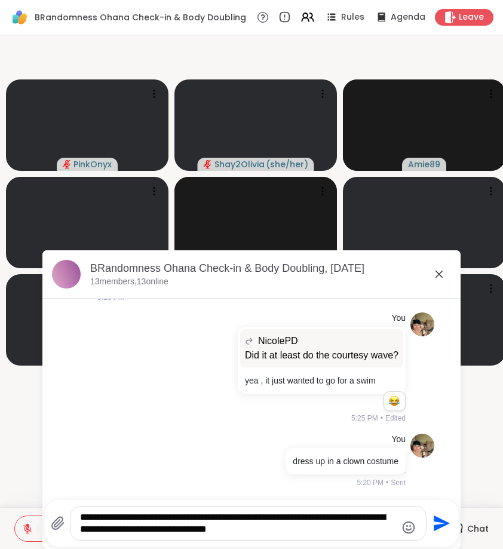
type textarea "**********"
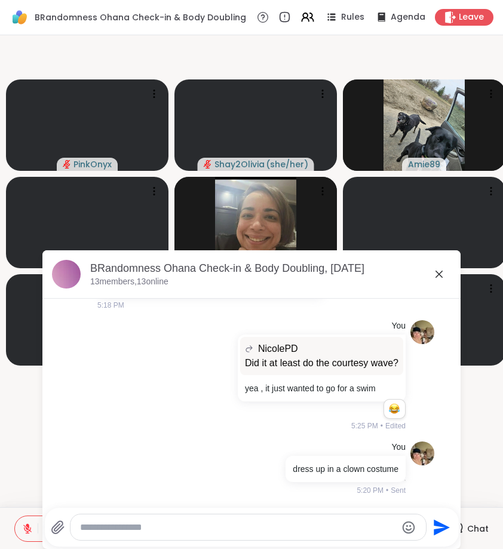
scroll to position [2883, 0]
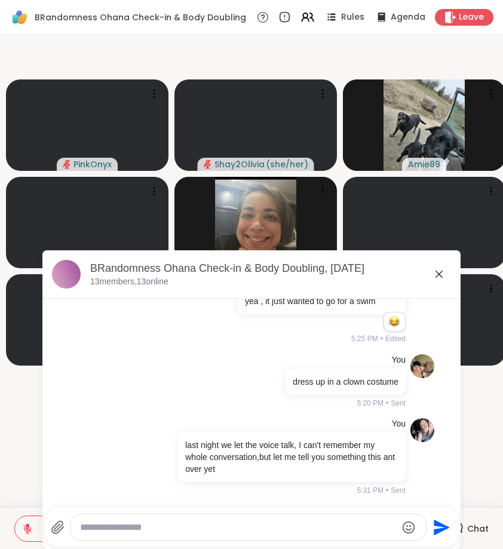
click at [440, 273] on icon at bounding box center [438, 274] width 7 height 7
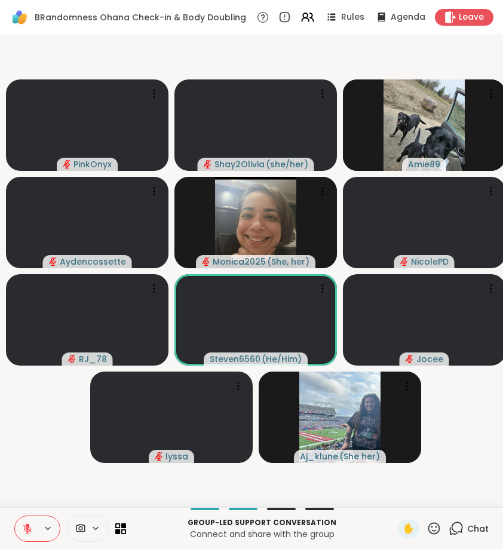
click at [25, 526] on icon at bounding box center [27, 528] width 11 height 11
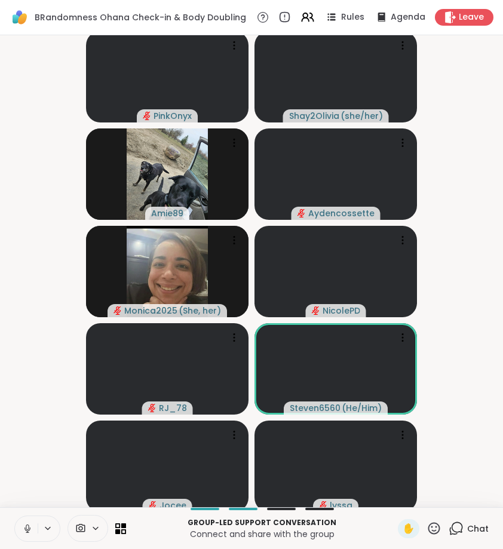
click at [23, 526] on icon at bounding box center [27, 528] width 11 height 11
click at [455, 529] on icon at bounding box center [456, 528] width 15 height 15
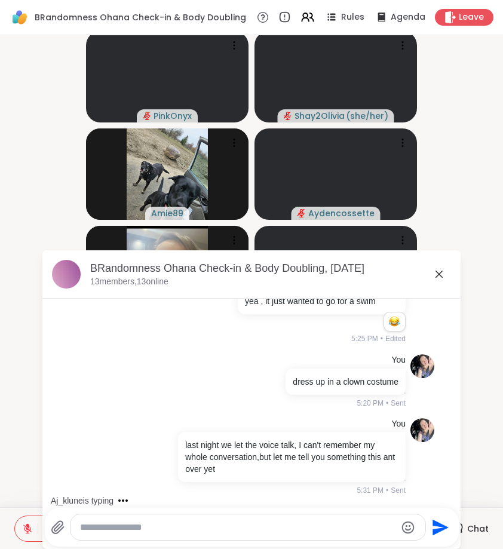
click at [438, 283] on div "BRandomness Ohana Check-in & Body Doubling, Sep 11 13 members, 13 online" at bounding box center [270, 274] width 361 height 27
click at [440, 276] on icon at bounding box center [439, 274] width 14 height 14
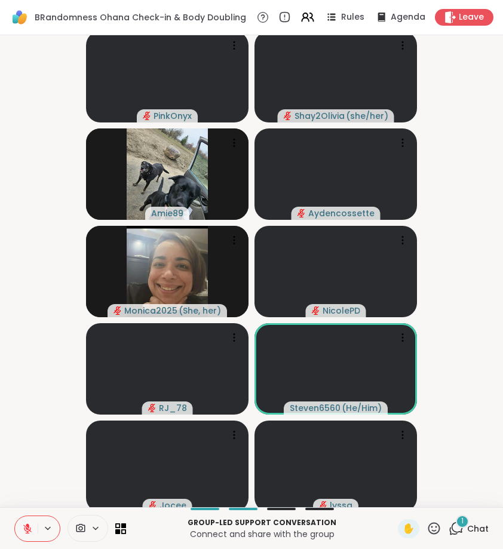
click at [27, 533] on icon at bounding box center [27, 528] width 11 height 11
click at [462, 534] on icon at bounding box center [456, 528] width 15 height 15
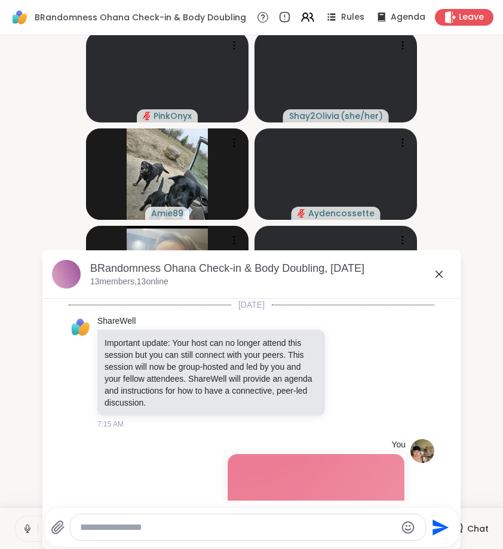
scroll to position [2999, 0]
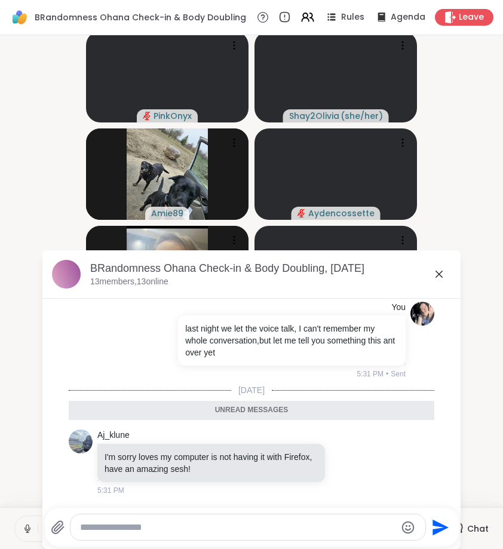
click at [441, 280] on icon at bounding box center [439, 274] width 14 height 14
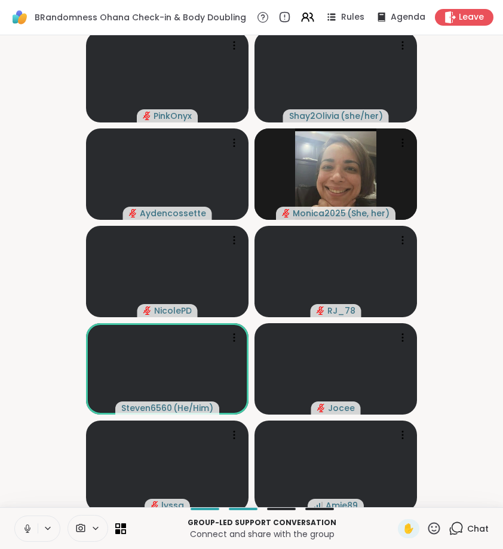
click at [463, 540] on div "Group-led support conversation Connect and share with the group ✋ Chat" at bounding box center [251, 528] width 503 height 42
click at [465, 528] on div "Chat" at bounding box center [469, 528] width 40 height 19
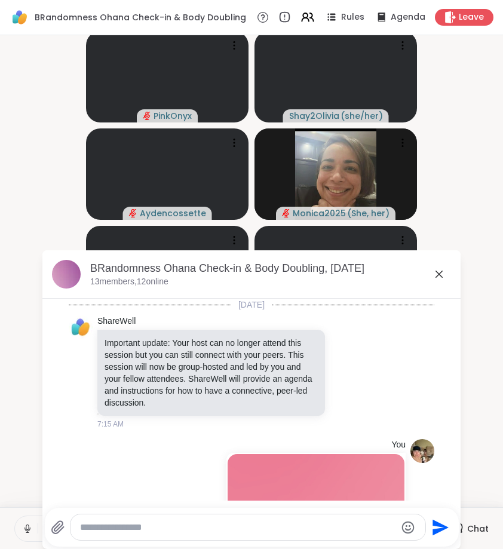
scroll to position [2959, 0]
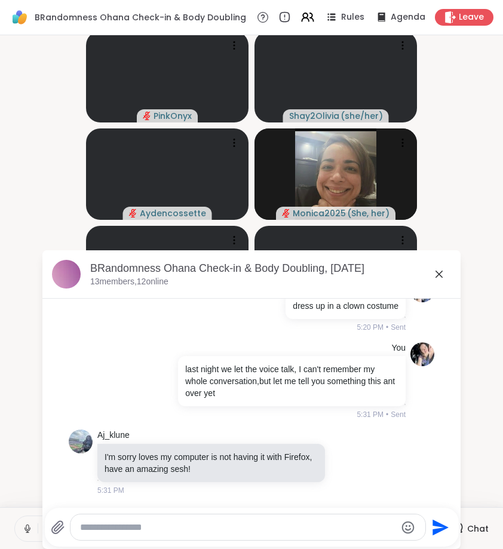
click at [438, 280] on icon at bounding box center [439, 274] width 14 height 14
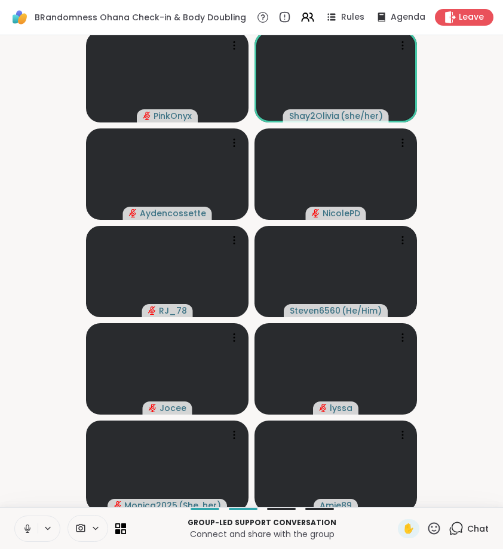
click at [459, 532] on icon at bounding box center [456, 528] width 15 height 15
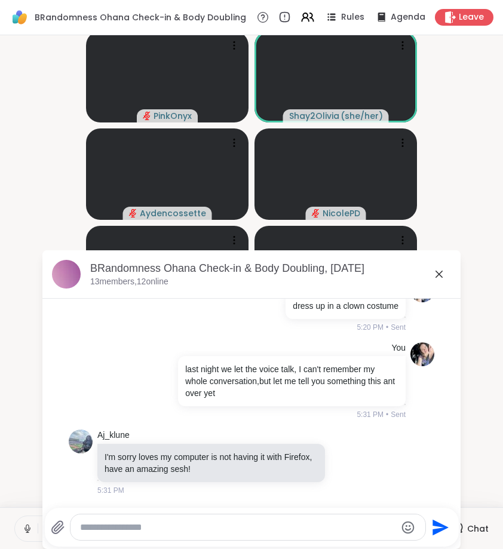
click at [436, 280] on icon at bounding box center [439, 274] width 14 height 14
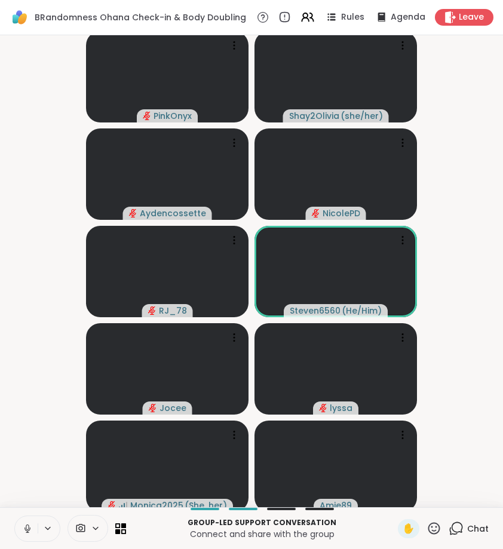
click at [463, 530] on icon at bounding box center [456, 528] width 15 height 15
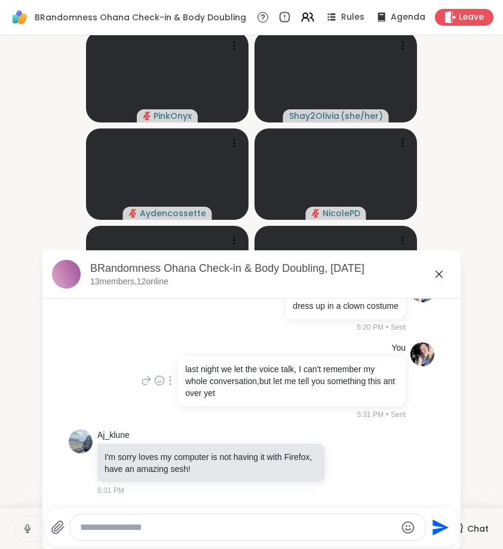
click at [158, 383] on icon at bounding box center [160, 382] width 4 height 1
click at [100, 368] on button "Select Reaction: Joy" at bounding box center [107, 361] width 24 height 24
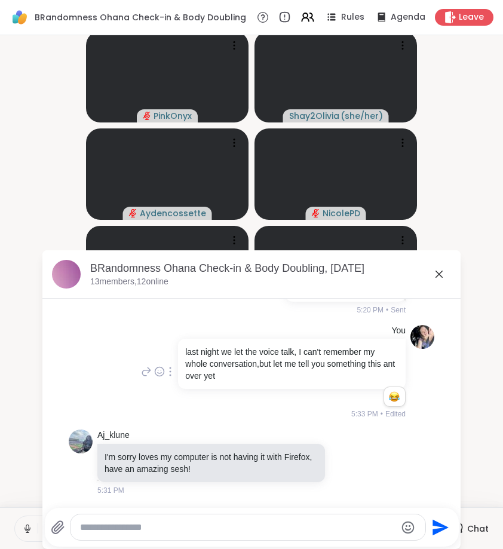
click at [436, 280] on icon at bounding box center [439, 274] width 14 height 14
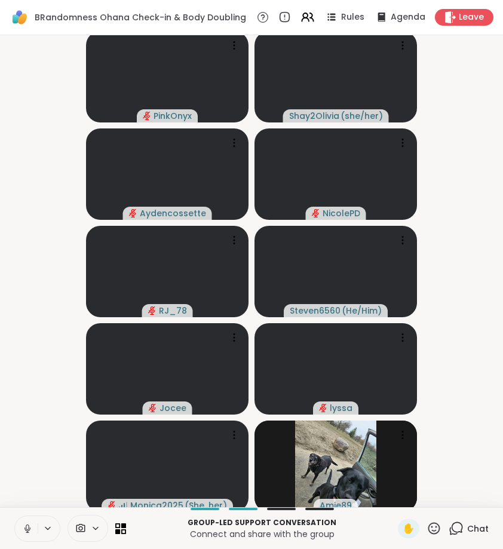
click at [29, 523] on button at bounding box center [26, 528] width 23 height 25
click at [432, 532] on icon at bounding box center [433, 528] width 15 height 15
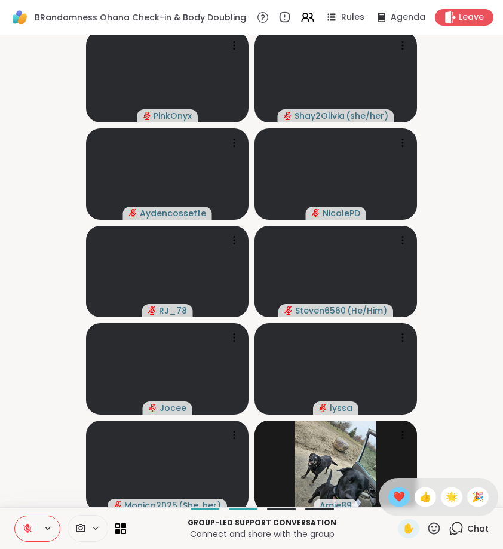
click at [400, 498] on span "❤️" at bounding box center [399, 497] width 12 height 14
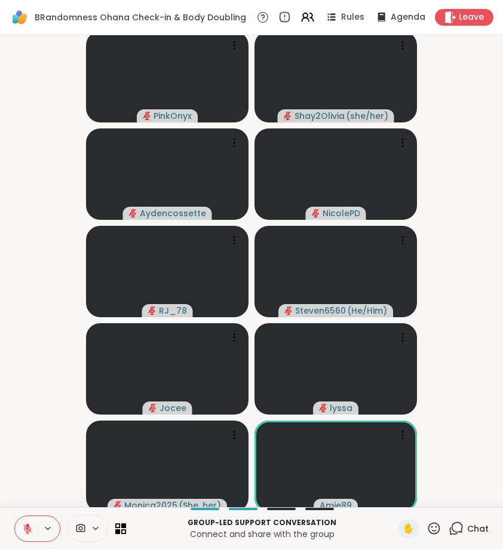
click at [30, 521] on button at bounding box center [26, 528] width 23 height 25
click at [25, 534] on icon at bounding box center [27, 528] width 11 height 11
click at [467, 521] on div "1" at bounding box center [462, 521] width 13 height 13
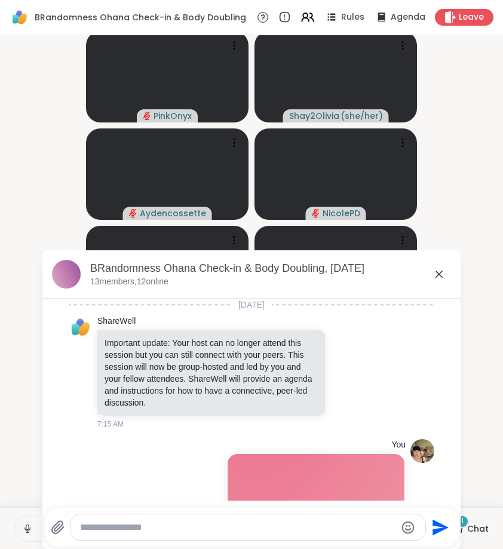
scroll to position [3079, 0]
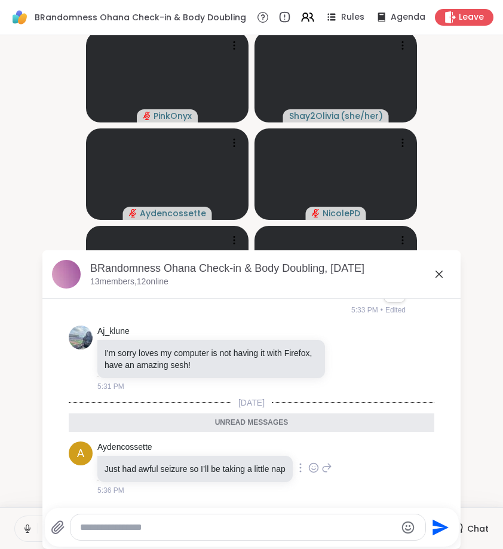
click at [332, 472] on icon at bounding box center [326, 467] width 11 height 14
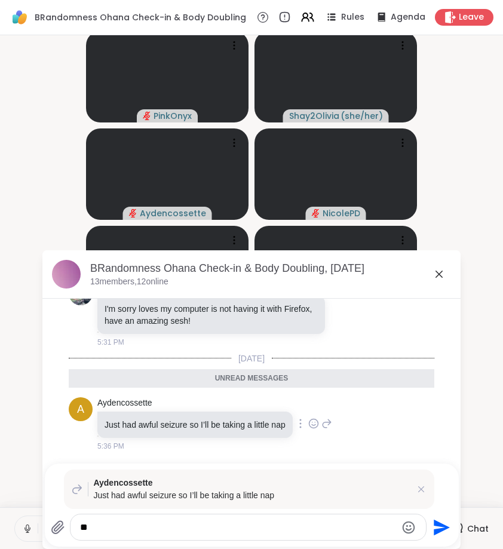
type textarea "*"
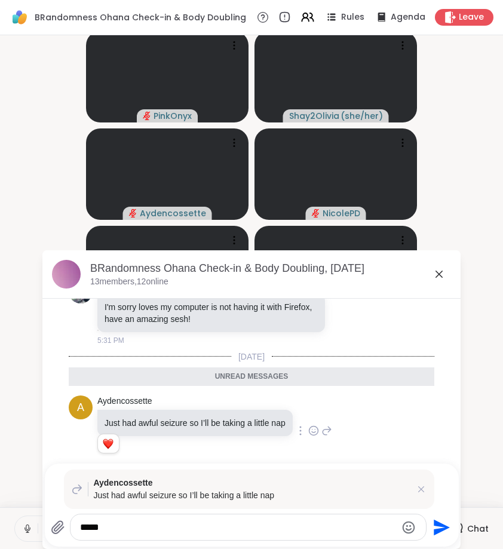
scroll to position [3140, 0]
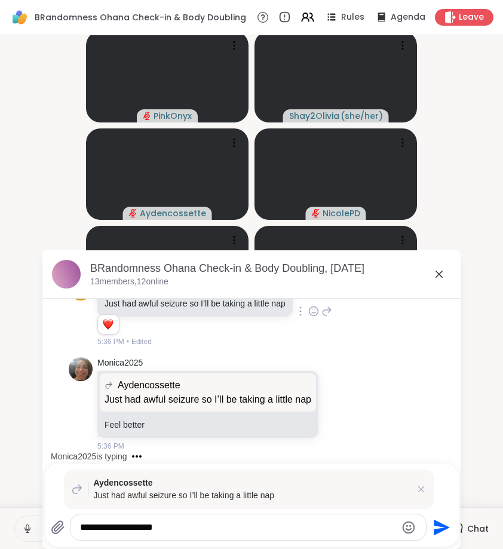
type textarea "**********"
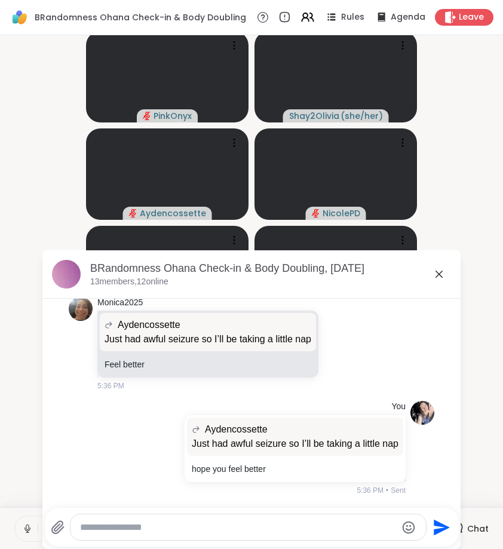
click at [443, 279] on icon at bounding box center [439, 274] width 14 height 14
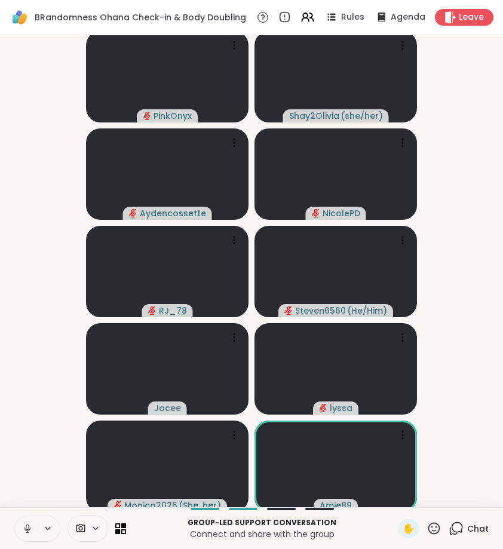
click at [24, 530] on icon at bounding box center [27, 529] width 6 height 4
click at [459, 531] on icon at bounding box center [456, 528] width 15 height 15
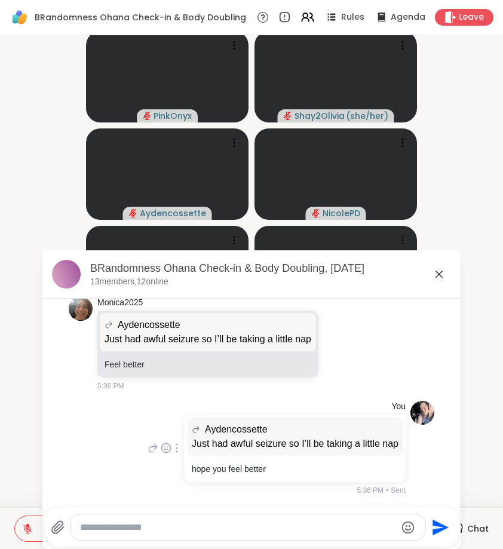
scroll to position [3266, 0]
click at [440, 274] on icon at bounding box center [439, 274] width 14 height 14
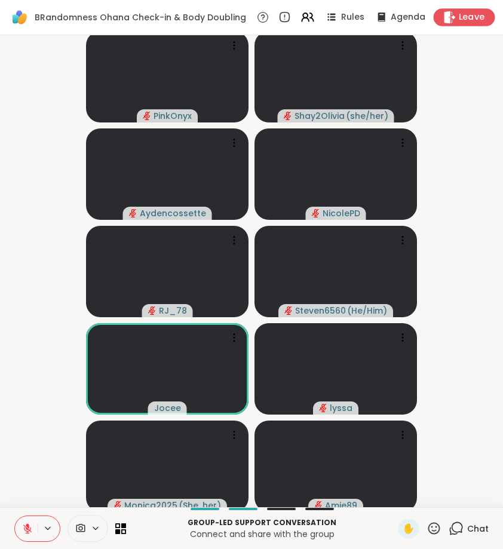
click at [468, 23] on span "Leave" at bounding box center [472, 17] width 26 height 13
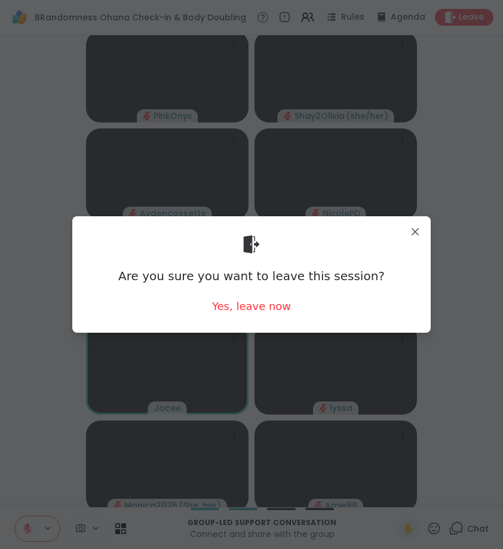
click at [278, 314] on div "Are you sure you want to leave this session? Yes, leave now" at bounding box center [251, 274] width 339 height 97
click at [278, 309] on div "Yes, leave now" at bounding box center [251, 306] width 79 height 15
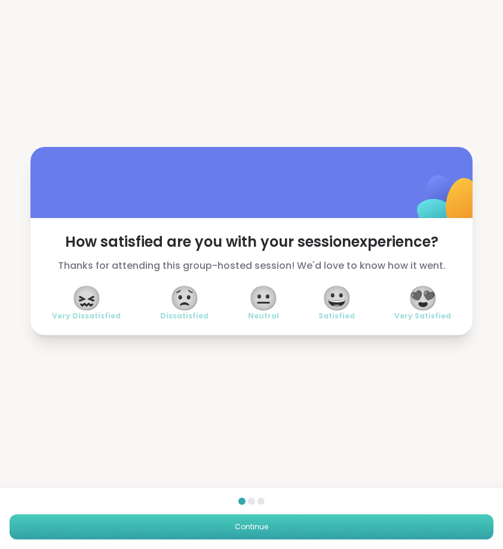
click at [300, 538] on button "Continue" at bounding box center [252, 526] width 484 height 25
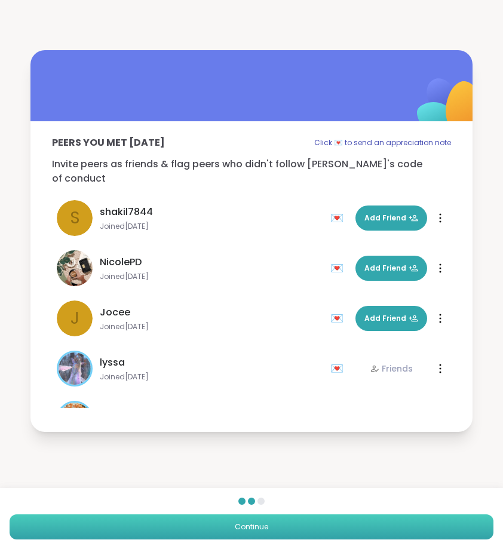
click at [300, 530] on button "Continue" at bounding box center [252, 526] width 484 height 25
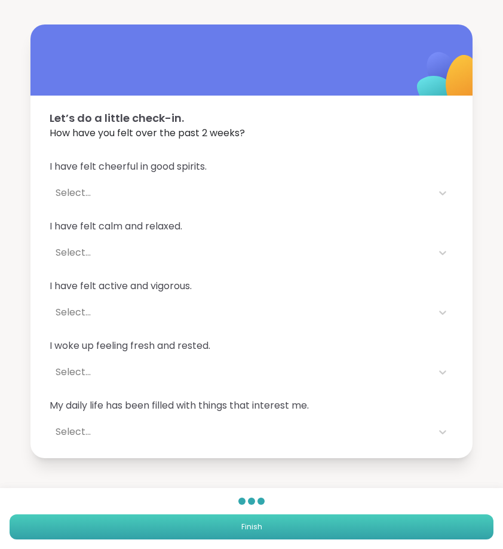
click at [300, 530] on button "Finish" at bounding box center [252, 526] width 484 height 25
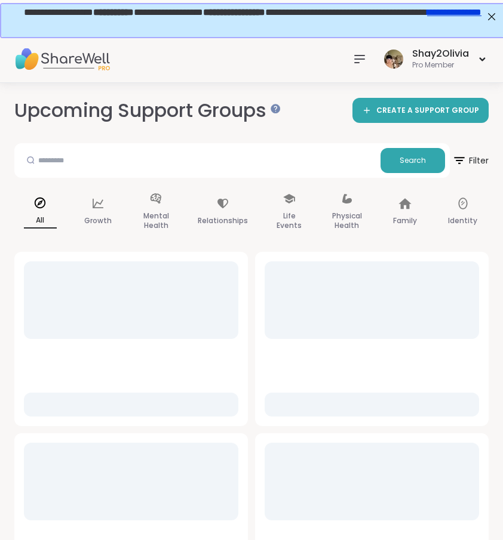
click at [354, 64] on icon at bounding box center [359, 59] width 14 height 14
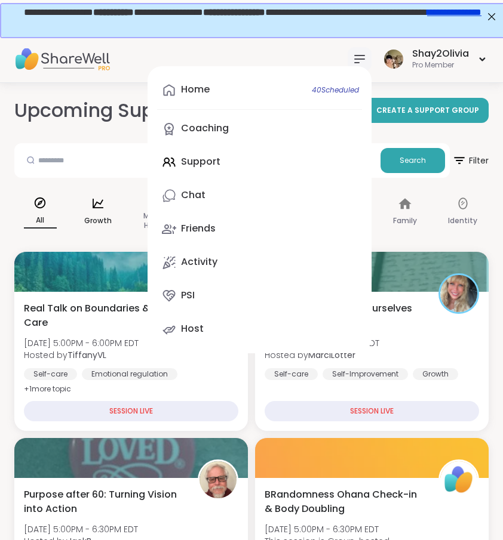
click at [109, 219] on p "Growth" at bounding box center [97, 221] width 27 height 14
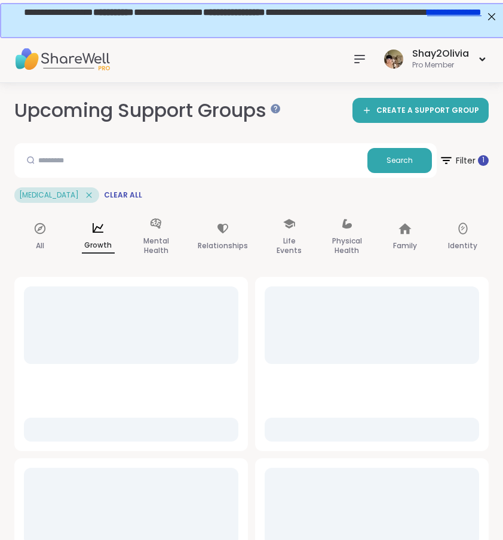
click at [361, 47] on div at bounding box center [360, 59] width 24 height 24
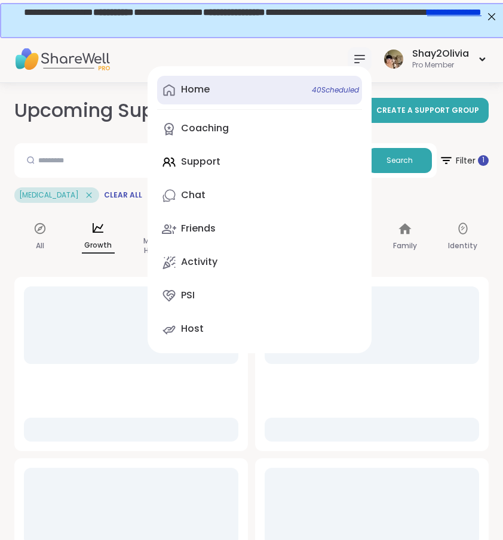
click at [232, 99] on link "Home 40 Scheduled" at bounding box center [259, 90] width 205 height 29
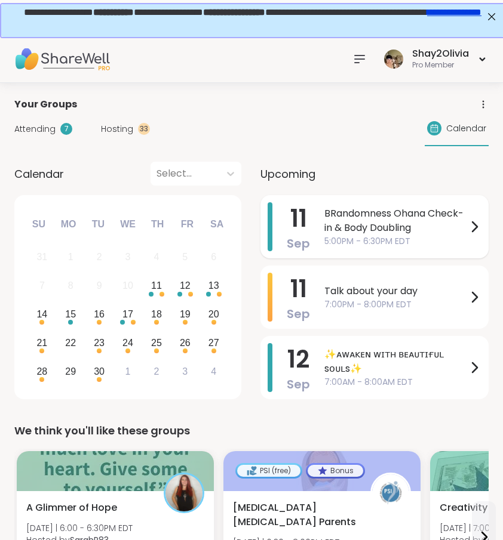
click at [340, 218] on span "BRandomness Ohana Check-in & Body Doubling" at bounding box center [395, 221] width 143 height 29
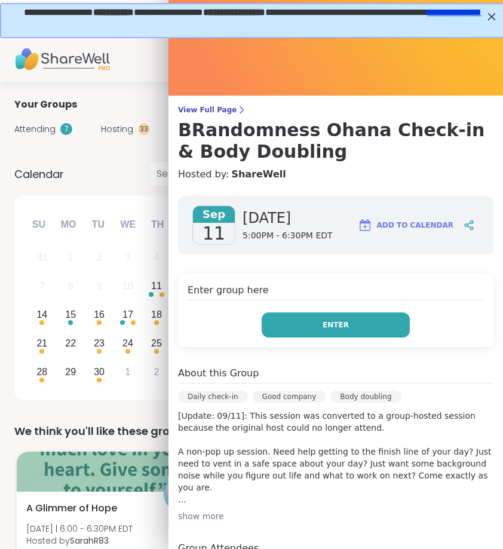
click at [386, 320] on button "Enter" at bounding box center [336, 324] width 148 height 25
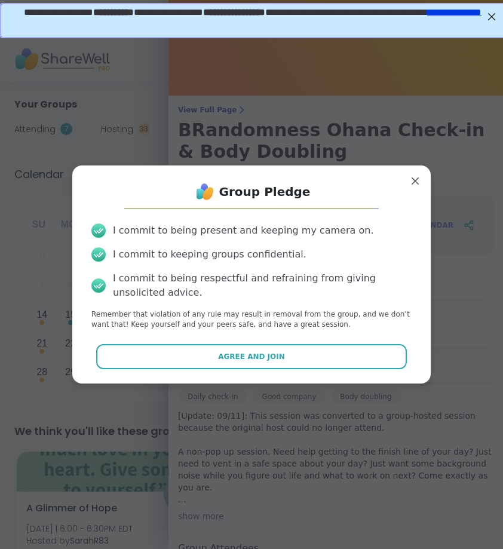
click at [318, 337] on div "I commit to being present and keeping my camera on. I commit to keeping groups …" at bounding box center [251, 276] width 339 height 125
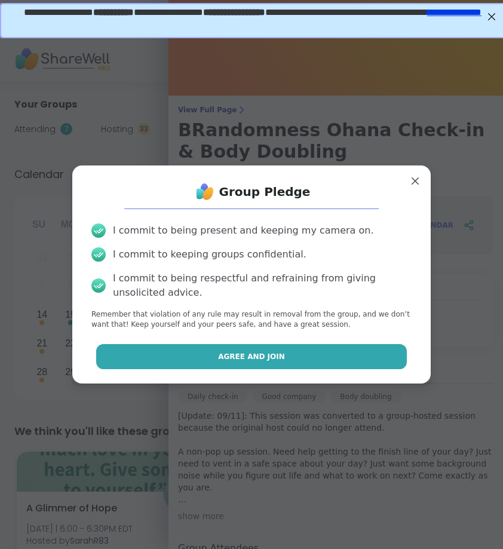
click at [319, 350] on button "Agree and Join" at bounding box center [251, 356] width 311 height 25
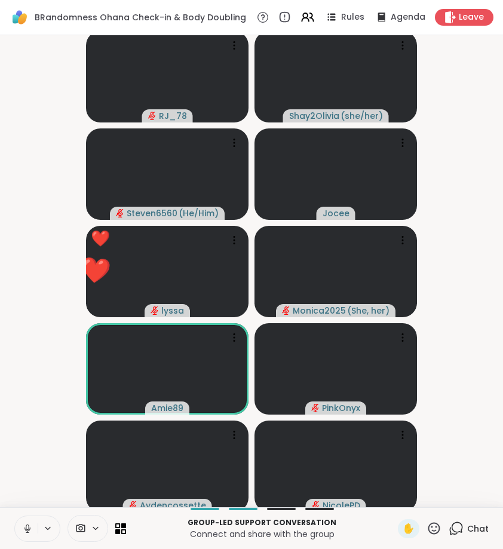
click at [434, 526] on icon at bounding box center [433, 528] width 15 height 15
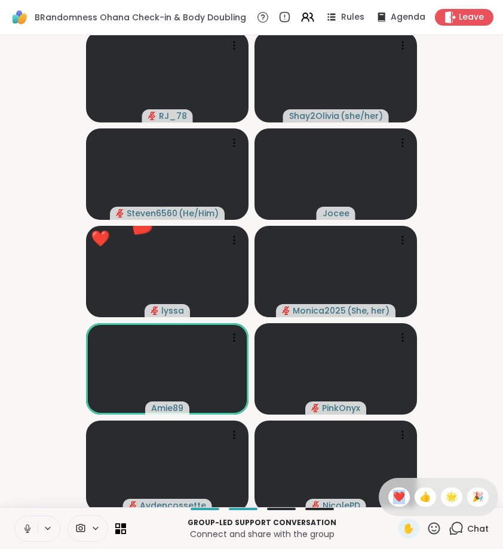
click at [434, 526] on icon at bounding box center [433, 528] width 15 height 15
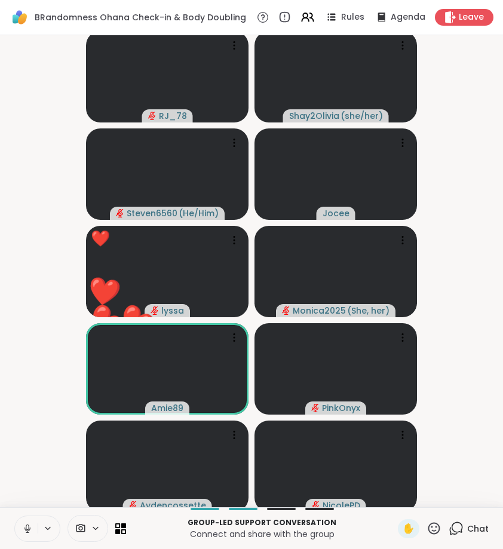
click at [434, 526] on icon at bounding box center [433, 528] width 15 height 15
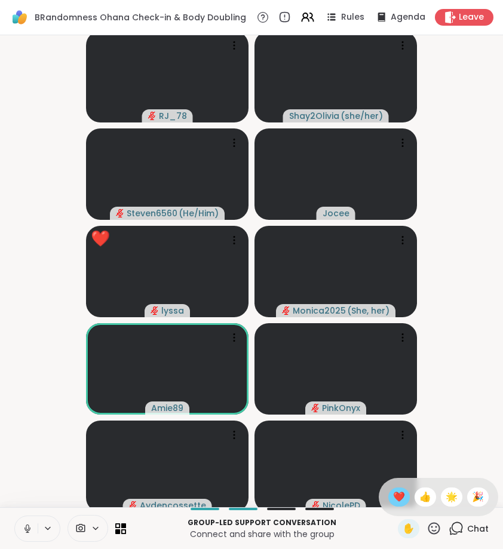
click at [398, 500] on span "❤️" at bounding box center [399, 497] width 12 height 14
click at [25, 529] on icon at bounding box center [27, 529] width 6 height 4
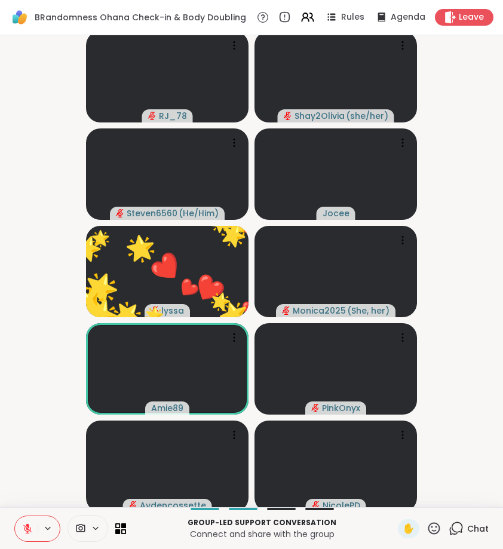
click at [438, 528] on icon at bounding box center [433, 528] width 15 height 15
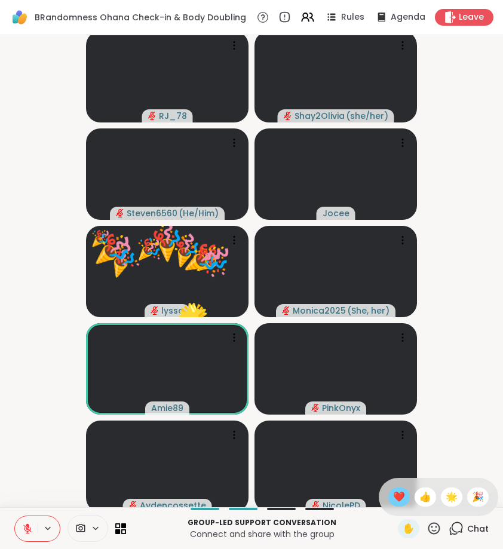
click at [393, 500] on span "❤️" at bounding box center [399, 497] width 12 height 14
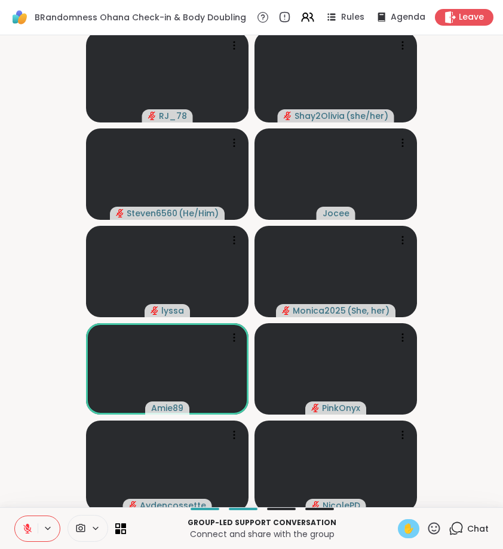
click at [413, 534] on span "✋" at bounding box center [409, 528] width 12 height 14
click at [411, 530] on span "✋" at bounding box center [409, 528] width 12 height 14
click at [434, 526] on icon at bounding box center [433, 528] width 15 height 15
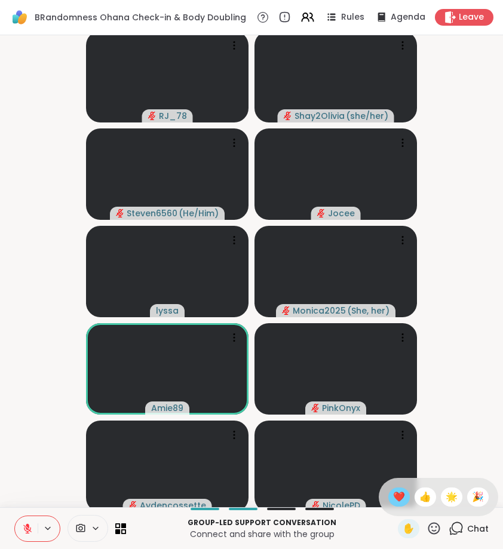
click at [398, 499] on span "❤️" at bounding box center [399, 497] width 12 height 14
click at [33, 522] on button at bounding box center [26, 528] width 23 height 25
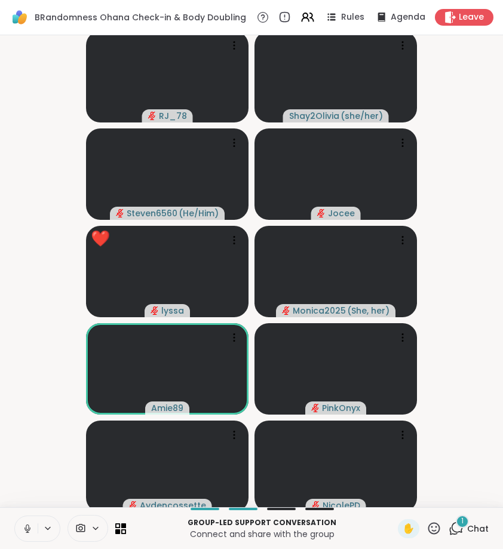
click at [30, 528] on icon at bounding box center [27, 529] width 6 height 4
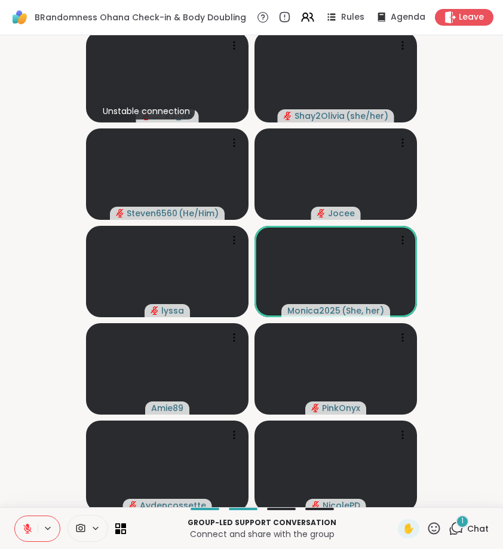
click at [462, 521] on span "1" at bounding box center [462, 521] width 2 height 10
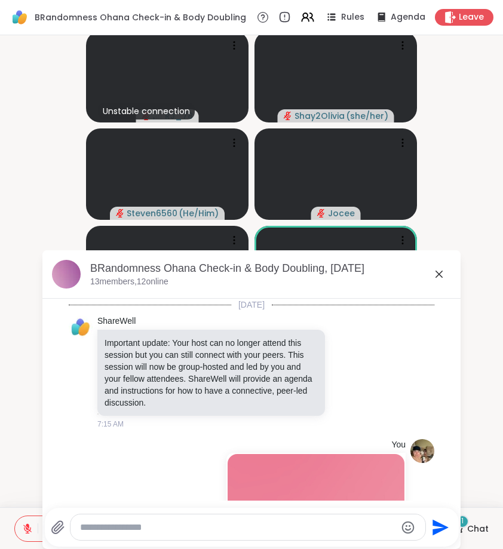
scroll to position [3395, 0]
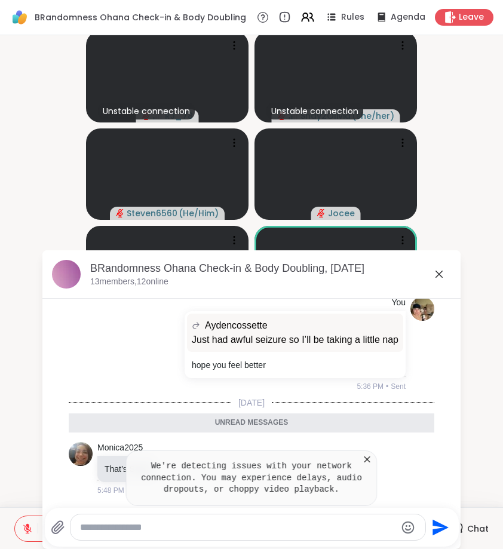
click at [369, 454] on icon at bounding box center [367, 459] width 12 height 12
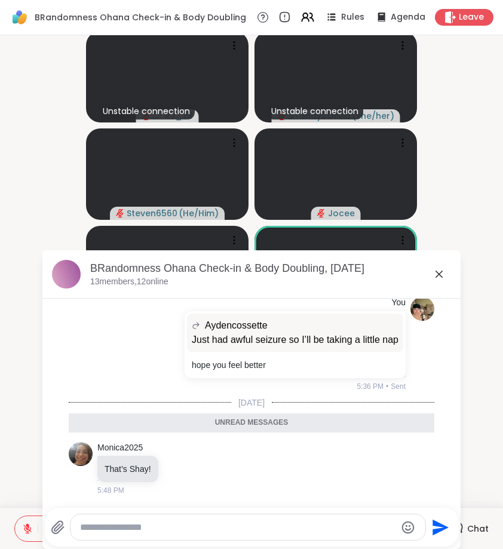
click at [198, 523] on textarea "Type your message" at bounding box center [238, 527] width 316 height 12
paste textarea "**********"
type textarea "**********"
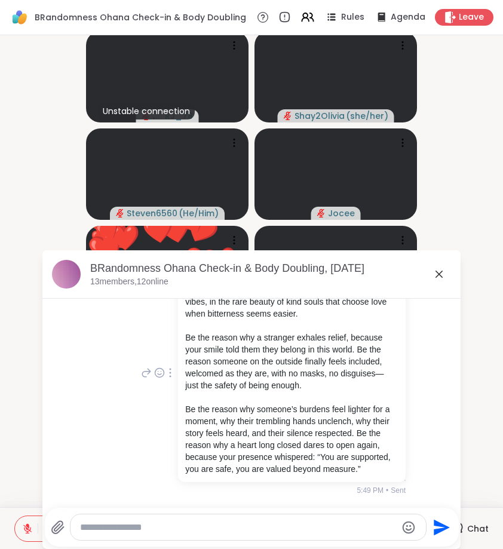
click at [139, 365] on div at bounding box center [157, 372] width 37 height 14
click at [143, 365] on icon at bounding box center [146, 372] width 11 height 14
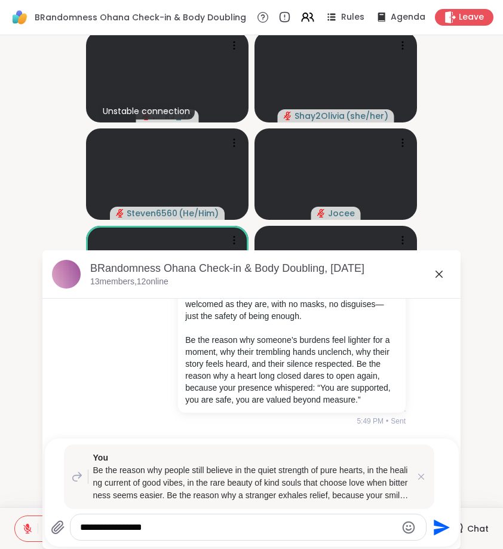
type textarea "**********"
click at [176, 508] on div "You Be the reason why people still believe in the quiet strength of pure hearts…" at bounding box center [249, 476] width 370 height 64
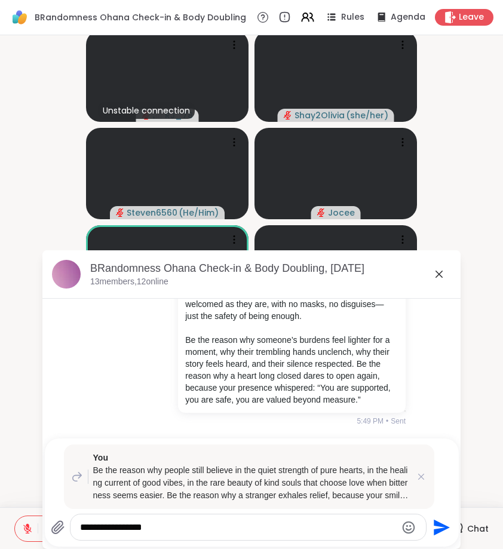
scroll to position [5, 0]
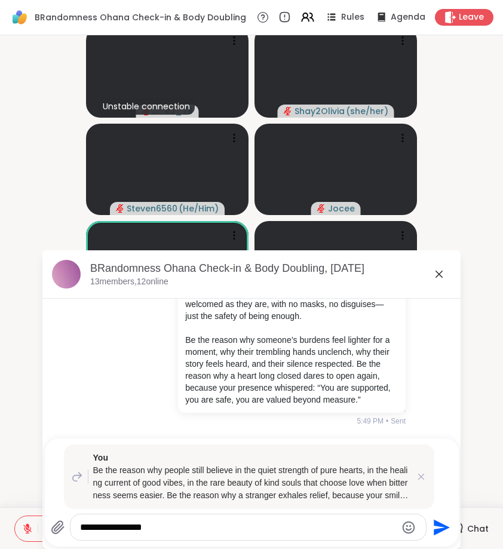
drag, startPoint x: 173, startPoint y: 523, endPoint x: 80, endPoint y: 527, distance: 92.7
click at [80, 527] on textarea "**********" at bounding box center [238, 527] width 316 height 12
click at [417, 476] on icon at bounding box center [421, 477] width 12 height 12
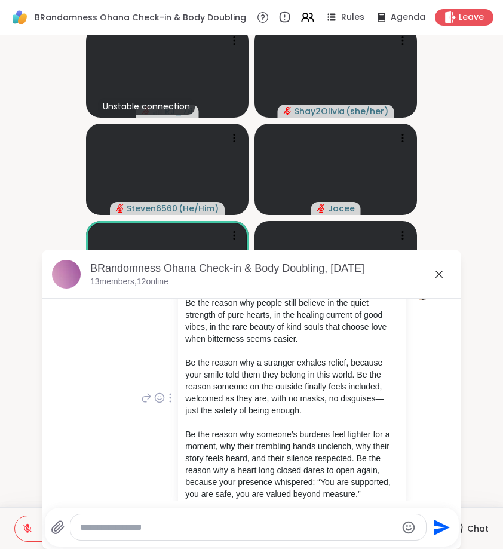
scroll to position [3645, 0]
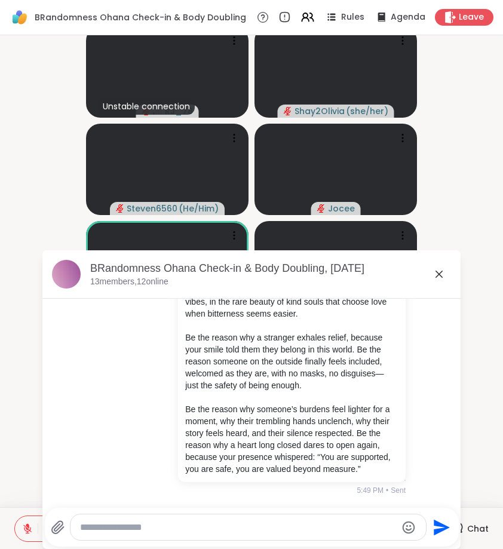
click at [441, 269] on icon at bounding box center [439, 274] width 14 height 14
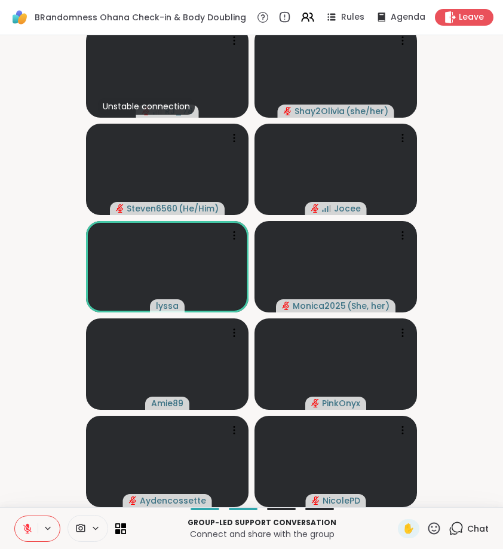
click at [436, 527] on icon at bounding box center [433, 528] width 15 height 15
click at [408, 497] on div "✋ ❤️ 👍 🌟 🎉" at bounding box center [438, 497] width 119 height 38
drag, startPoint x: 406, startPoint y: 497, endPoint x: 451, endPoint y: 508, distance: 46.5
click at [451, 508] on div "BRandomness Ohana Check-in & Body Doubling Rules Agenda Leave Unstable connecti…" at bounding box center [251, 274] width 503 height 549
click at [434, 522] on icon at bounding box center [433, 528] width 15 height 15
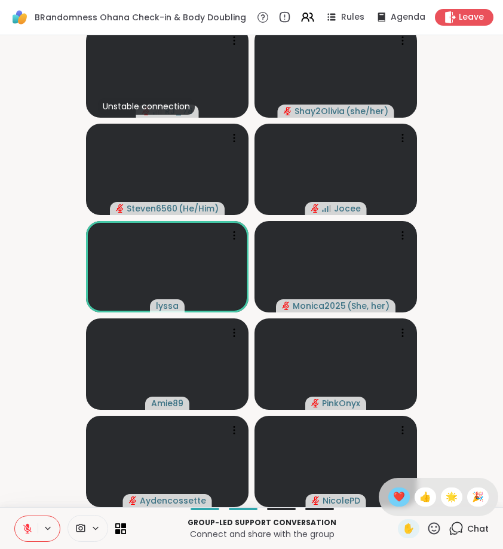
click at [404, 505] on div "❤️" at bounding box center [398, 496] width 21 height 19
click at [435, 522] on icon at bounding box center [433, 528] width 15 height 15
click at [398, 499] on span "❤️" at bounding box center [399, 497] width 12 height 14
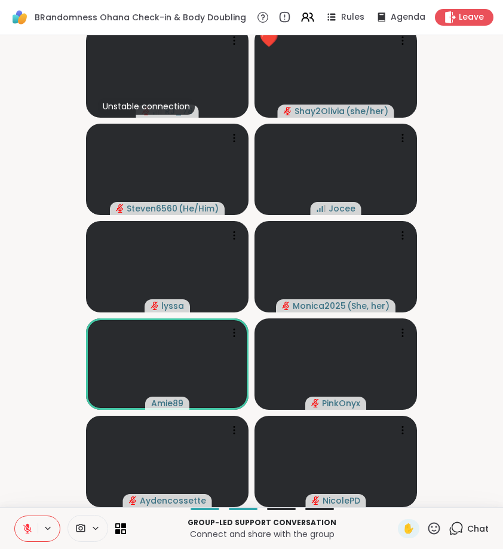
click at [439, 526] on icon at bounding box center [433, 528] width 15 height 15
click at [394, 490] on span "❤️" at bounding box center [399, 497] width 12 height 14
click at [458, 523] on div "1" at bounding box center [462, 521] width 13 height 13
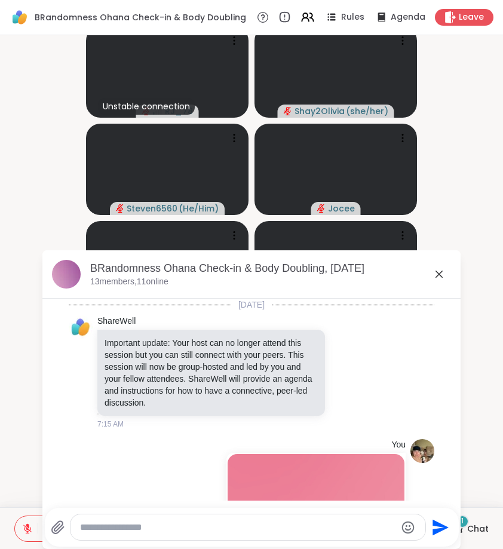
scroll to position [3737, 0]
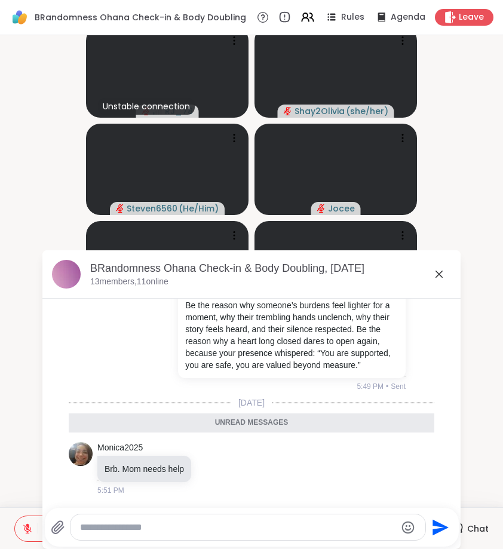
click at [439, 278] on icon at bounding box center [439, 274] width 14 height 14
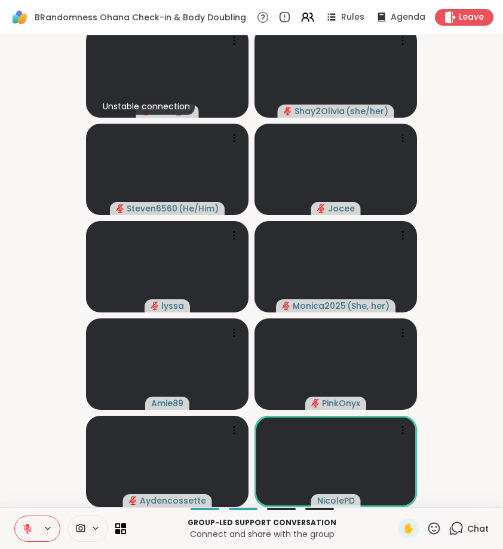
click at [431, 524] on icon at bounding box center [433, 528] width 15 height 15
click at [401, 499] on span "❤️" at bounding box center [399, 497] width 12 height 14
click at [437, 532] on icon at bounding box center [433, 528] width 15 height 15
click at [406, 500] on div "❤️" at bounding box center [398, 496] width 21 height 19
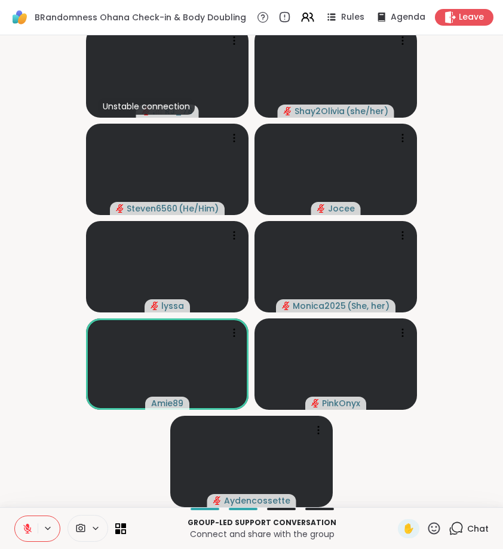
click at [462, 529] on icon at bounding box center [456, 527] width 11 height 11
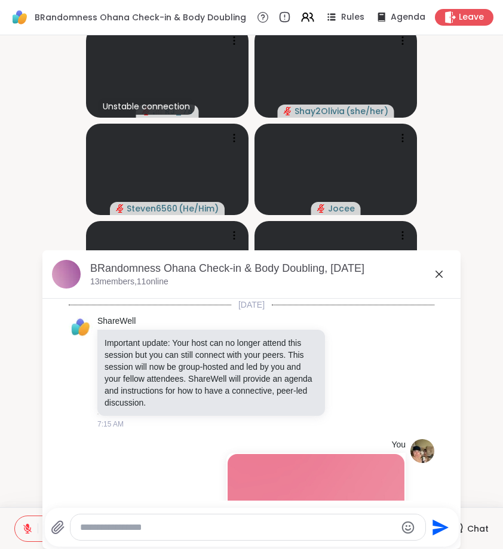
scroll to position [3697, 0]
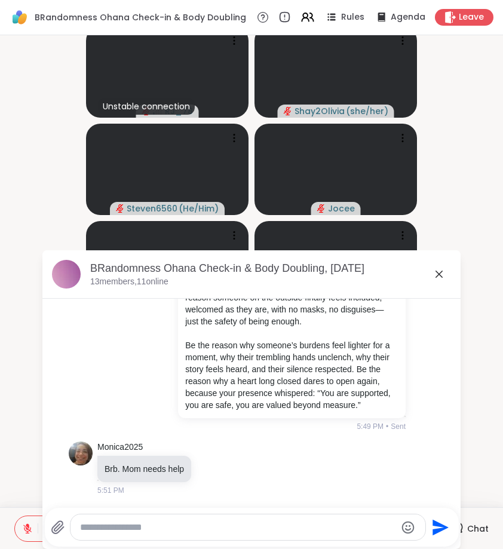
click at [437, 275] on icon at bounding box center [439, 274] width 14 height 14
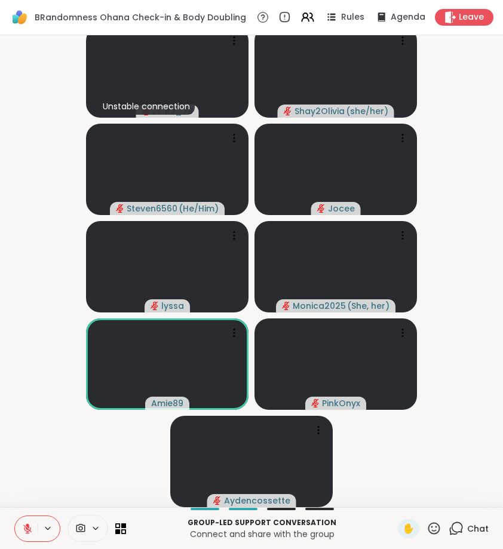
click at [26, 526] on icon at bounding box center [28, 525] width 4 height 5
click at [26, 526] on icon at bounding box center [27, 526] width 3 height 5
click at [25, 522] on button at bounding box center [26, 528] width 23 height 25
click at [28, 524] on icon at bounding box center [27, 526] width 3 height 5
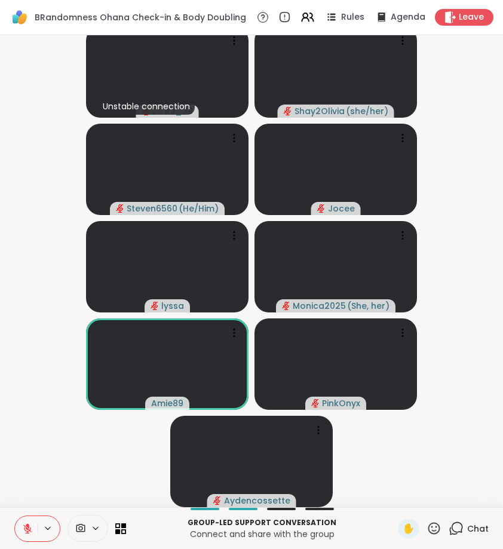
click at [27, 527] on icon at bounding box center [28, 525] width 4 height 5
click at [22, 520] on button at bounding box center [26, 528] width 23 height 25
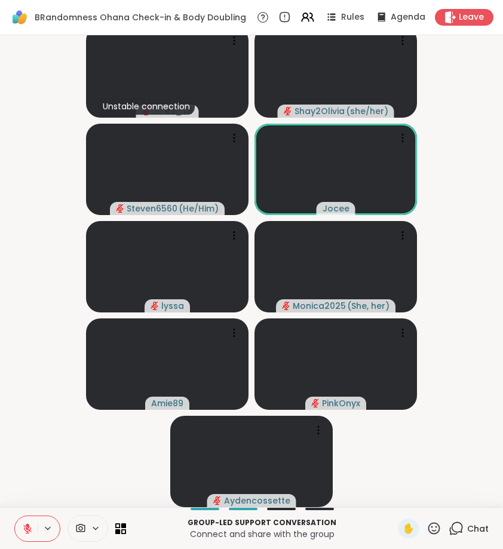
click at [26, 527] on icon at bounding box center [27, 528] width 8 height 8
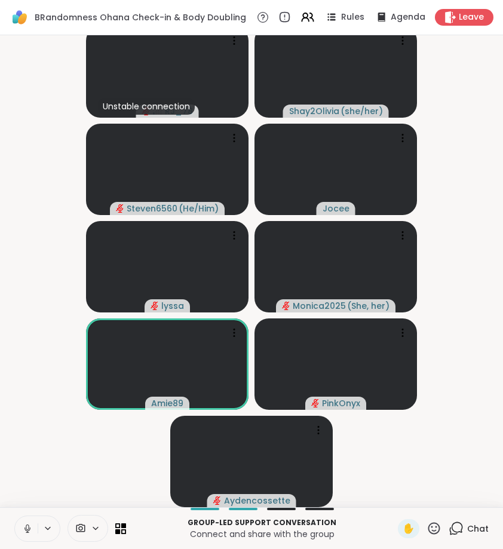
click at [437, 527] on icon at bounding box center [434, 528] width 12 height 12
click at [400, 493] on span "❤️" at bounding box center [399, 497] width 12 height 14
click at [30, 524] on icon at bounding box center [27, 528] width 11 height 11
click at [23, 534] on button at bounding box center [26, 528] width 23 height 25
click at [30, 531] on icon at bounding box center [27, 528] width 11 height 11
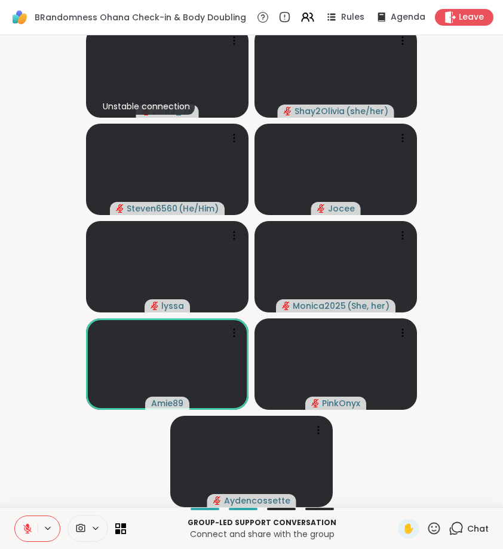
click at [458, 524] on icon at bounding box center [456, 528] width 15 height 15
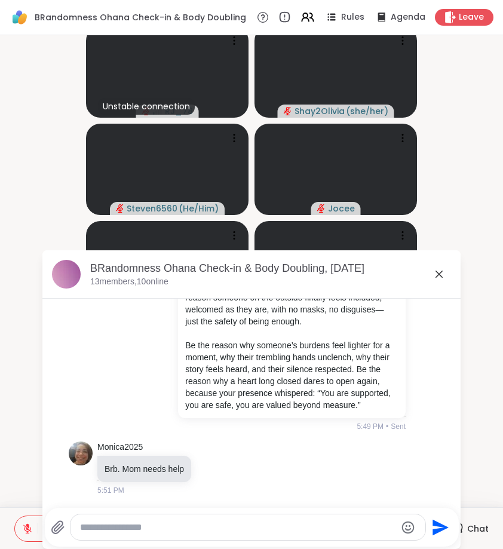
click at [60, 524] on icon at bounding box center [58, 527] width 14 height 14
click at [0, 0] on input "file" at bounding box center [0, 0] width 0 height 0
click at [435, 279] on icon at bounding box center [439, 274] width 14 height 14
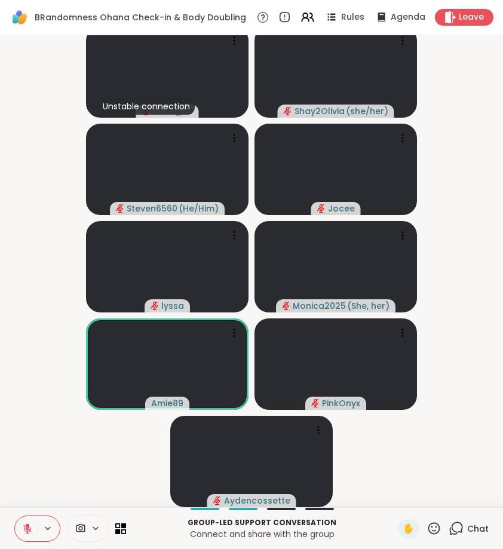
click at [34, 525] on button at bounding box center [26, 528] width 23 height 25
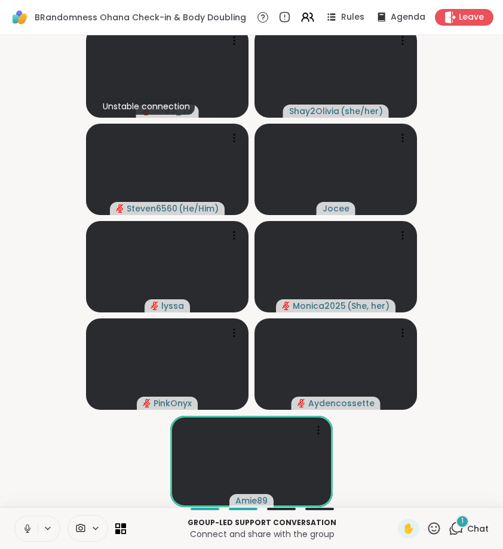
click at [461, 531] on icon at bounding box center [456, 528] width 15 height 15
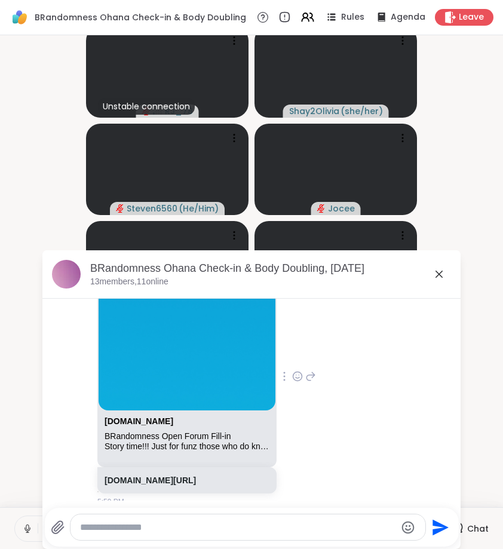
scroll to position [3930, 0]
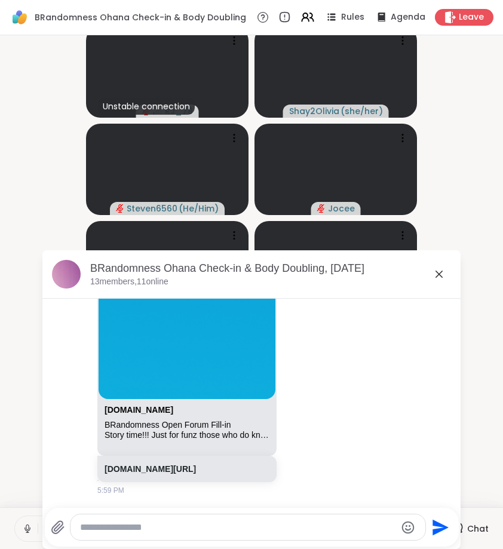
click at [447, 282] on div "BRandomness Ohana Check-in & Body Doubling, Sep 11 13 members, 11 online" at bounding box center [270, 274] width 361 height 27
click at [443, 277] on icon at bounding box center [439, 274] width 14 height 14
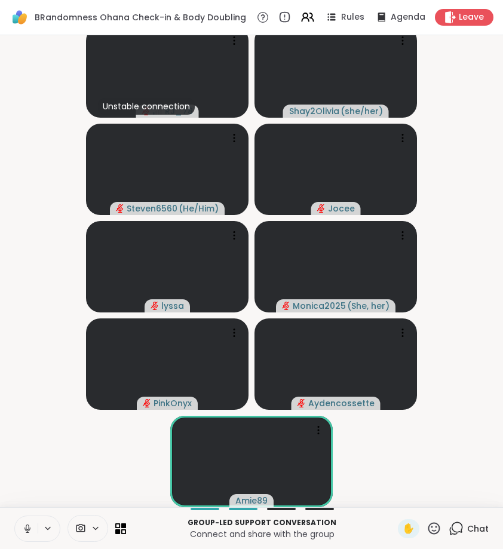
click at [434, 526] on icon at bounding box center [433, 528] width 15 height 15
click at [393, 502] on span "❤️" at bounding box center [399, 497] width 12 height 14
click at [110, 482] on video-player-container "Unstable connection RJ_78 Shay2Olivia ( she/her ) Steven6560 ( He/Him ) Jocee l…" at bounding box center [251, 266] width 489 height 462
click at [457, 524] on icon at bounding box center [456, 528] width 15 height 15
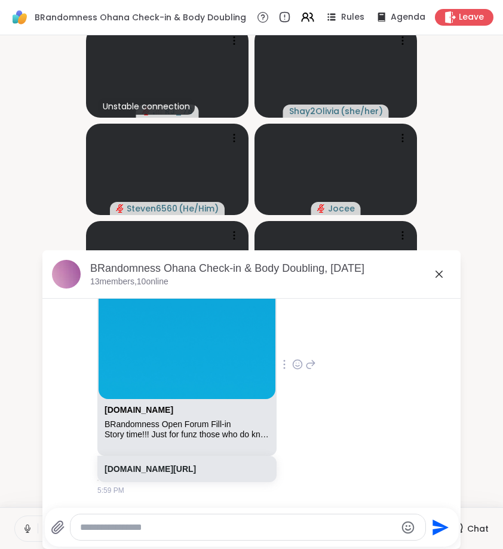
scroll to position [3983, 0]
click at [156, 414] on link "[DOMAIN_NAME]" at bounding box center [139, 410] width 69 height 10
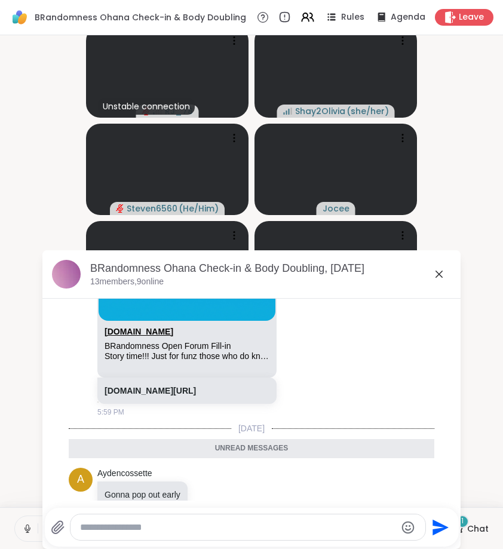
scroll to position [4087, 0]
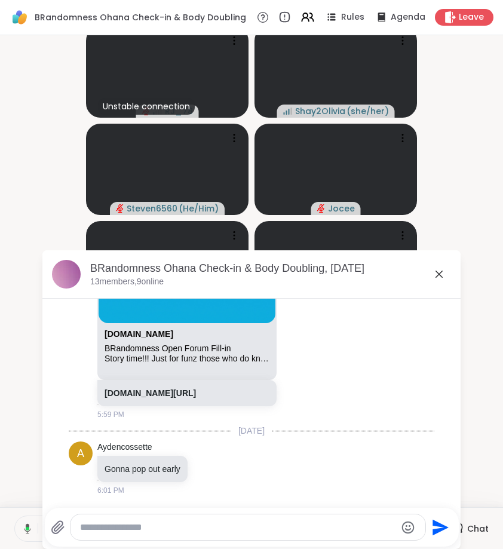
click at [162, 531] on textarea "Type your message" at bounding box center [238, 527] width 316 height 12
paste textarea "**********"
type textarea "**********"
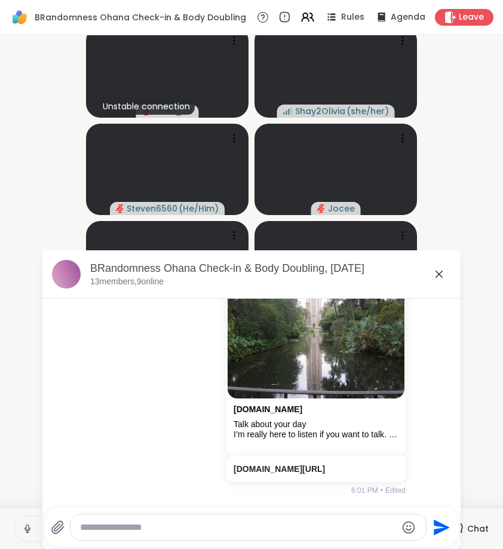
scroll to position [0, 0]
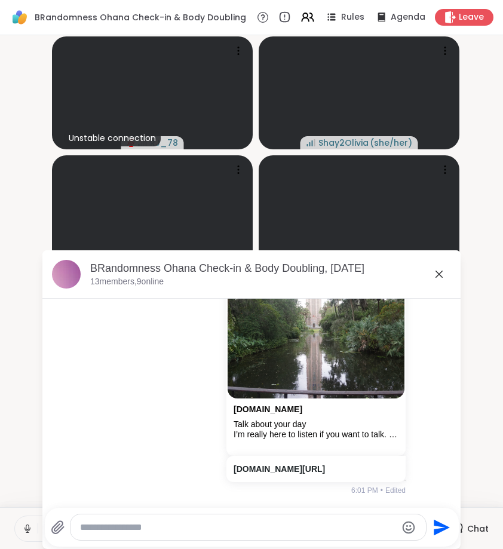
click at [437, 269] on icon at bounding box center [439, 274] width 14 height 14
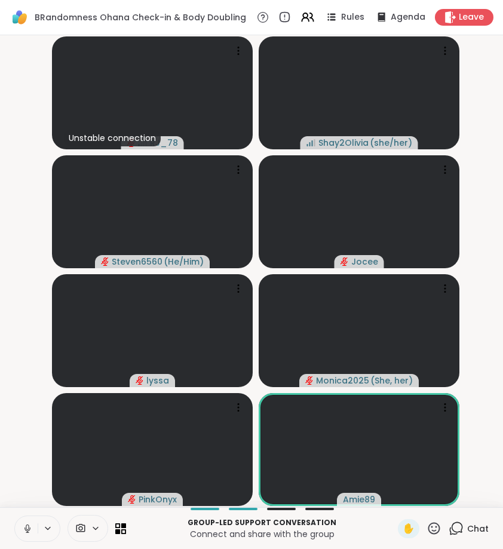
click at [26, 524] on icon at bounding box center [27, 528] width 11 height 11
click at [434, 527] on icon at bounding box center [433, 528] width 15 height 15
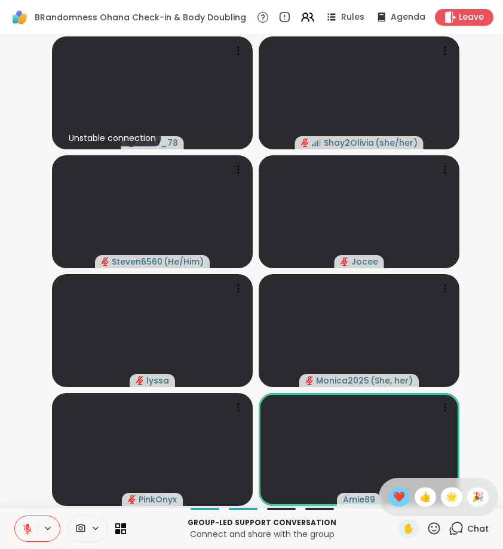
click at [403, 495] on span "❤️" at bounding box center [399, 497] width 12 height 14
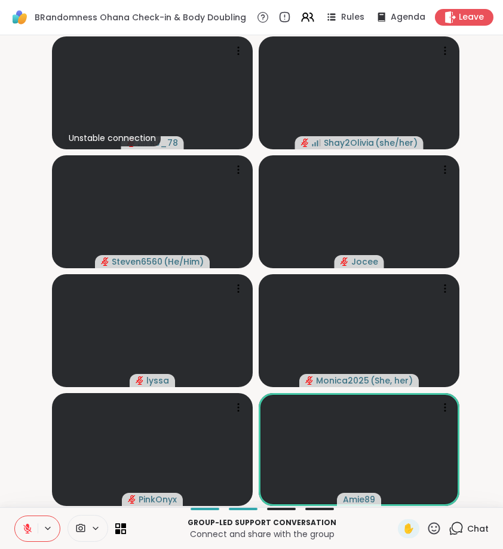
click at [27, 524] on icon at bounding box center [28, 525] width 4 height 5
click at [463, 532] on icon at bounding box center [456, 528] width 15 height 15
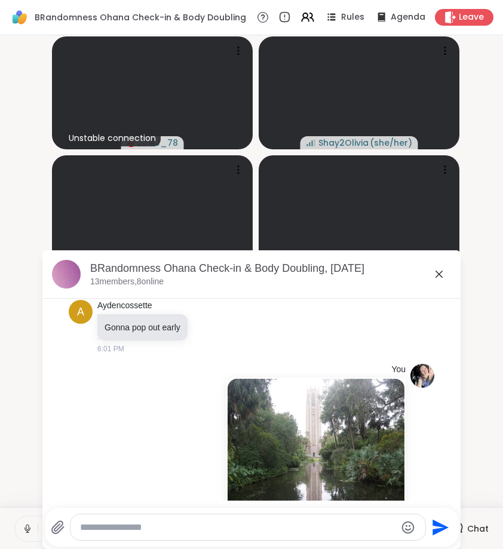
scroll to position [4355, 0]
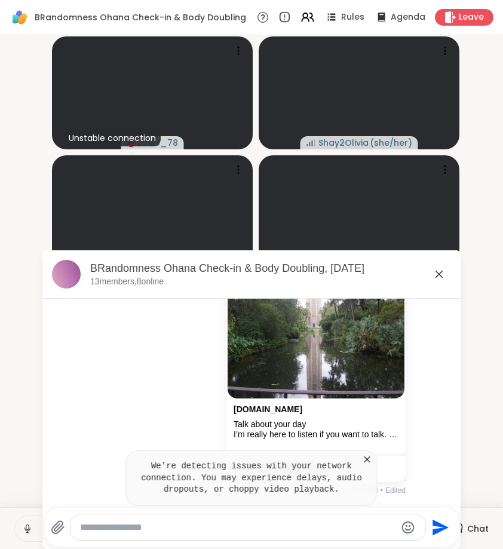
click at [370, 459] on icon at bounding box center [367, 459] width 6 height 6
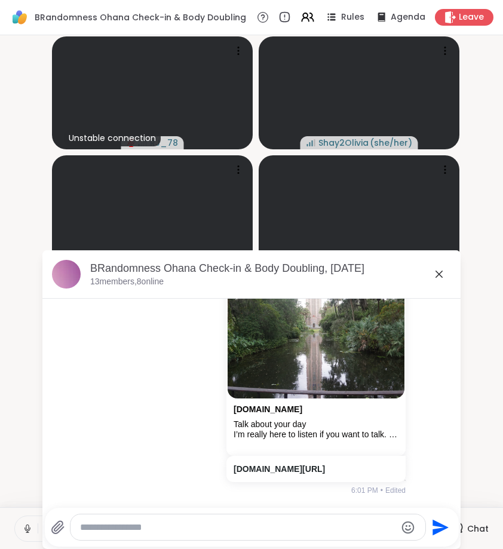
click at [435, 271] on icon at bounding box center [439, 274] width 14 height 14
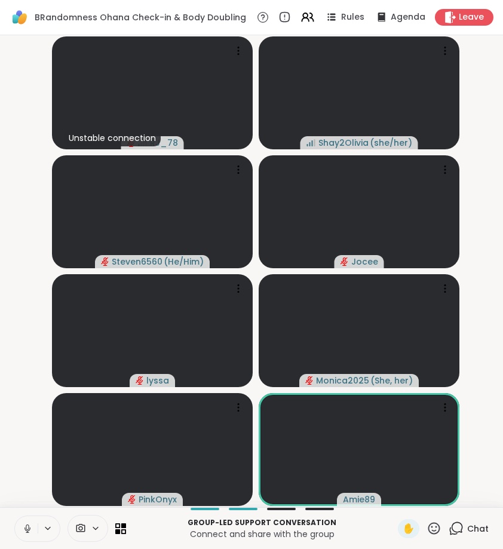
click at [29, 524] on icon at bounding box center [27, 528] width 11 height 11
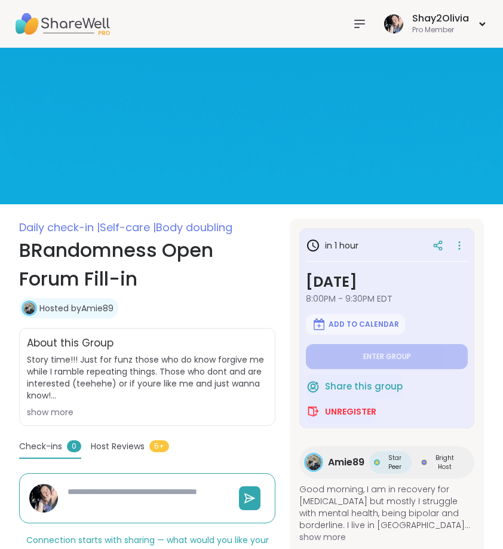
click at [357, 20] on icon at bounding box center [360, 23] width 10 height 7
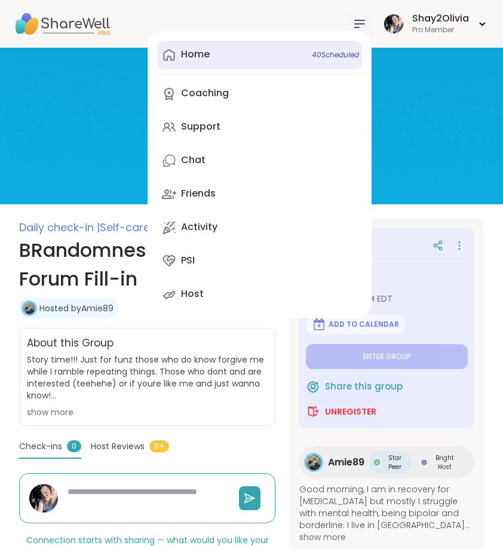
click at [206, 59] on div "Home 40 Scheduled" at bounding box center [195, 54] width 29 height 13
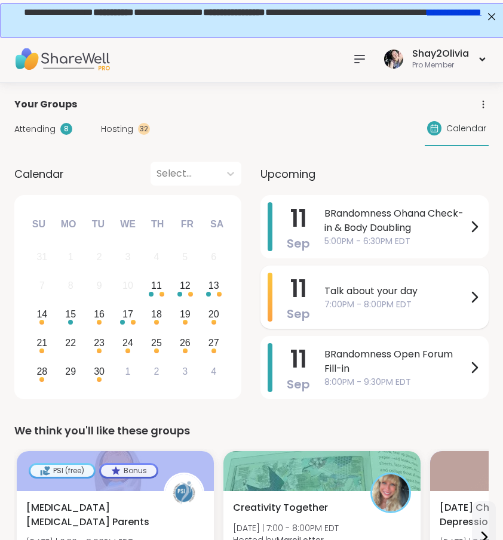
click at [343, 303] on span "7:00PM - 8:00PM EDT" at bounding box center [395, 305] width 143 height 13
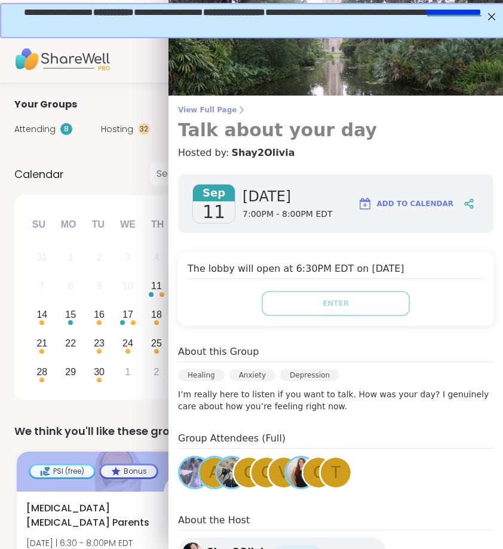
click at [240, 106] on span "View Full Page" at bounding box center [335, 110] width 315 height 10
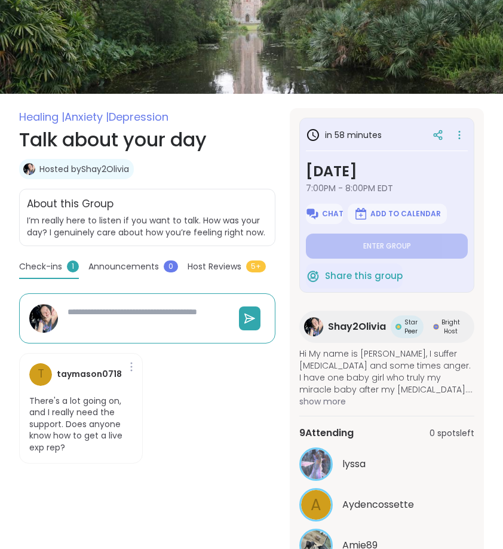
scroll to position [158, 0]
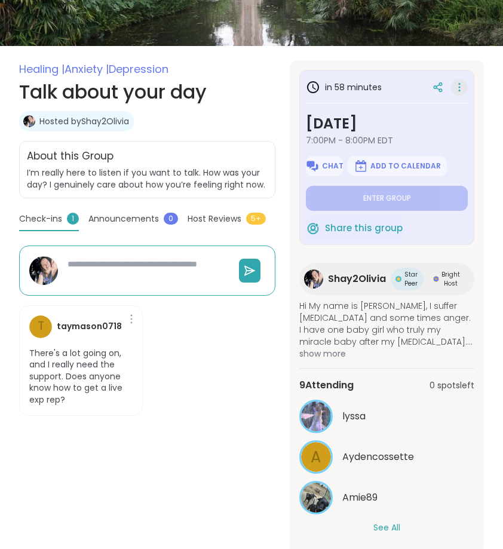
click at [459, 84] on icon at bounding box center [459, 84] width 1 height 1
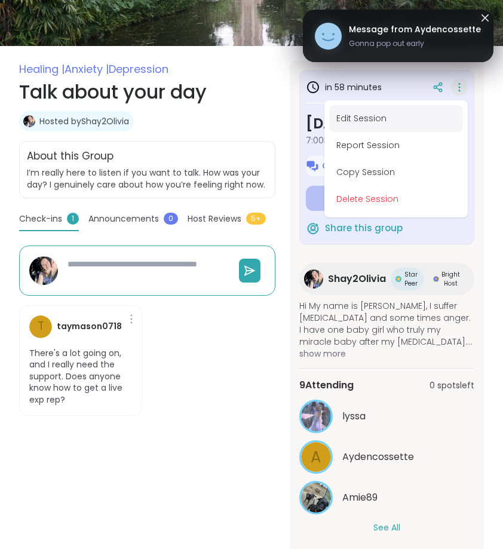
click at [356, 116] on button "Edit Session" at bounding box center [396, 118] width 134 height 27
type textarea "*"
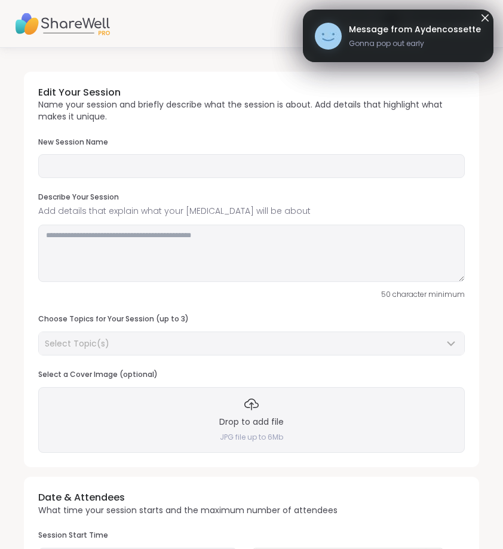
type input "**********"
type textarea "**********"
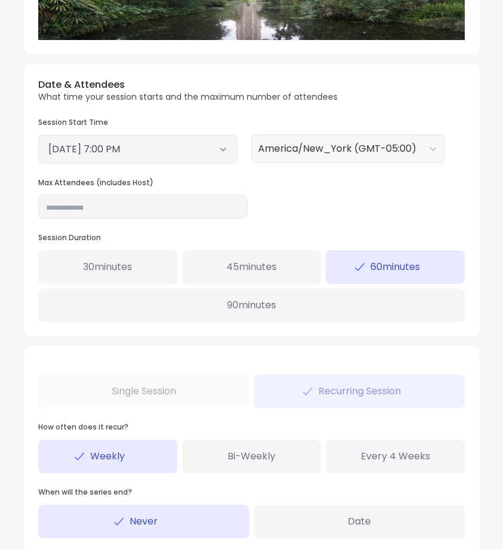
scroll to position [454, 0]
click at [118, 201] on input "**" at bounding box center [142, 207] width 209 height 24
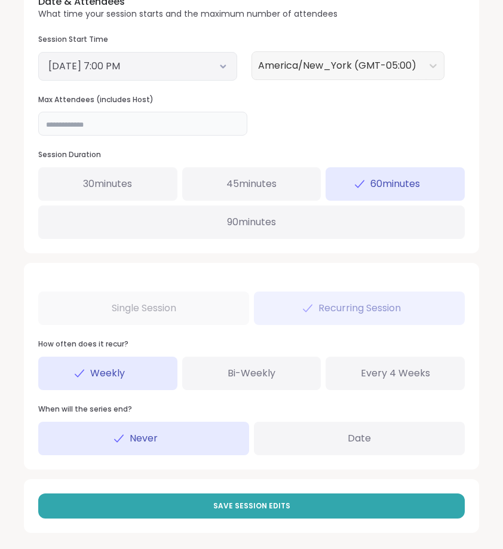
scroll to position [537, 0]
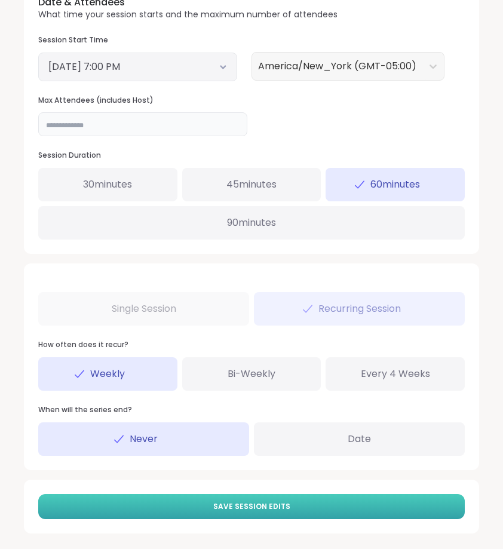
type input "**"
click at [302, 494] on button "Save Session Edits" at bounding box center [251, 506] width 426 height 25
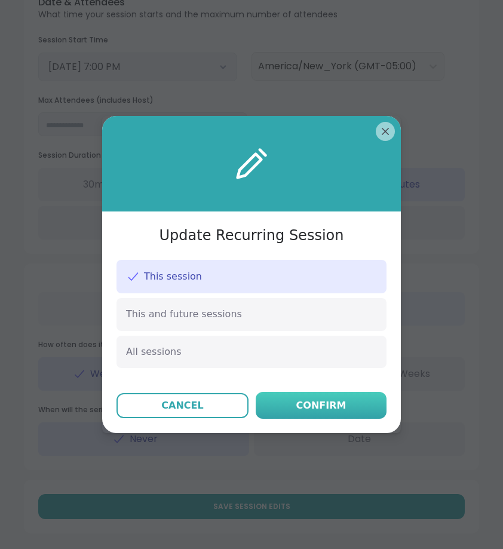
click at [324, 408] on div "Confirm" at bounding box center [321, 405] width 50 height 14
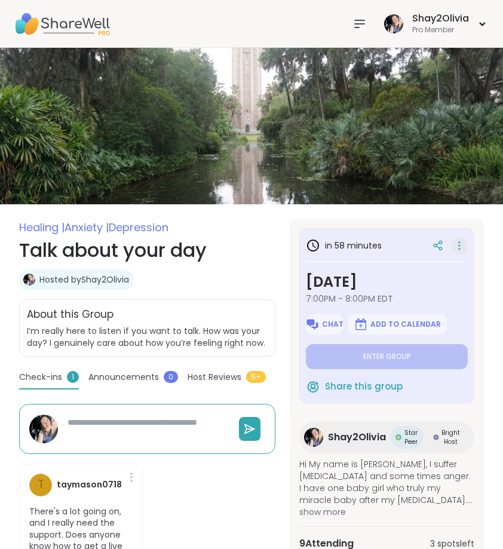
click at [461, 242] on icon at bounding box center [459, 245] width 12 height 17
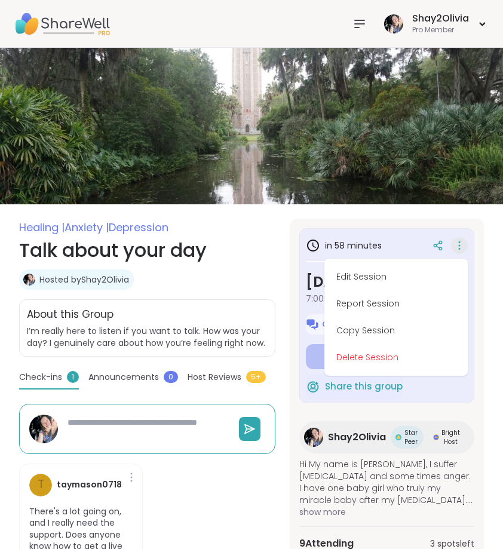
click at [437, 220] on div "in 58 minutes Edit Session Report Session Copy Session Delete Session Thursday,…" at bounding box center [387, 465] width 194 height 493
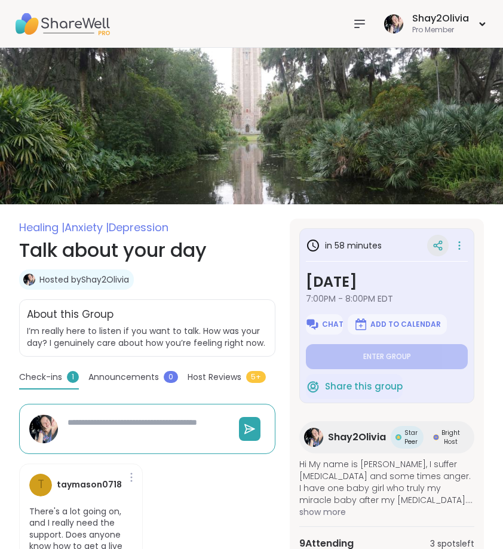
click at [441, 239] on div at bounding box center [437, 245] width 21 height 21
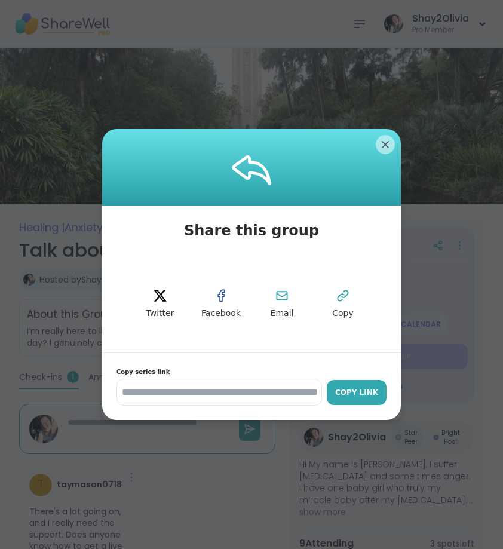
click at [349, 391] on div "Copy Link" at bounding box center [357, 392] width 48 height 11
type textarea "*"
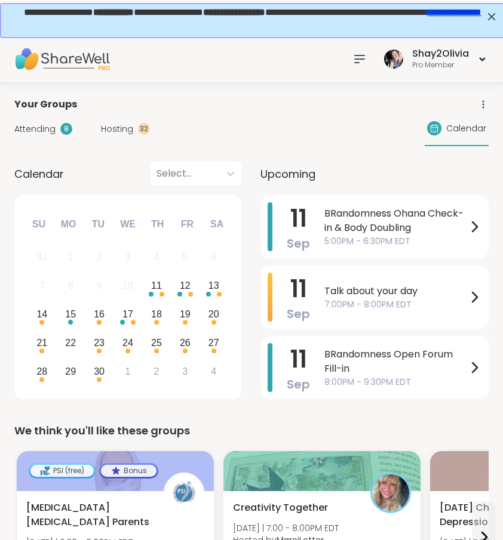
click at [365, 239] on span "5:00PM - 6:30PM EDT" at bounding box center [395, 241] width 143 height 13
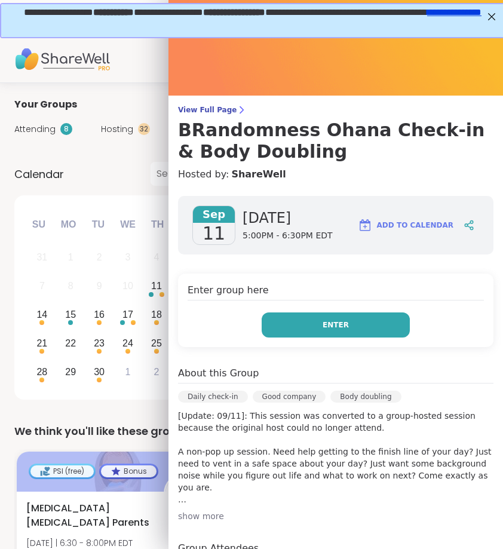
click at [363, 327] on button "Enter" at bounding box center [336, 324] width 148 height 25
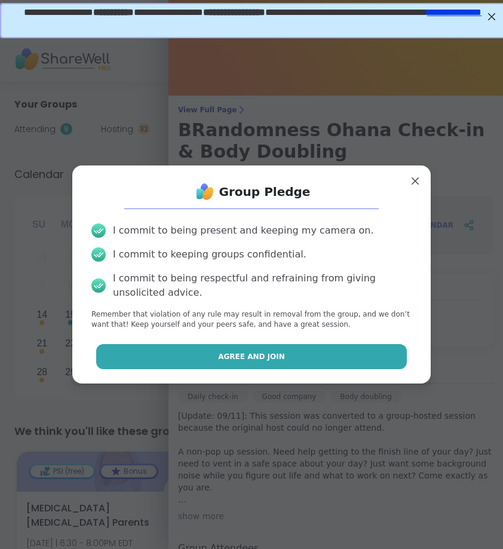
click at [346, 345] on button "Agree and Join" at bounding box center [251, 356] width 311 height 25
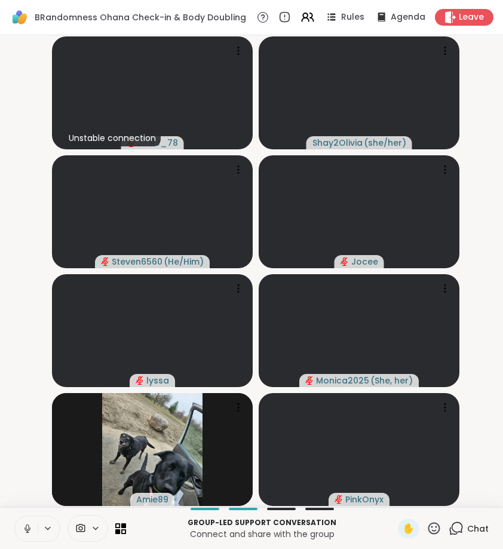
click at [25, 530] on icon at bounding box center [27, 528] width 11 height 11
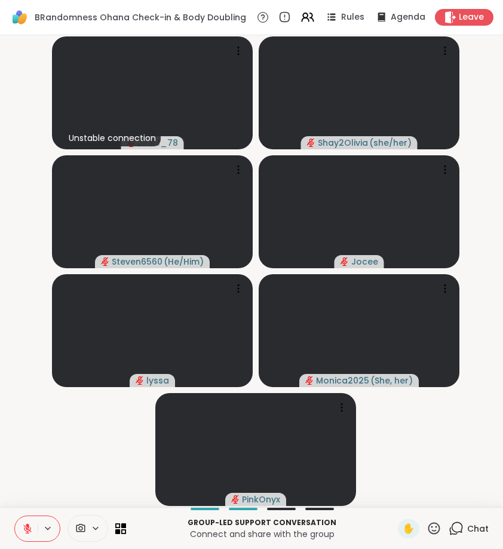
click at [456, 529] on icon at bounding box center [456, 528] width 15 height 15
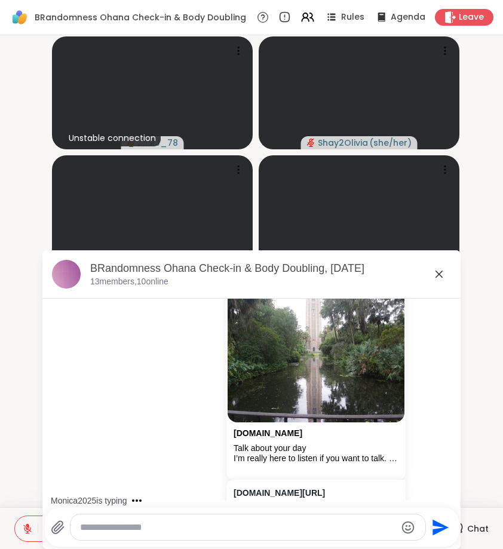
scroll to position [4355, 0]
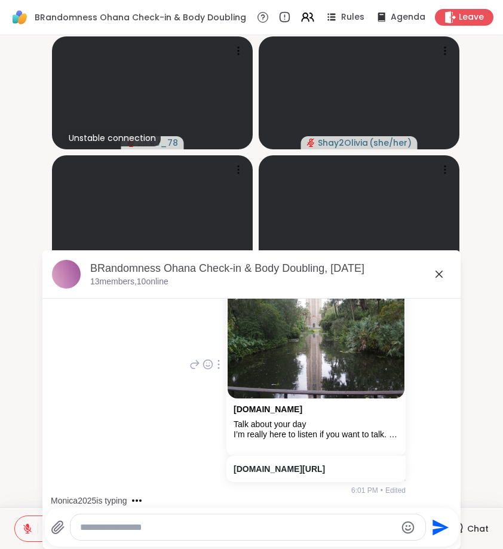
click at [189, 364] on icon at bounding box center [194, 364] width 11 height 14
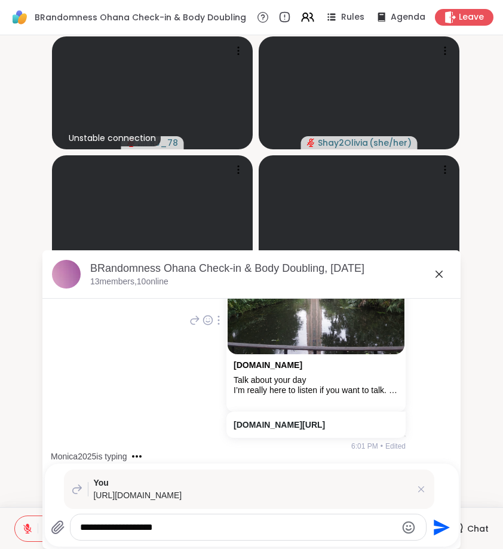
scroll to position [4475, 0]
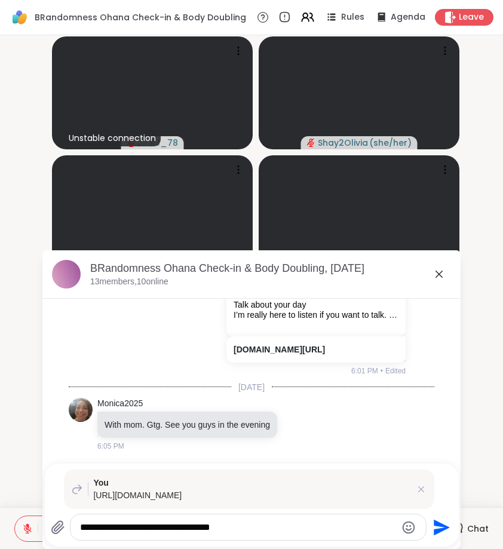
type textarea "**********"
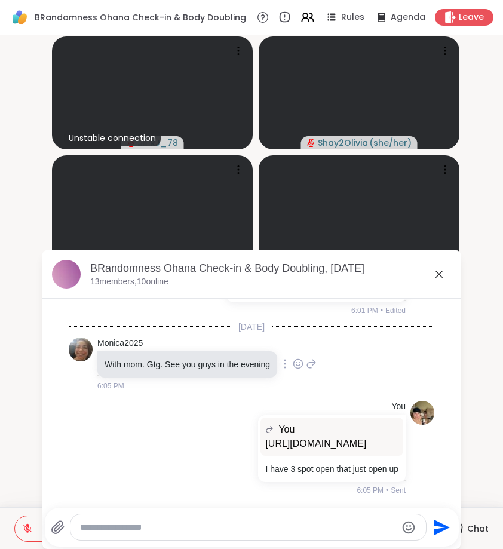
click at [296, 357] on div at bounding box center [297, 364] width 37 height 14
click at [300, 358] on icon at bounding box center [298, 364] width 11 height 12
click at [299, 339] on div "Select Reaction: Heart" at bounding box center [298, 344] width 11 height 11
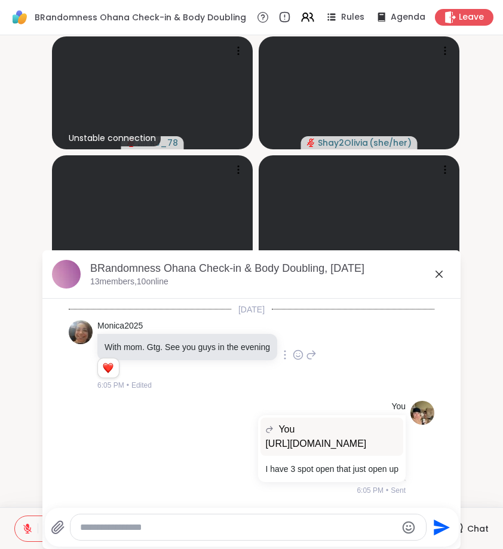
click at [309, 358] on icon at bounding box center [311, 355] width 11 height 14
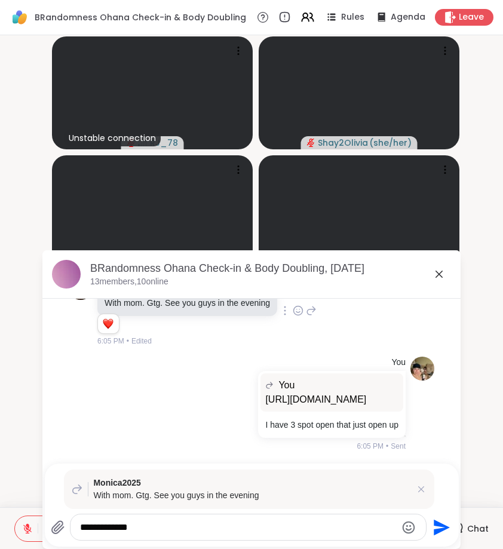
type textarea "**********"
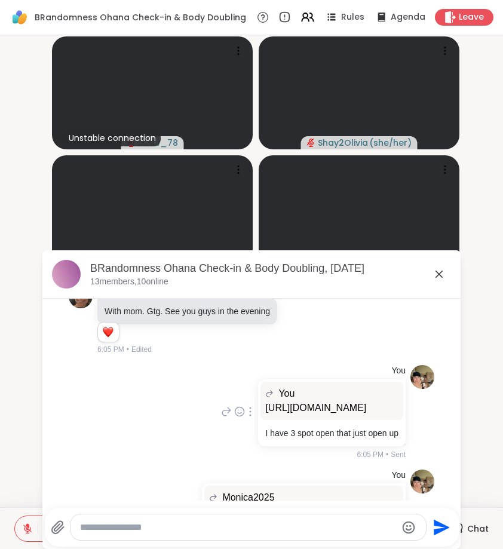
scroll to position [4420, 0]
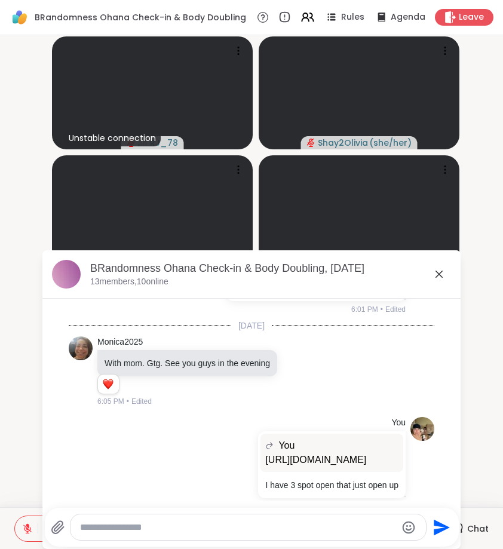
click at [435, 274] on icon at bounding box center [439, 274] width 14 height 14
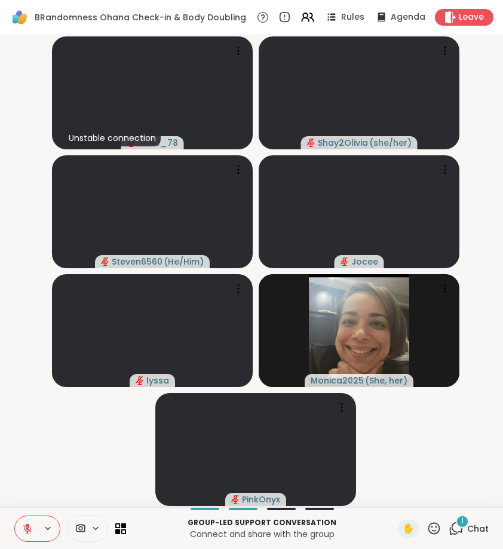
click at [453, 527] on icon at bounding box center [456, 527] width 11 height 11
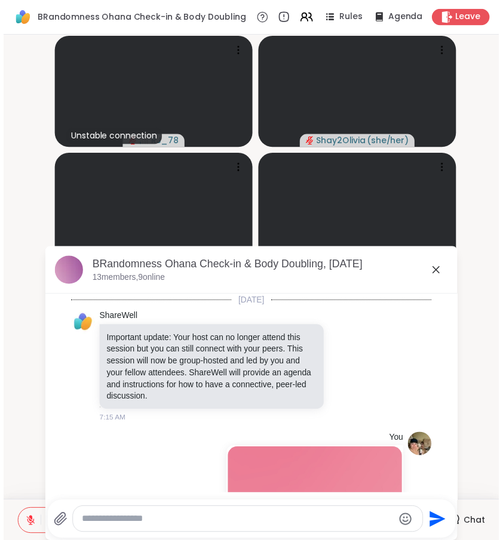
scroll to position [4720, 0]
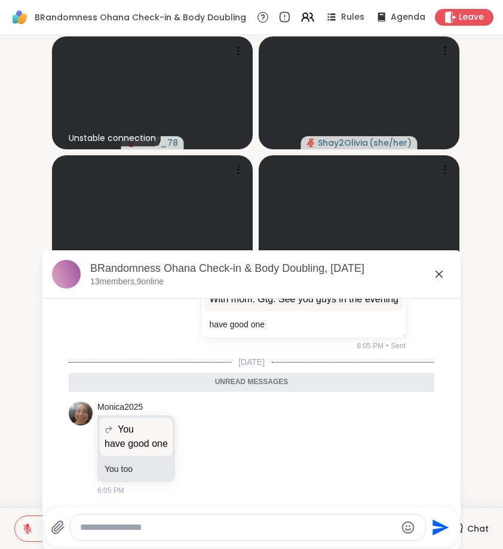
click at [435, 276] on icon at bounding box center [439, 274] width 14 height 14
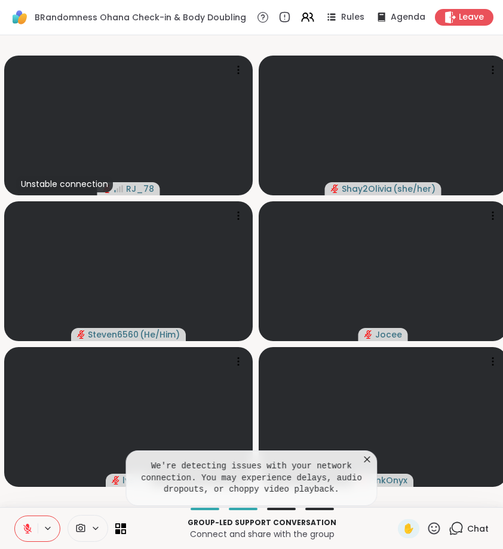
click at [371, 459] on icon at bounding box center [367, 459] width 12 height 12
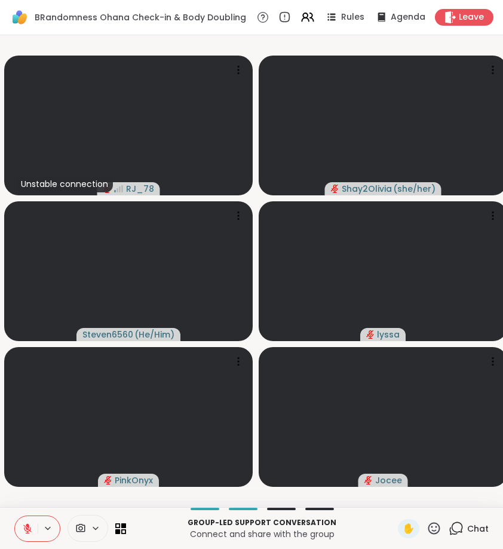
click at [22, 523] on icon at bounding box center [27, 528] width 11 height 11
click at [30, 524] on icon at bounding box center [27, 528] width 11 height 11
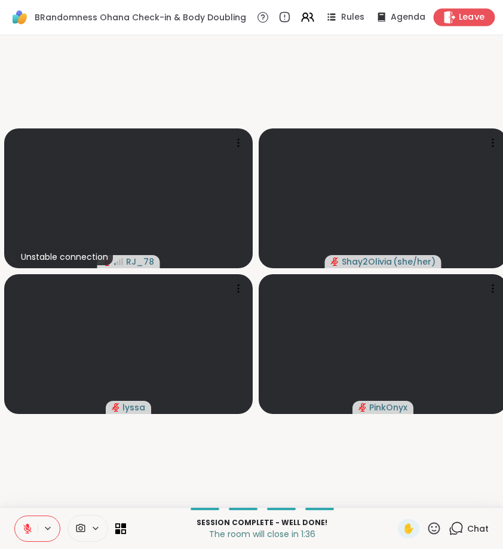
click at [472, 17] on span "Leave" at bounding box center [472, 17] width 26 height 13
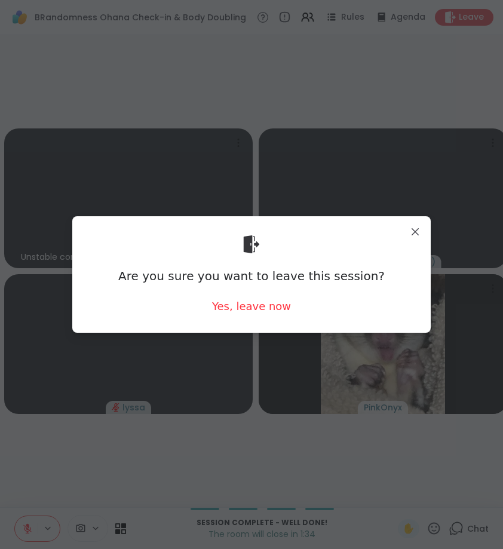
click at [269, 324] on div "Are you sure you want to leave this session? Yes, leave now" at bounding box center [251, 274] width 358 height 116
click at [269, 310] on div "Yes, leave now" at bounding box center [251, 306] width 79 height 15
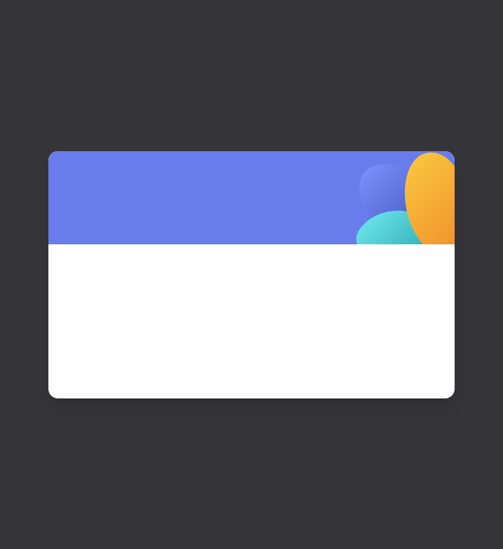
click at [269, 308] on span at bounding box center [251, 305] width 349 height 64
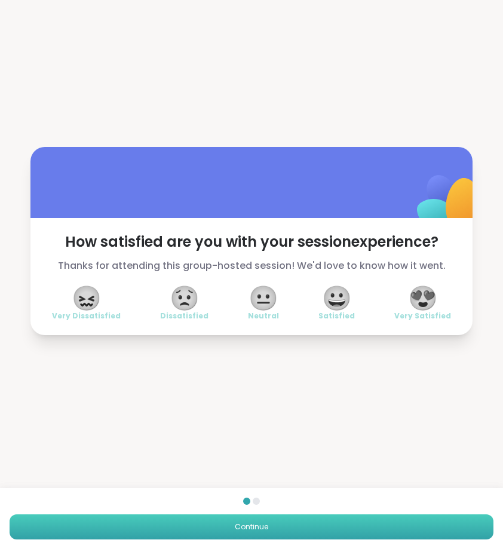
click at [361, 522] on button "Continue" at bounding box center [252, 526] width 484 height 25
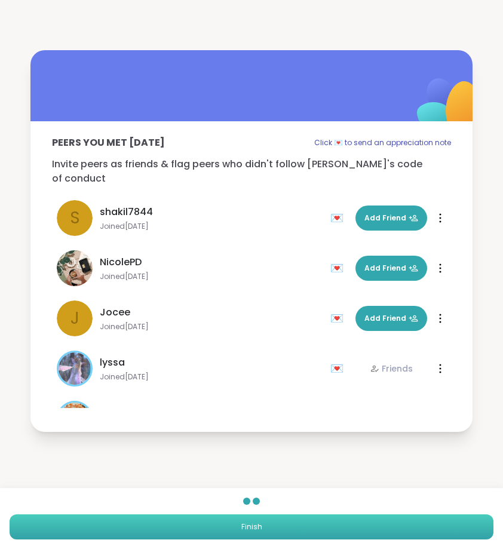
click at [361, 522] on button "Finish" at bounding box center [252, 526] width 484 height 25
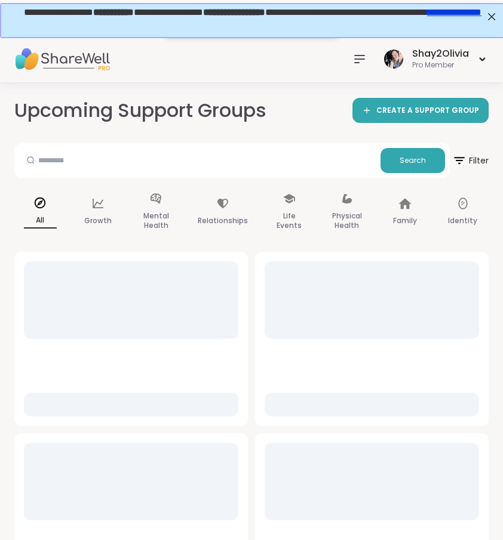
click at [349, 45] on div "Shay2Olivia Pro Member" at bounding box center [418, 59] width 141 height 28
click at [357, 49] on div at bounding box center [360, 59] width 24 height 24
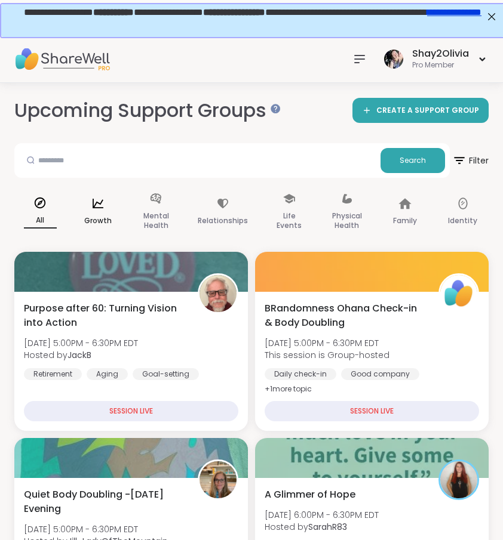
click at [106, 191] on div "Growth" at bounding box center [98, 213] width 52 height 60
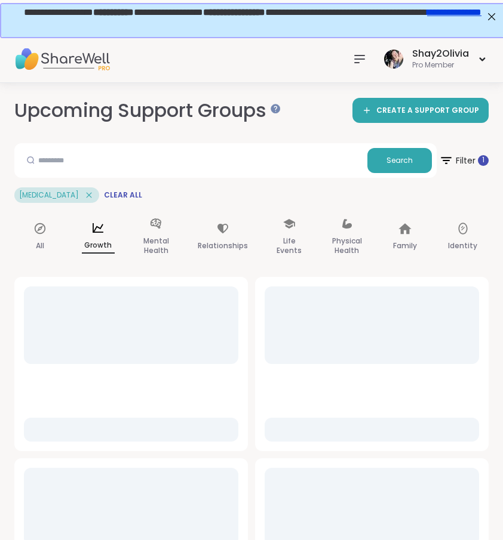
click at [353, 66] on icon at bounding box center [359, 59] width 14 height 14
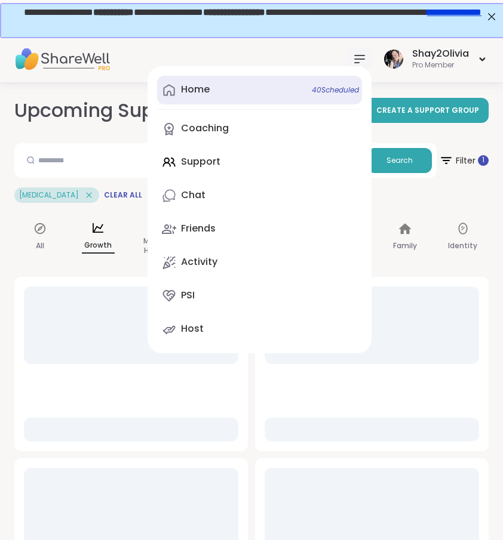
click at [235, 86] on link "Home 40 Scheduled" at bounding box center [259, 90] width 205 height 29
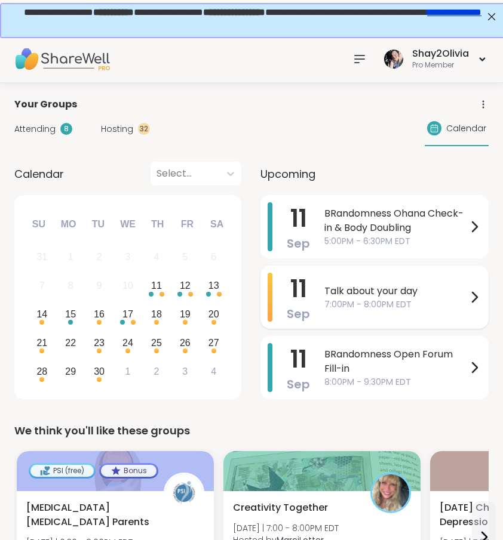
click at [398, 305] on span "7:00PM - 8:00PM EDT" at bounding box center [395, 305] width 143 height 13
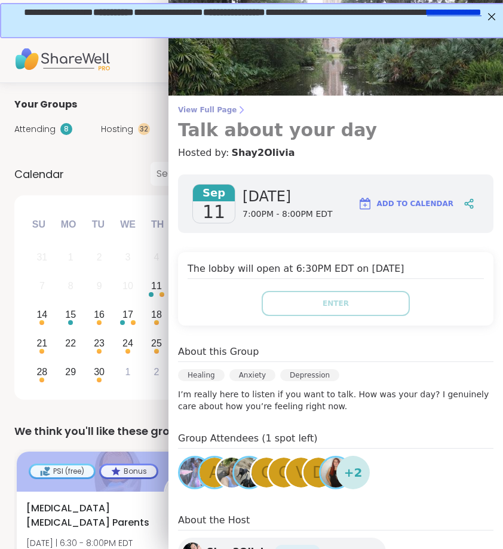
click at [236, 113] on icon at bounding box center [241, 110] width 10 height 10
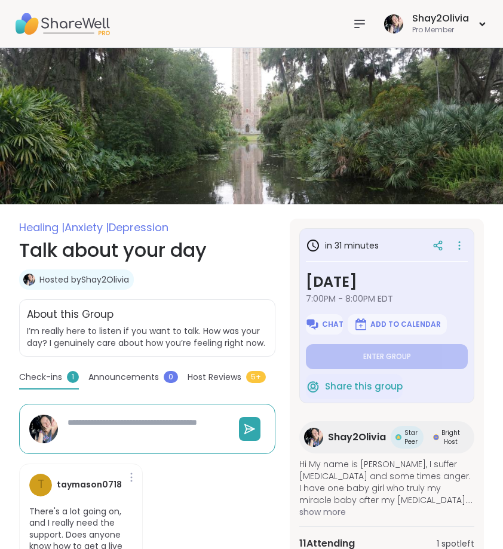
type textarea "*"
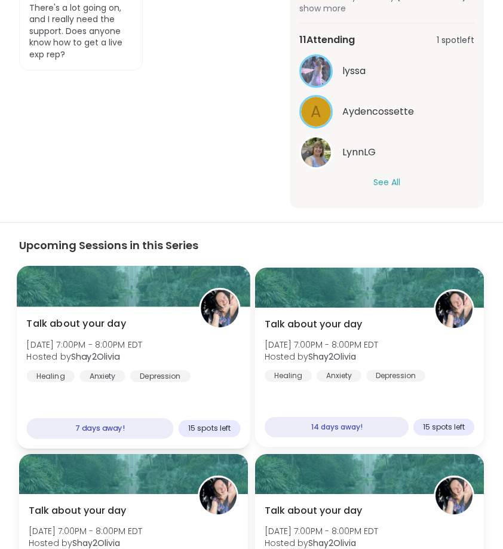
scroll to position [386, 0]
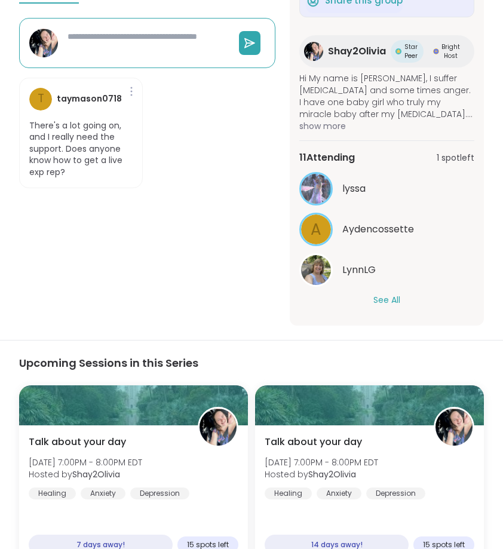
click at [375, 299] on button "See All" at bounding box center [386, 300] width 27 height 13
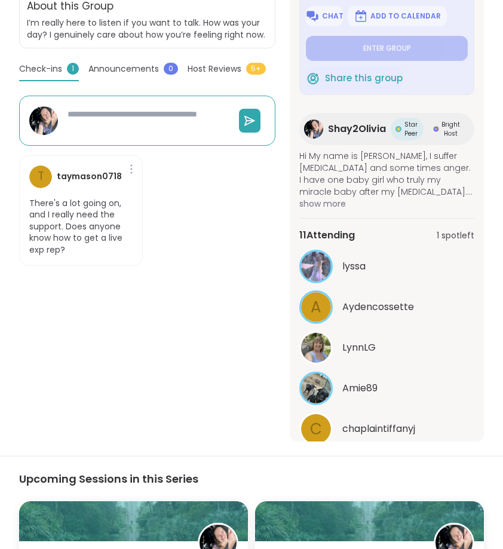
scroll to position [0, 0]
